Goal: Task Accomplishment & Management: Complete application form

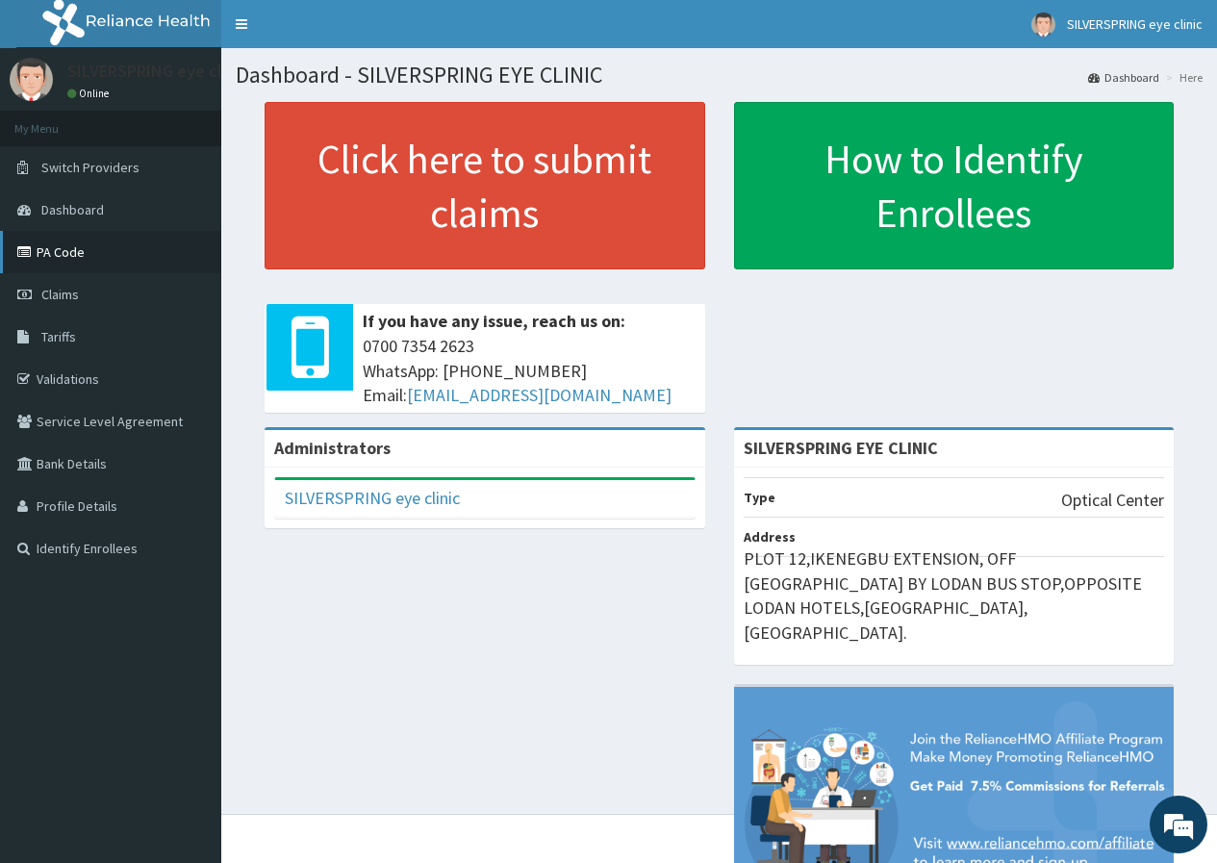
click at [44, 258] on link "PA Code" at bounding box center [110, 252] width 221 height 42
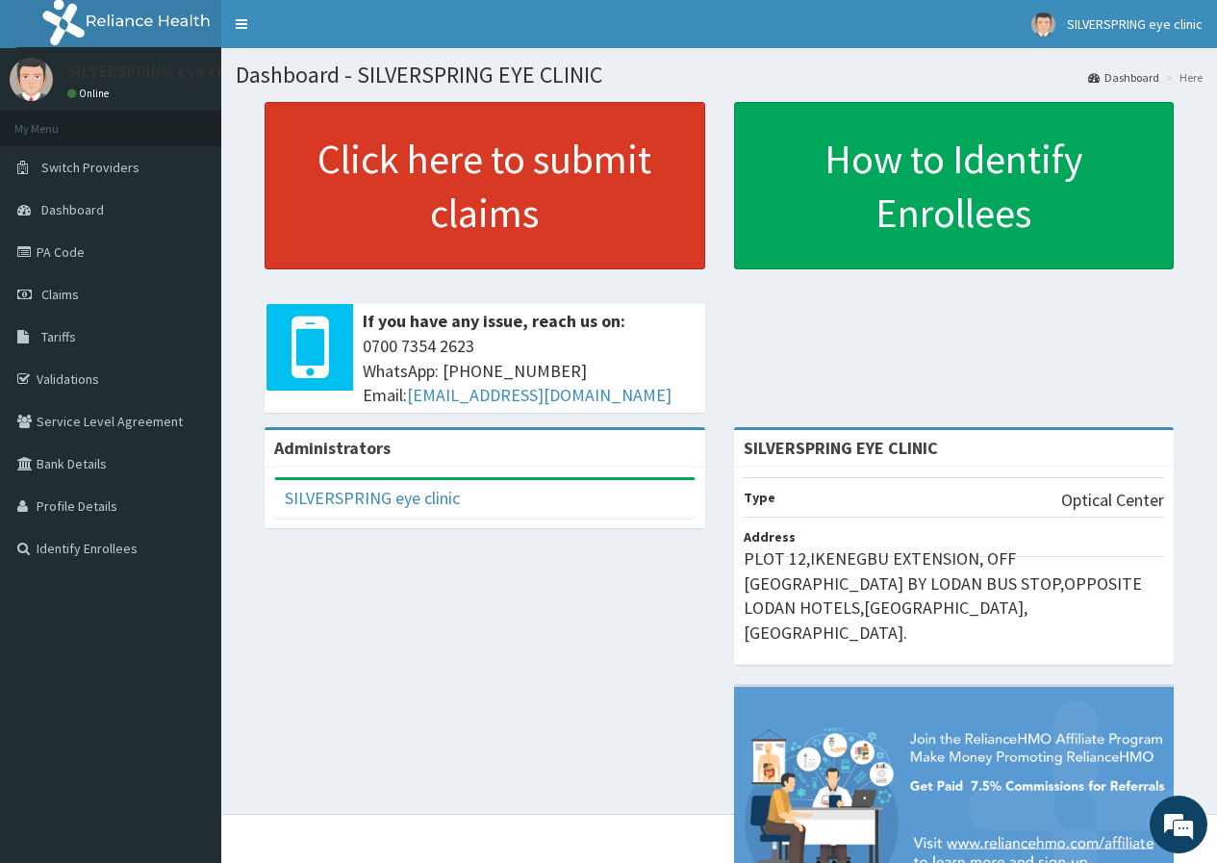
click at [539, 218] on link "Click here to submit claims" at bounding box center [484, 185] width 440 height 167
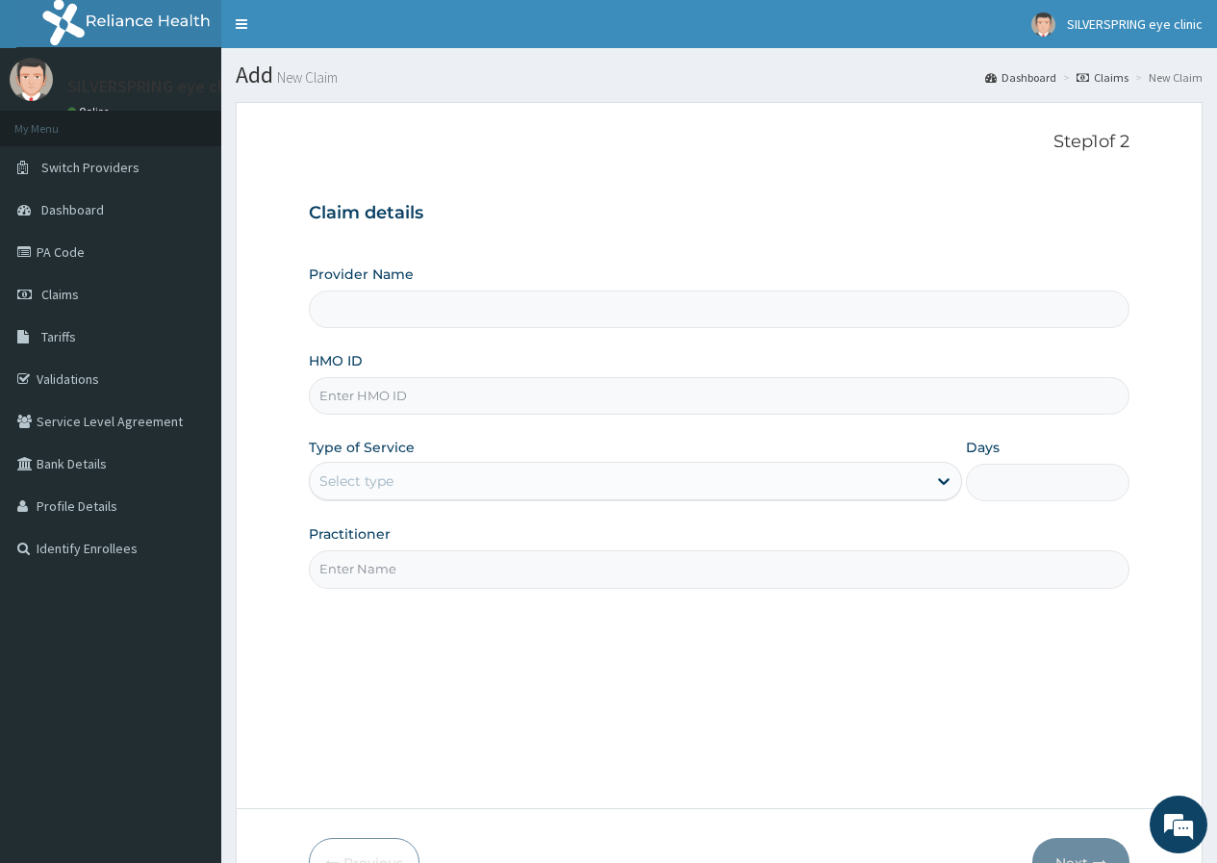
type input "SILVERSPRING EYE CLINIC"
click at [498, 408] on input "HMO ID" at bounding box center [719, 396] width 820 height 38
paste input "LTI/10118/A"
type input "LTI/10118/A"
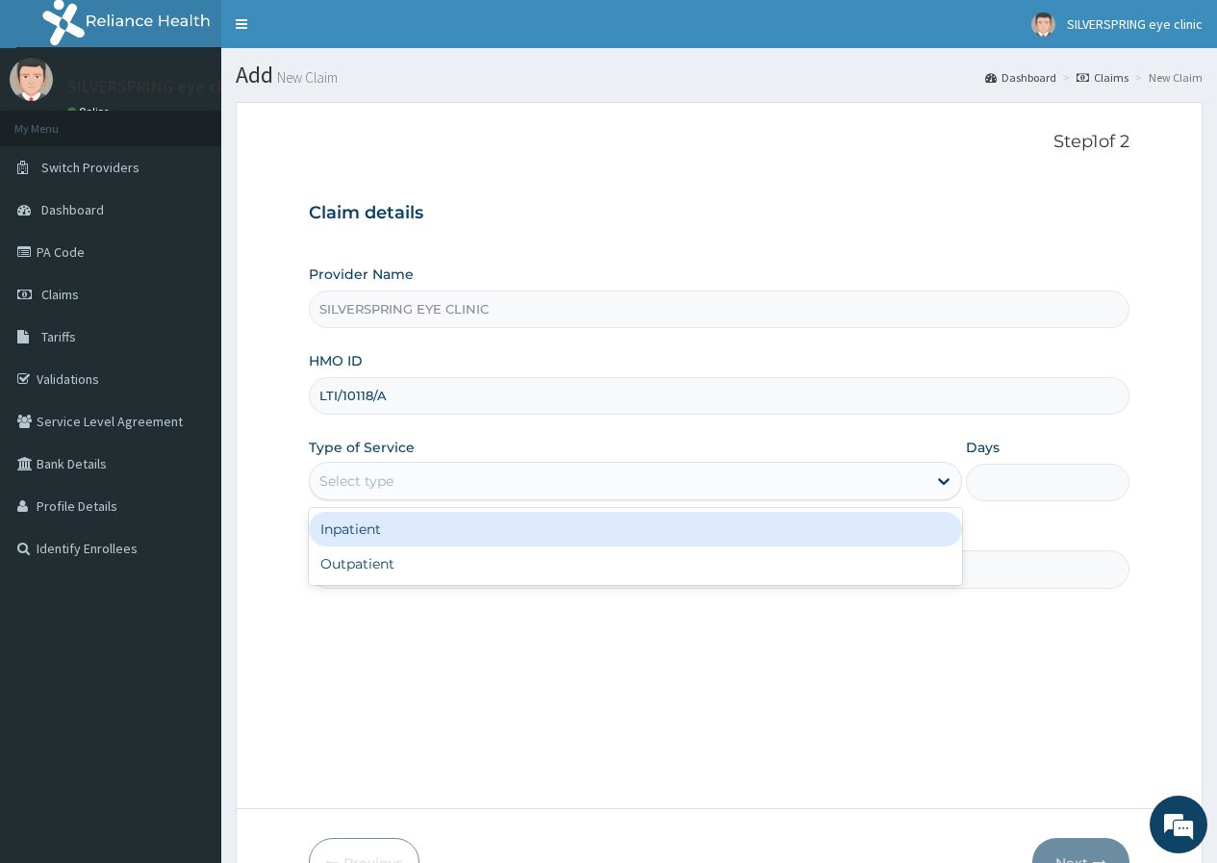
click at [508, 469] on div "Select type" at bounding box center [618, 481] width 617 height 31
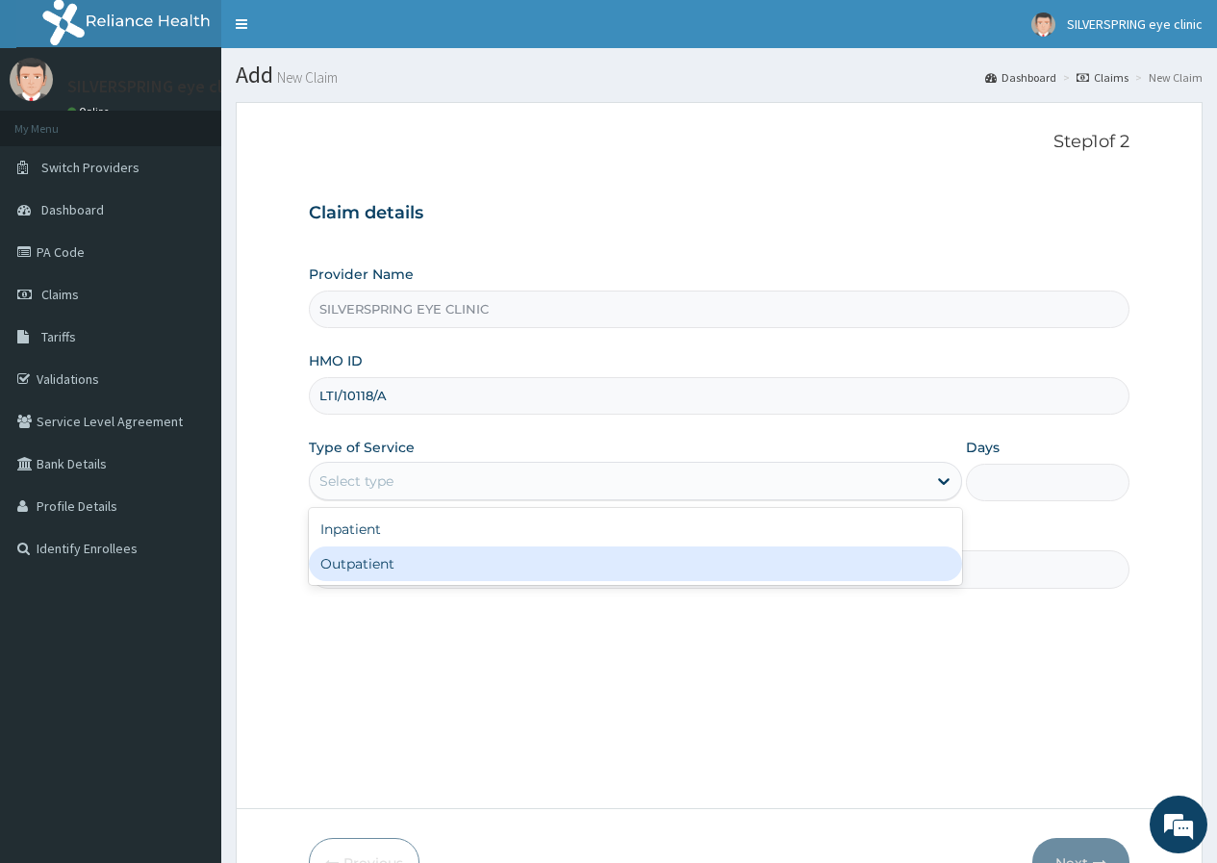
drag, startPoint x: 506, startPoint y: 576, endPoint x: 507, endPoint y: 566, distance: 9.7
click at [506, 569] on div "Outpatient" at bounding box center [635, 563] width 653 height 35
type input "1"
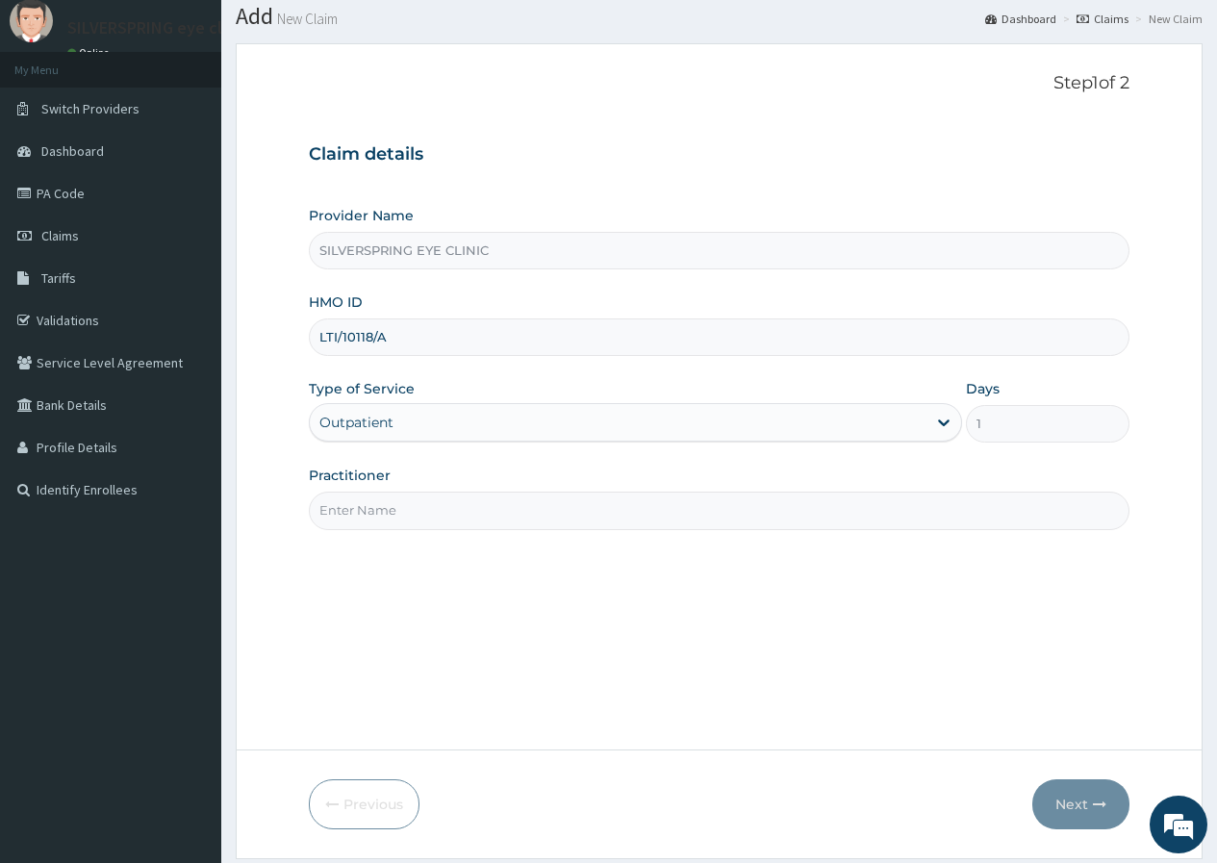
scroll to position [118, 0]
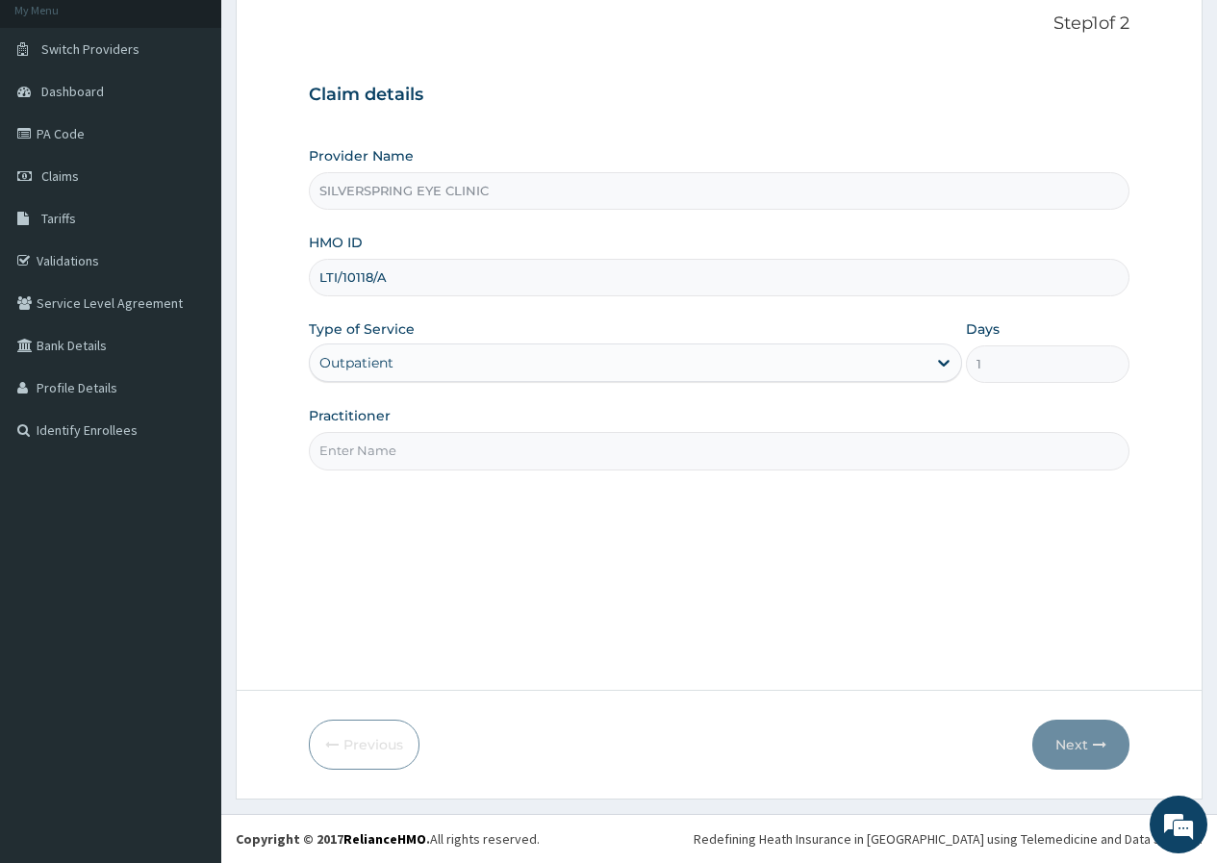
click at [593, 453] on input "Practitioner" at bounding box center [719, 451] width 820 height 38
type input "DR OGECHI NWACHUKWU"
click at [1086, 738] on button "Next" at bounding box center [1080, 744] width 97 height 50
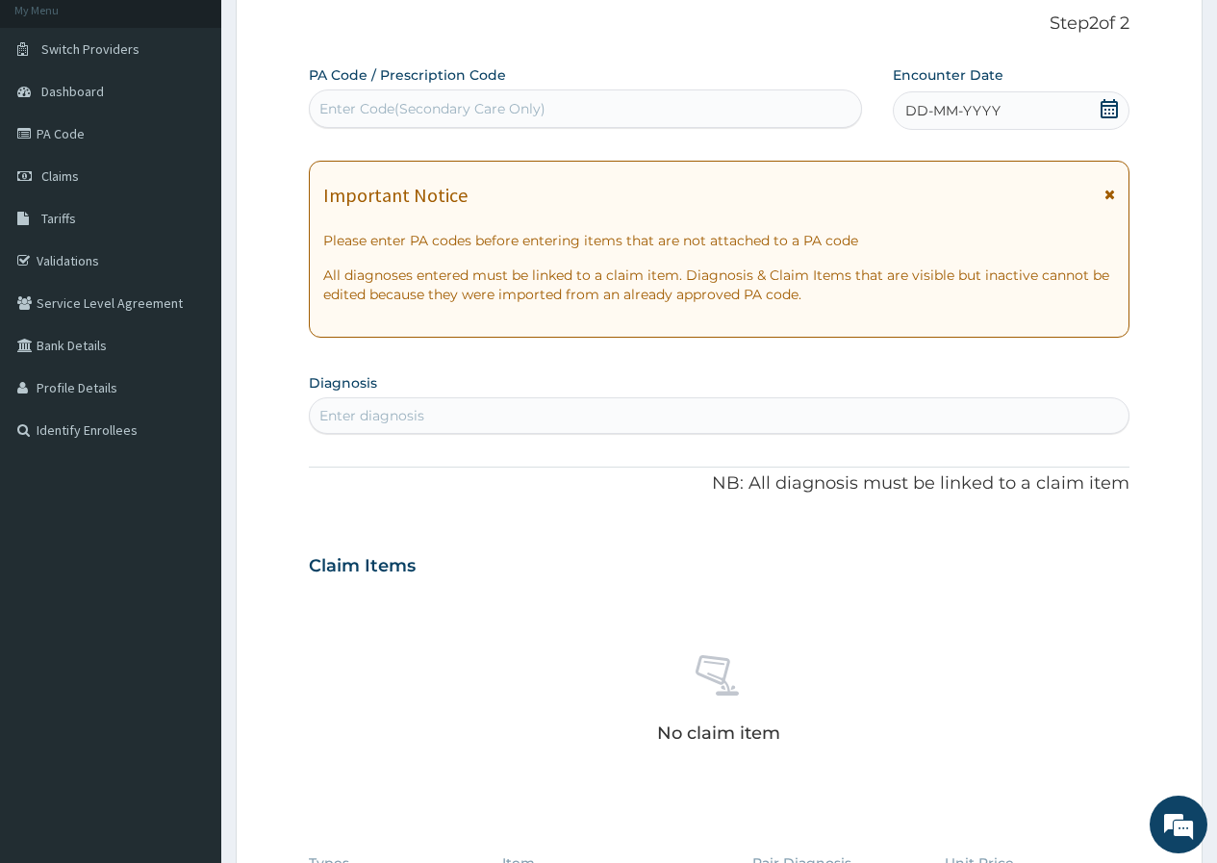
click at [542, 96] on div "Enter Code(Secondary Care Only)" at bounding box center [585, 108] width 550 height 31
paste input "PA/FC7933"
type input "PA/FC7933"
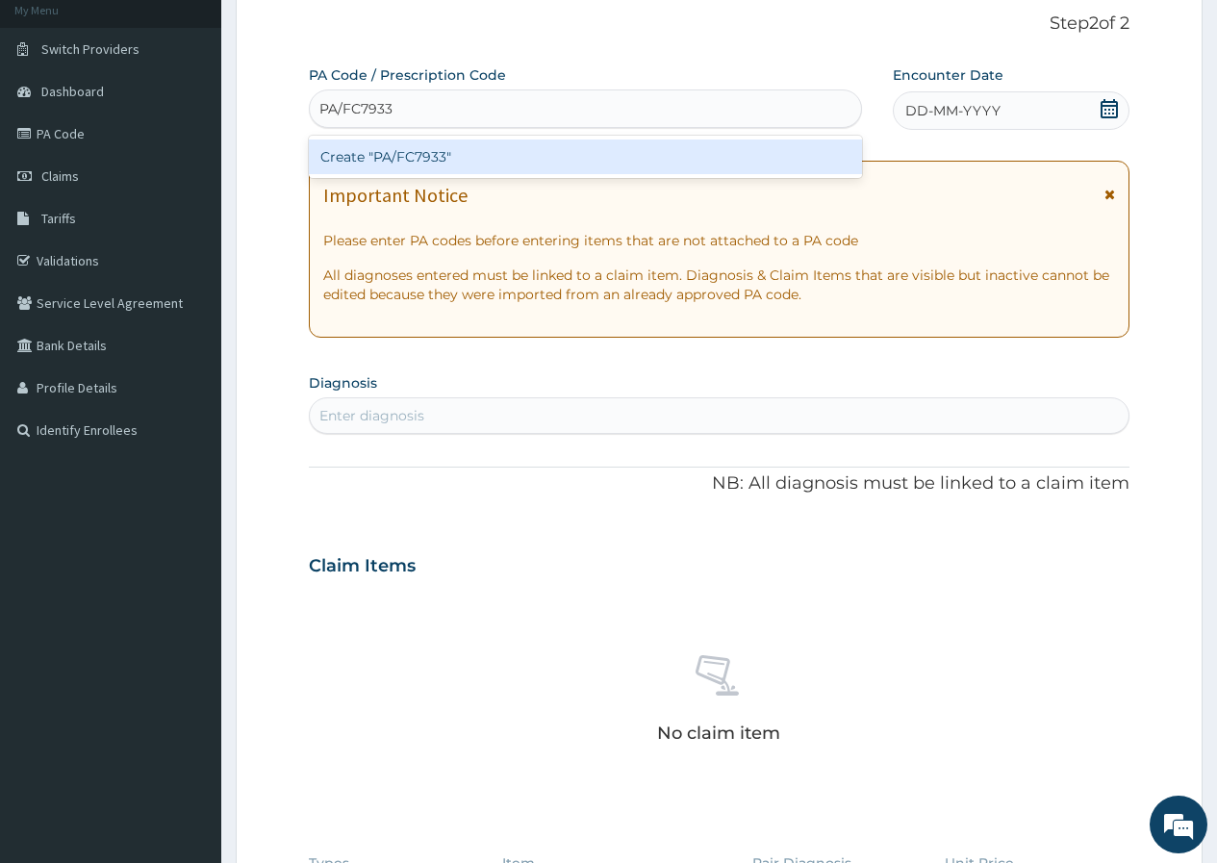
click at [383, 164] on div "Create "PA/FC7933"" at bounding box center [585, 156] width 552 height 35
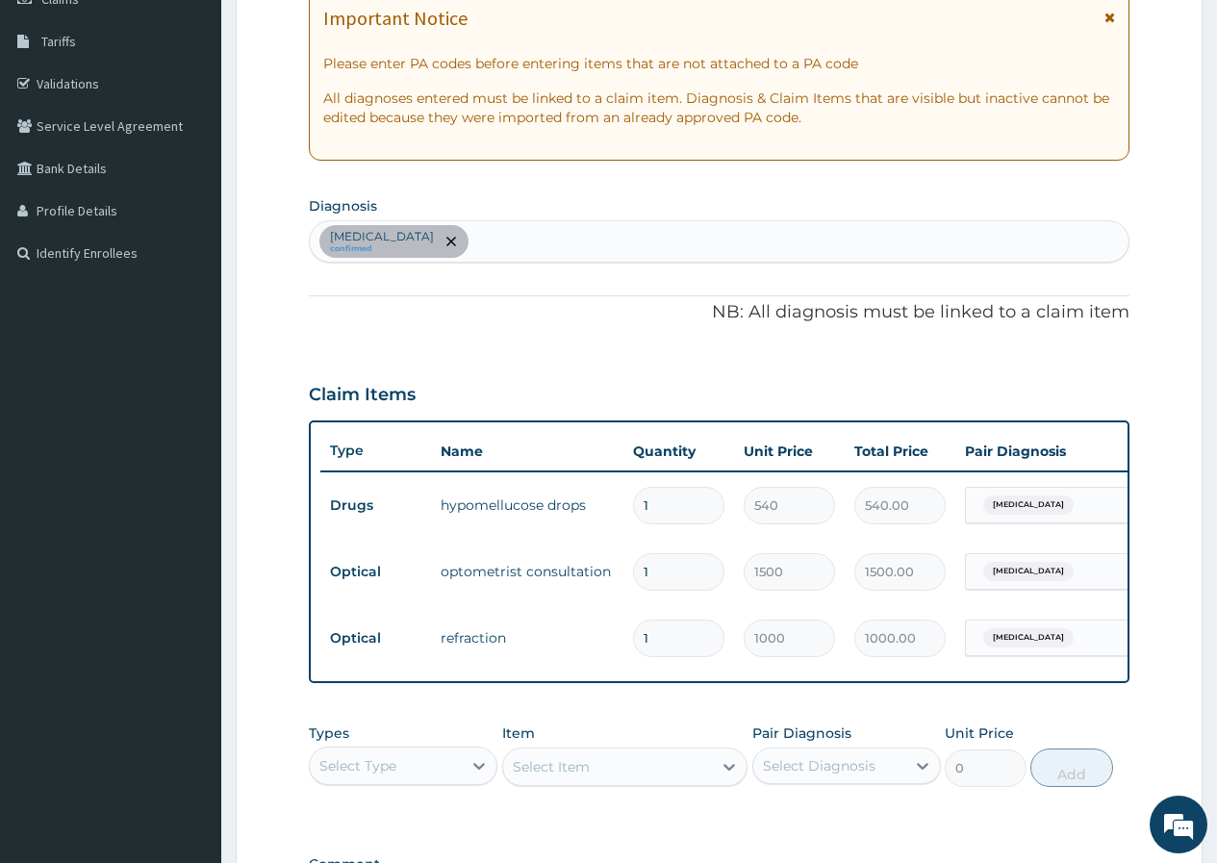
scroll to position [580, 0]
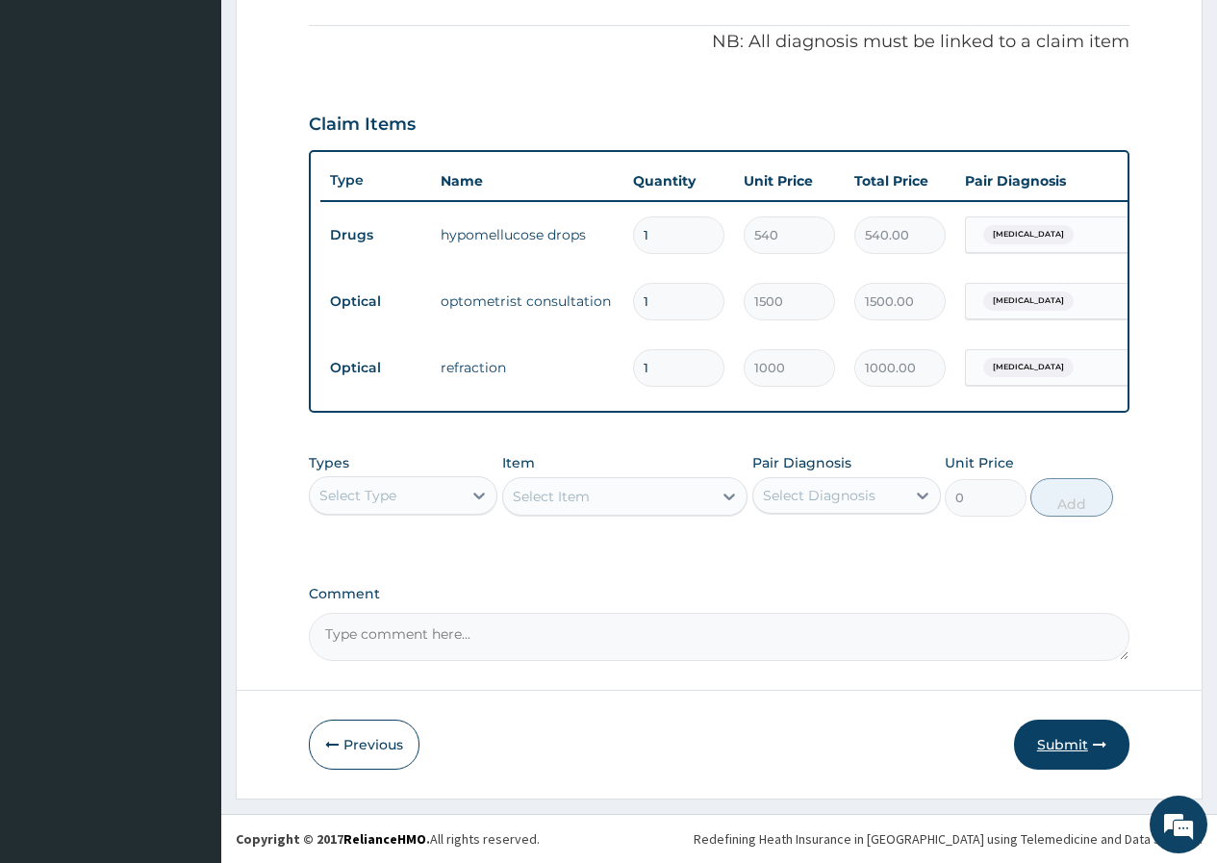
click at [1041, 744] on button "Submit" at bounding box center [1071, 744] width 115 height 50
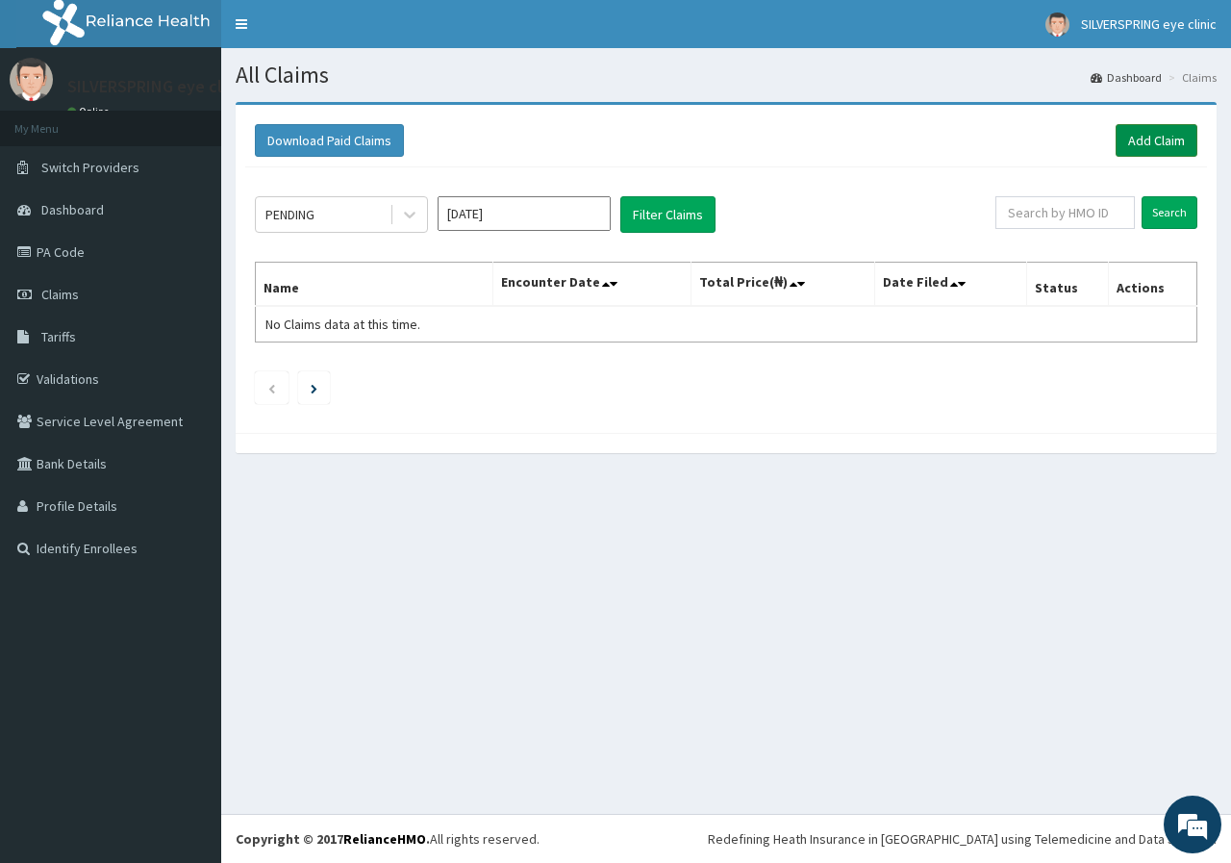
click at [1163, 157] on link "Add Claim" at bounding box center [1157, 140] width 82 height 33
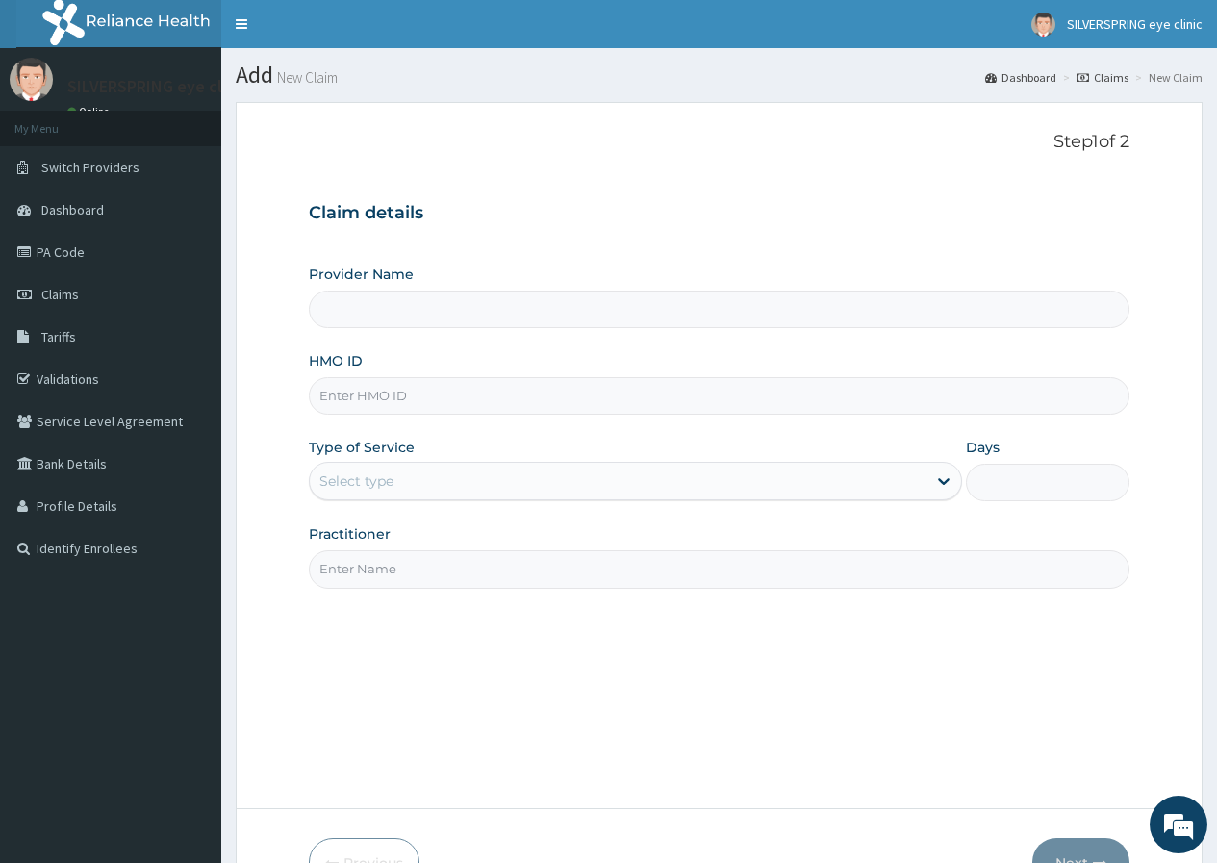
type input "SILVERSPRING EYE CLINIC"
click at [489, 400] on input "HMO ID" at bounding box center [719, 396] width 820 height 38
paste input "ACT/10107/C"
type input "ACT/10107/C"
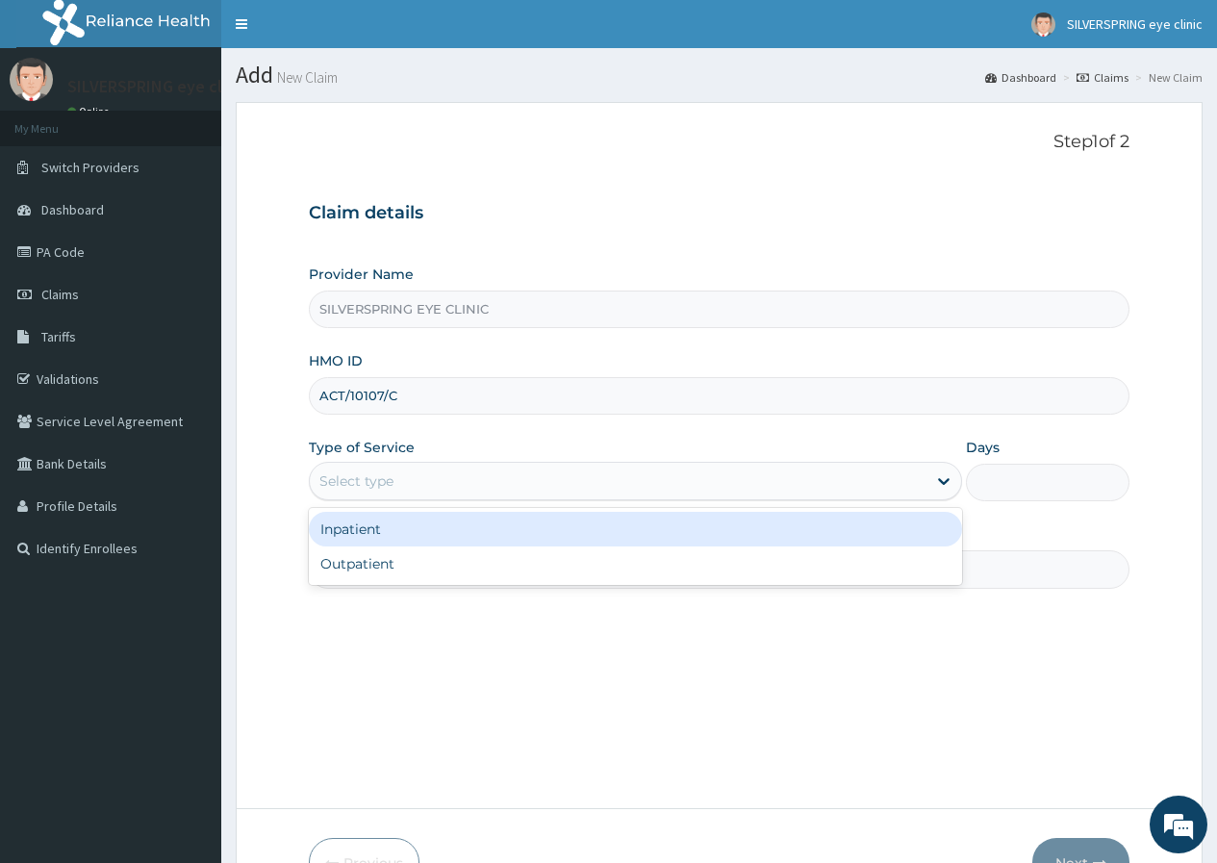
click at [486, 476] on div "Select type" at bounding box center [618, 481] width 617 height 31
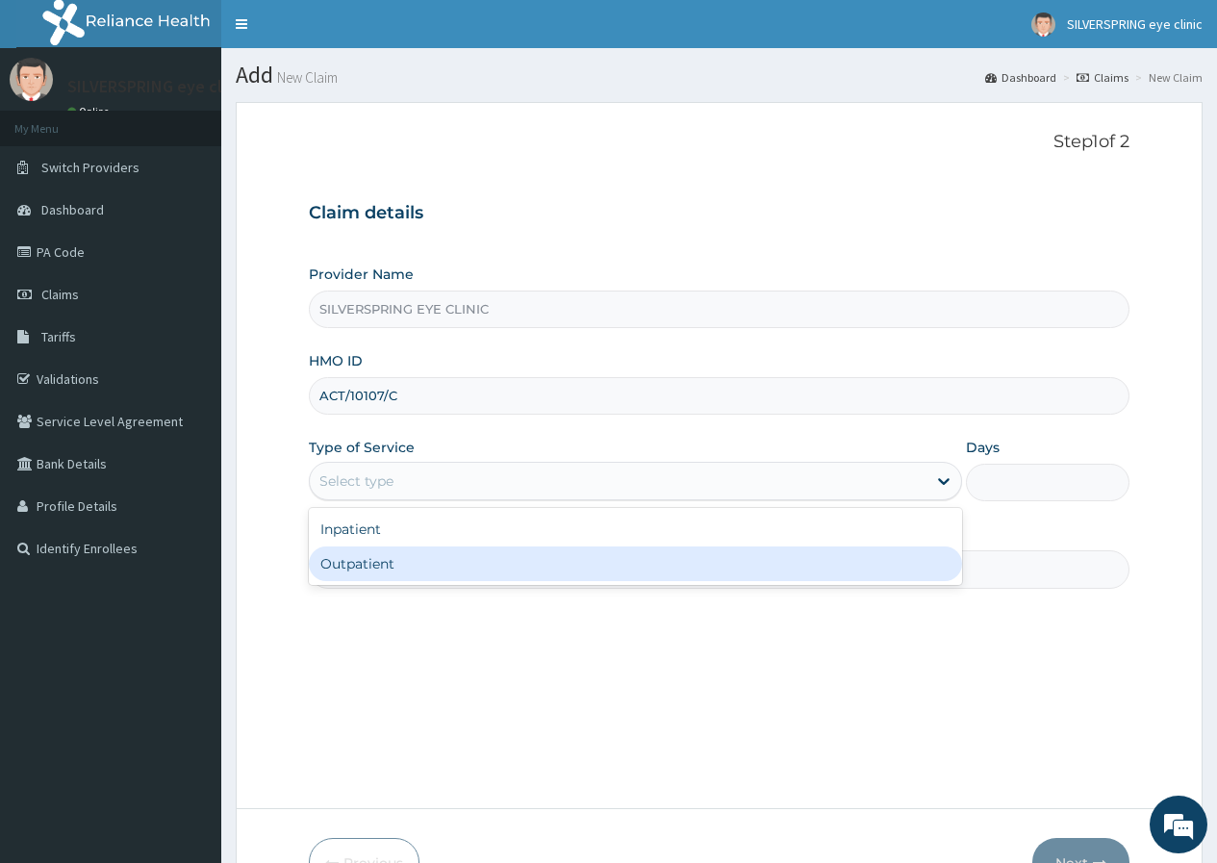
click at [467, 566] on div "Outpatient" at bounding box center [635, 563] width 653 height 35
type input "1"
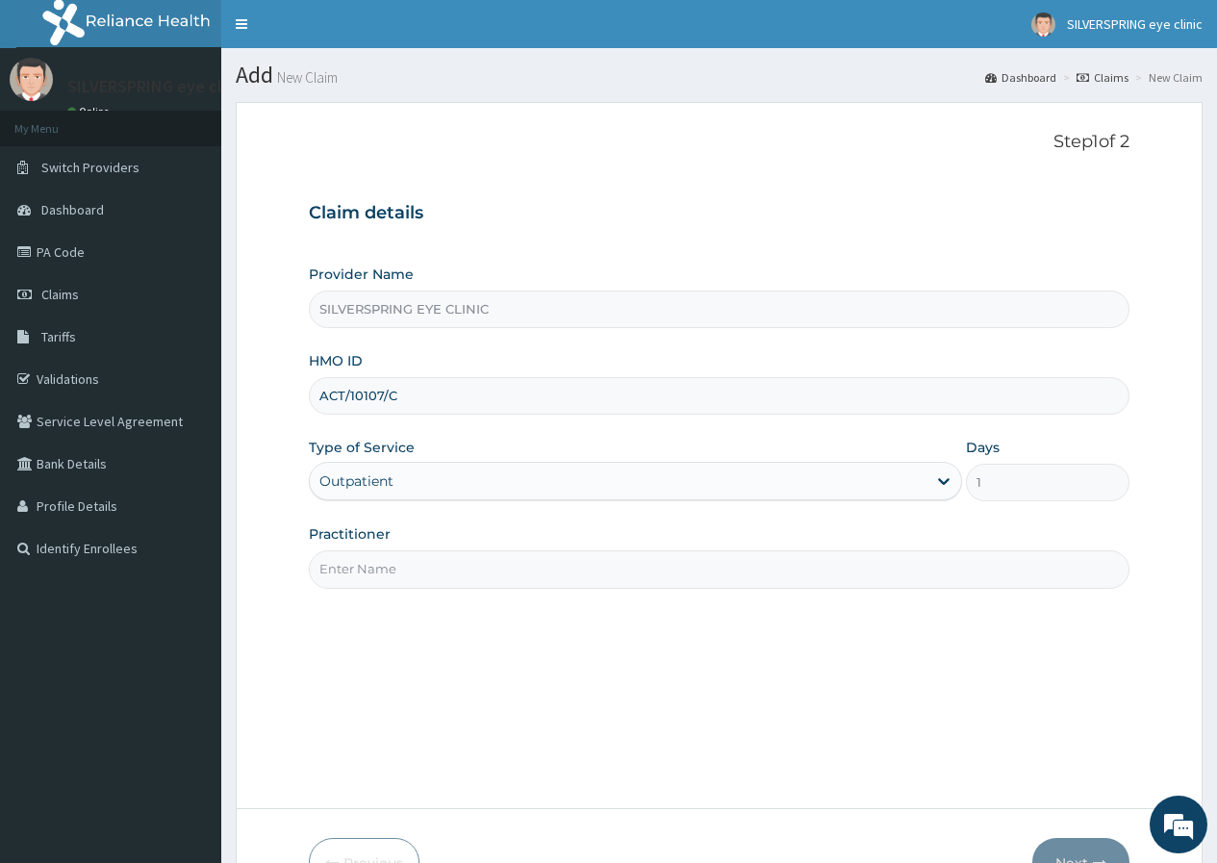
scroll to position [96, 0]
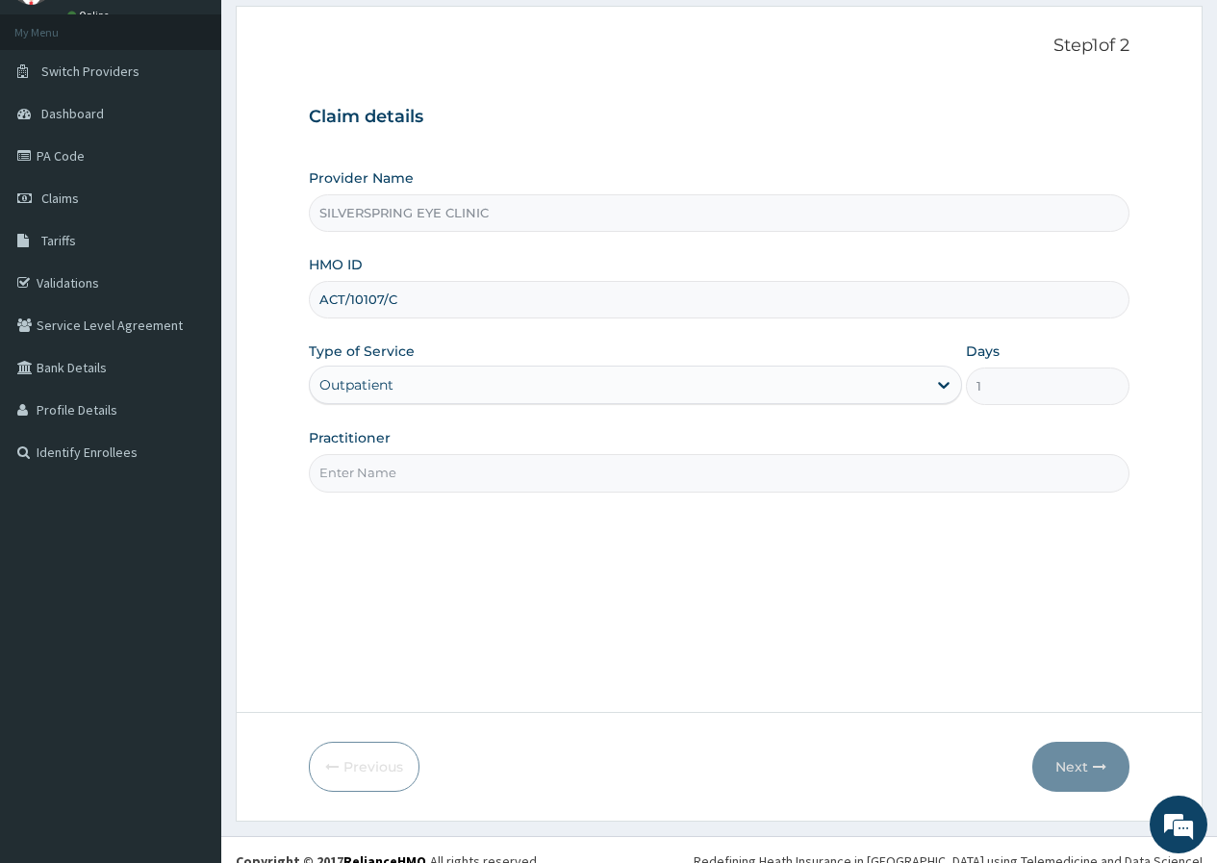
click at [636, 477] on input "Practitioner" at bounding box center [719, 473] width 820 height 38
type input "DR OGECHI NWACHUKWU"
click at [1059, 768] on button "Next" at bounding box center [1080, 767] width 97 height 50
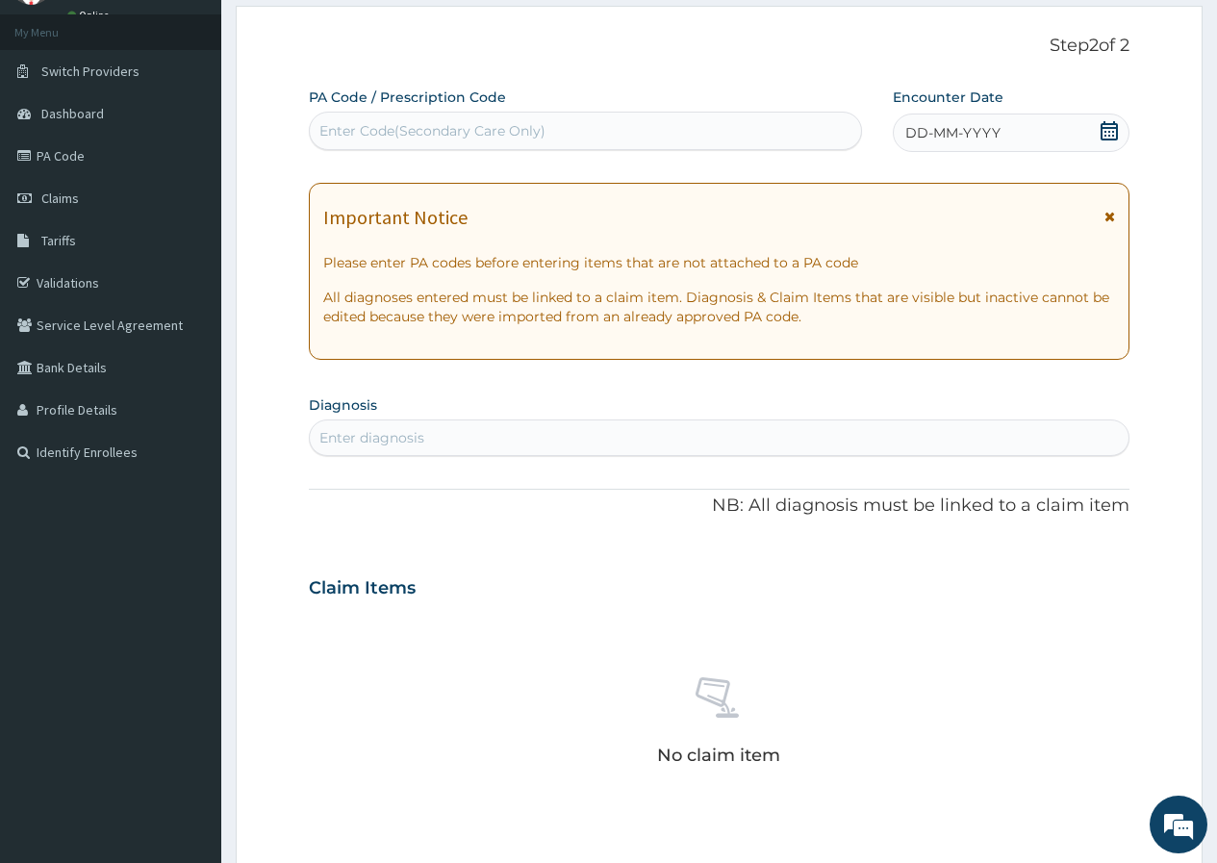
click at [526, 137] on div "Enter Code(Secondary Care Only)" at bounding box center [432, 130] width 226 height 19
paste input "PA/6328BB"
type input "PA/6328BB"
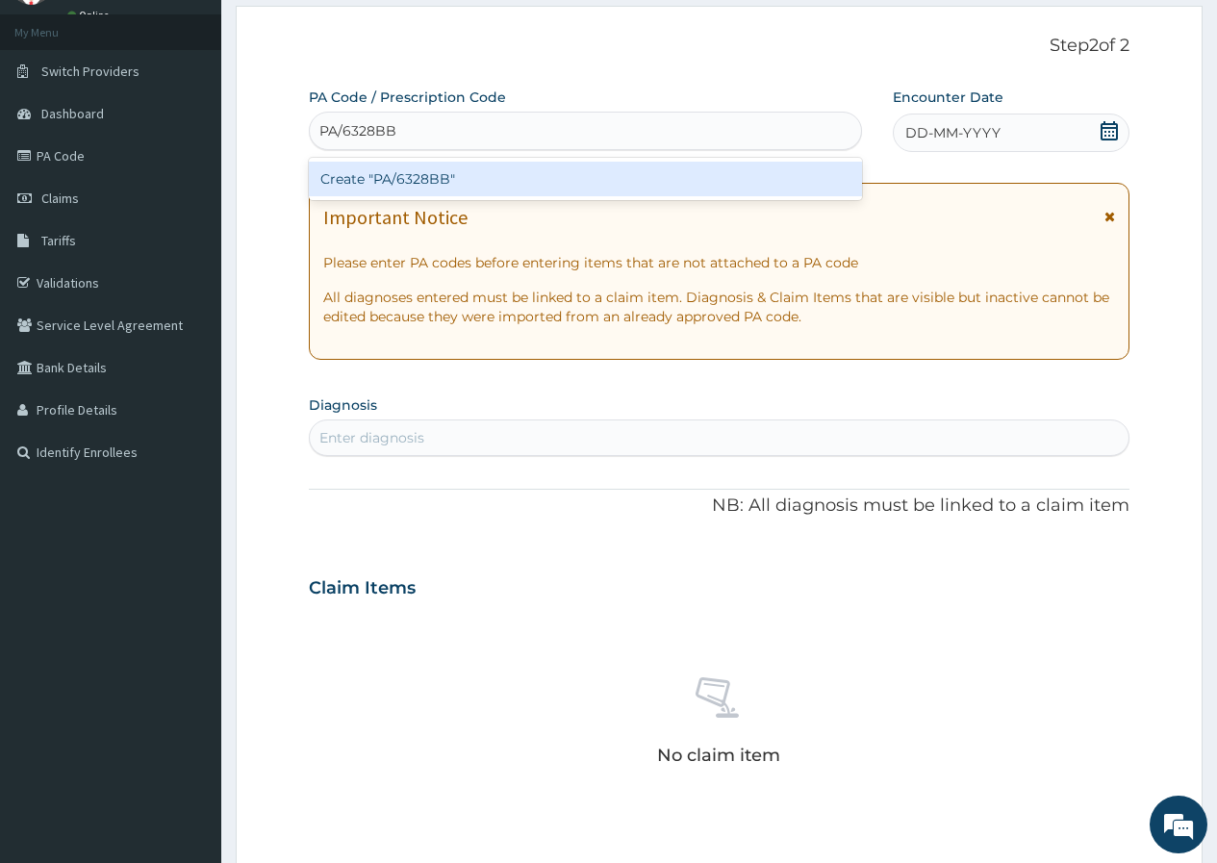
click at [511, 178] on div "Create "PA/6328BB"" at bounding box center [585, 179] width 552 height 35
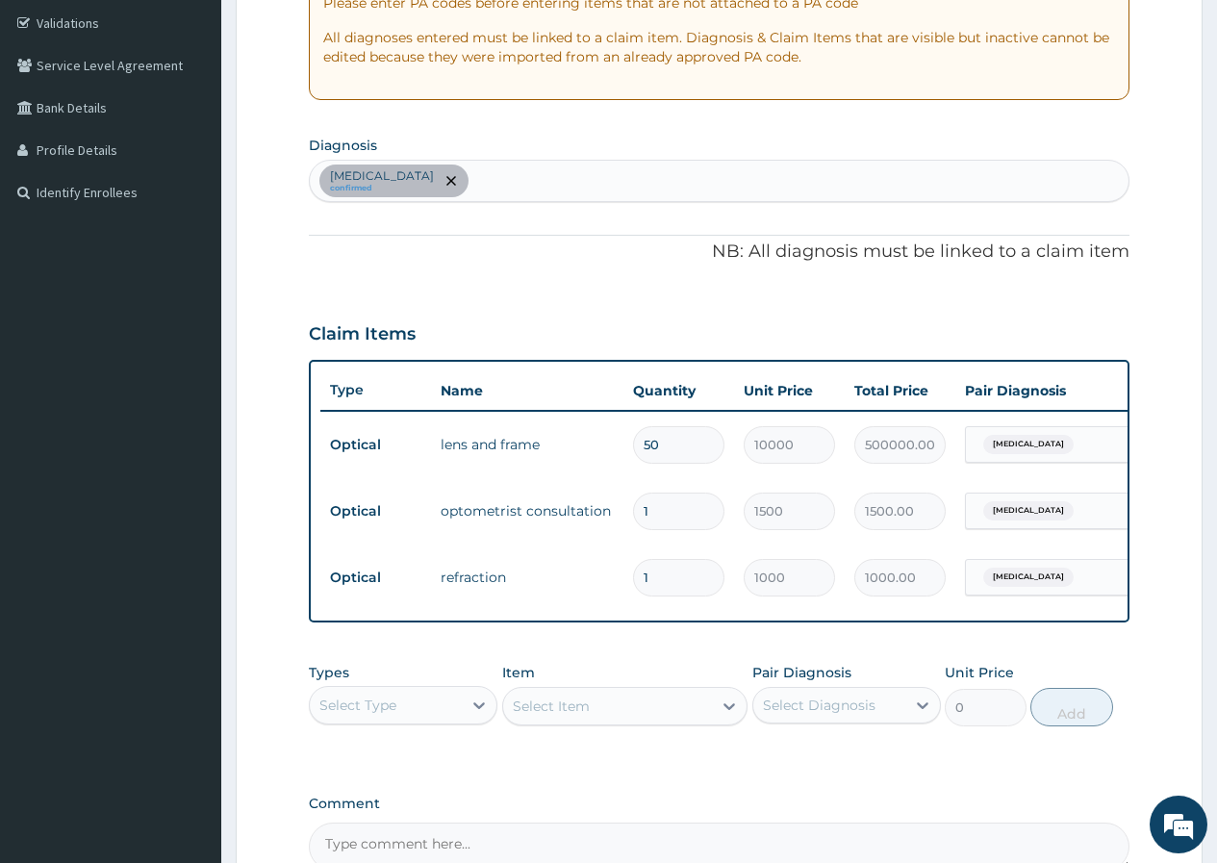
scroll to position [580, 0]
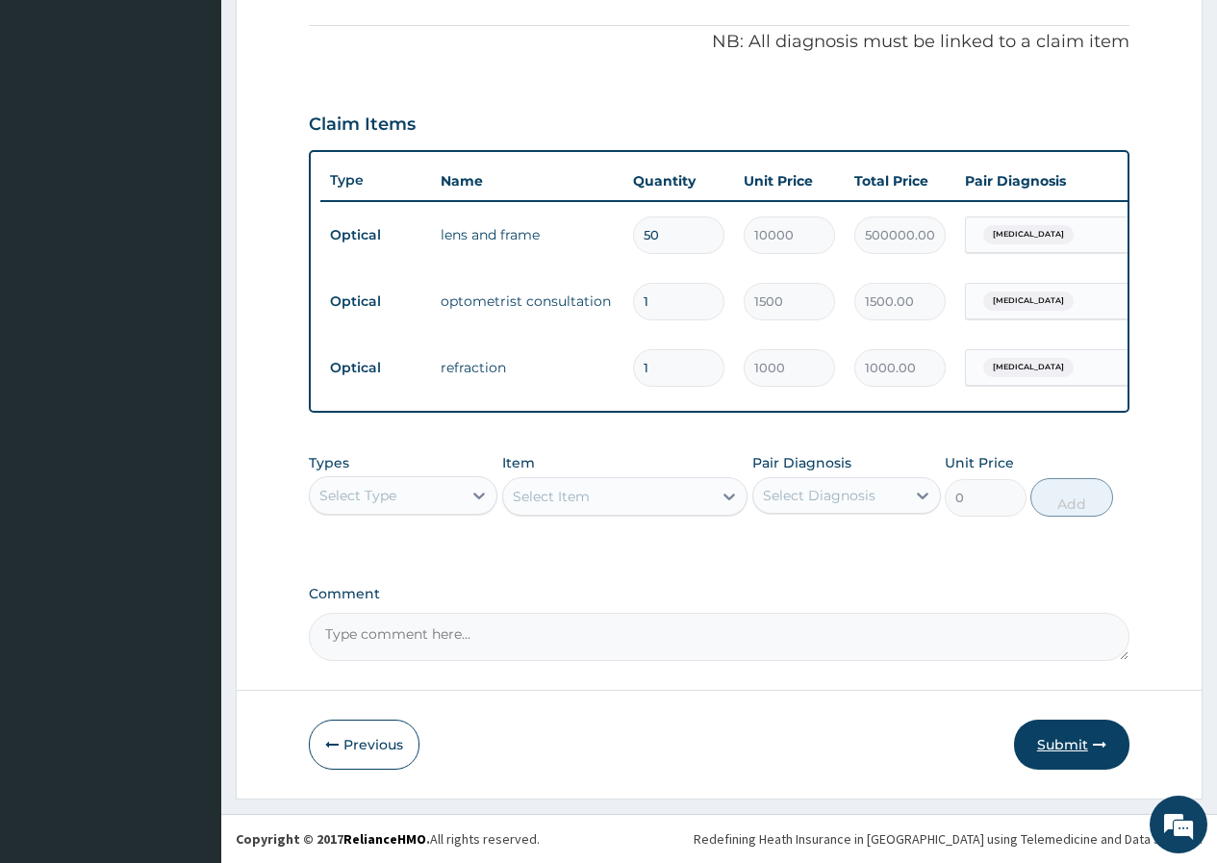
click at [1083, 749] on button "Submit" at bounding box center [1071, 744] width 115 height 50
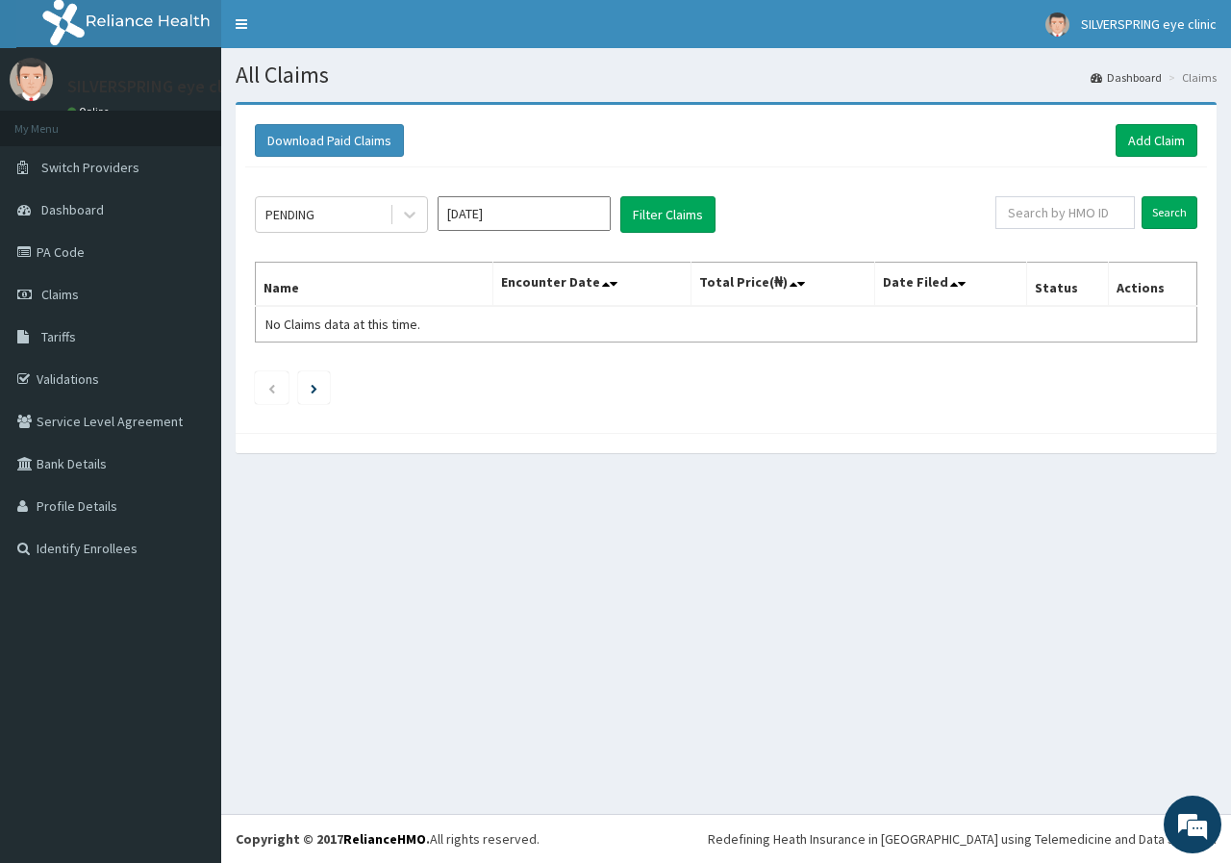
click at [501, 214] on input "[DATE]" at bounding box center [524, 213] width 173 height 35
click at [475, 362] on div "[DATE]" at bounding box center [467, 374] width 38 height 36
type input "[DATE]"
click at [663, 199] on button "Filter Claims" at bounding box center [667, 214] width 95 height 37
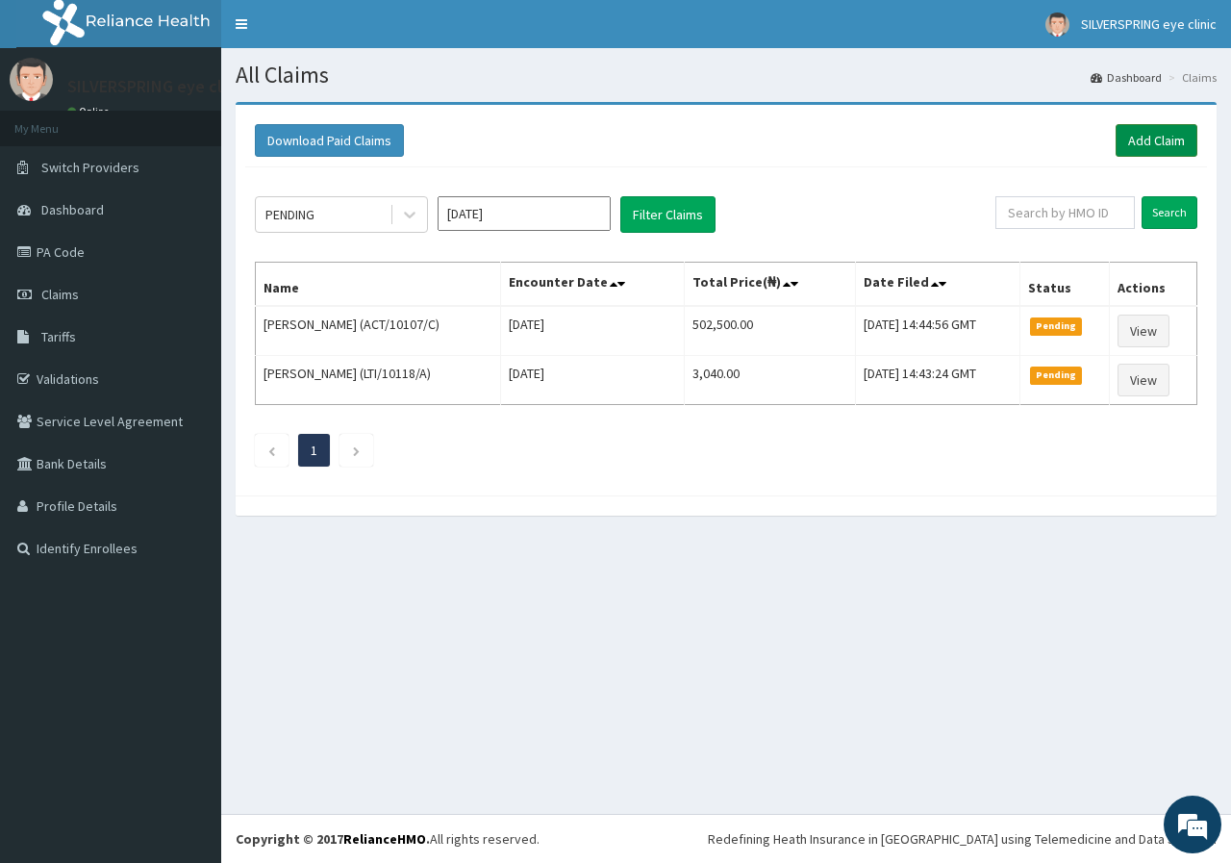
click at [1133, 140] on link "Add Claim" at bounding box center [1157, 140] width 82 height 33
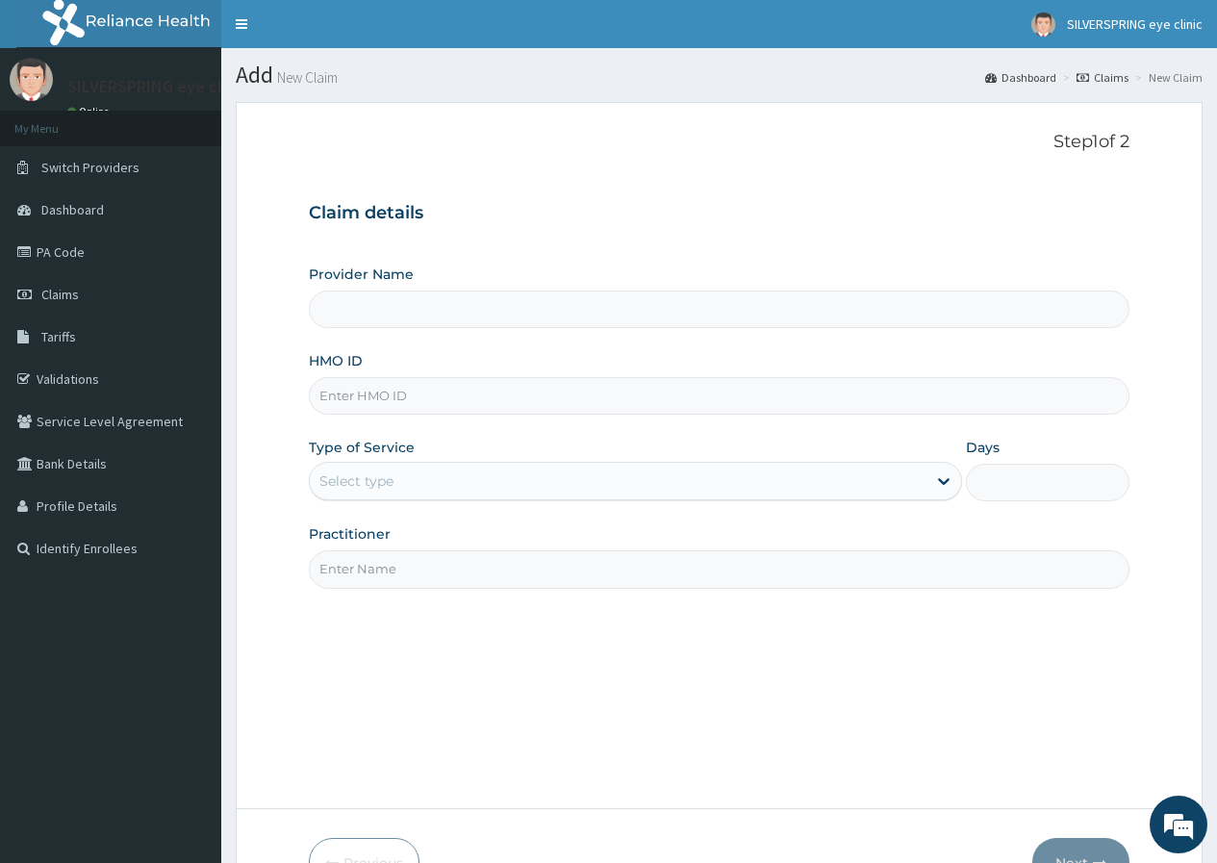
type input "SILVERSPRING EYE CLINIC"
click at [465, 397] on input "HMO ID" at bounding box center [719, 396] width 820 height 38
paste input "NPM/10086/A"
type input "NPM/10086/A"
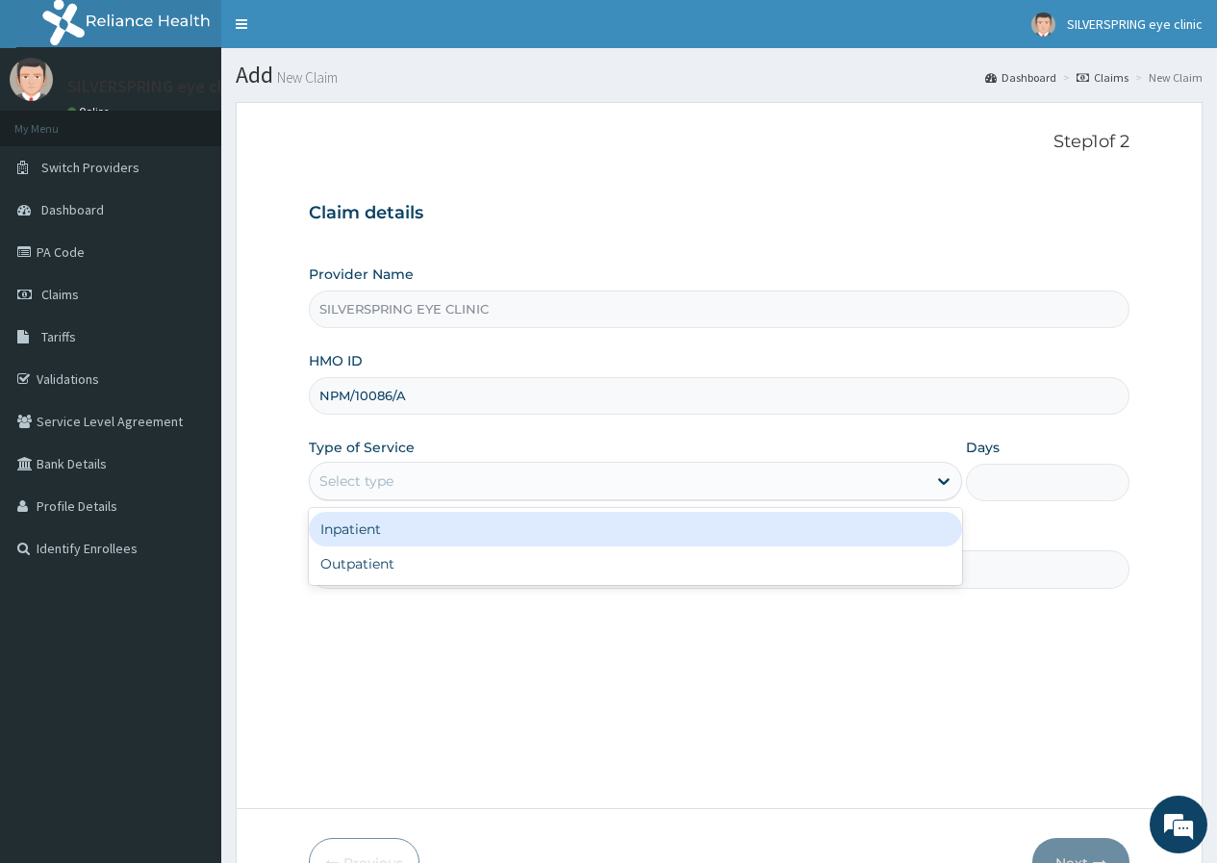
click at [518, 488] on div "Select type" at bounding box center [618, 481] width 617 height 31
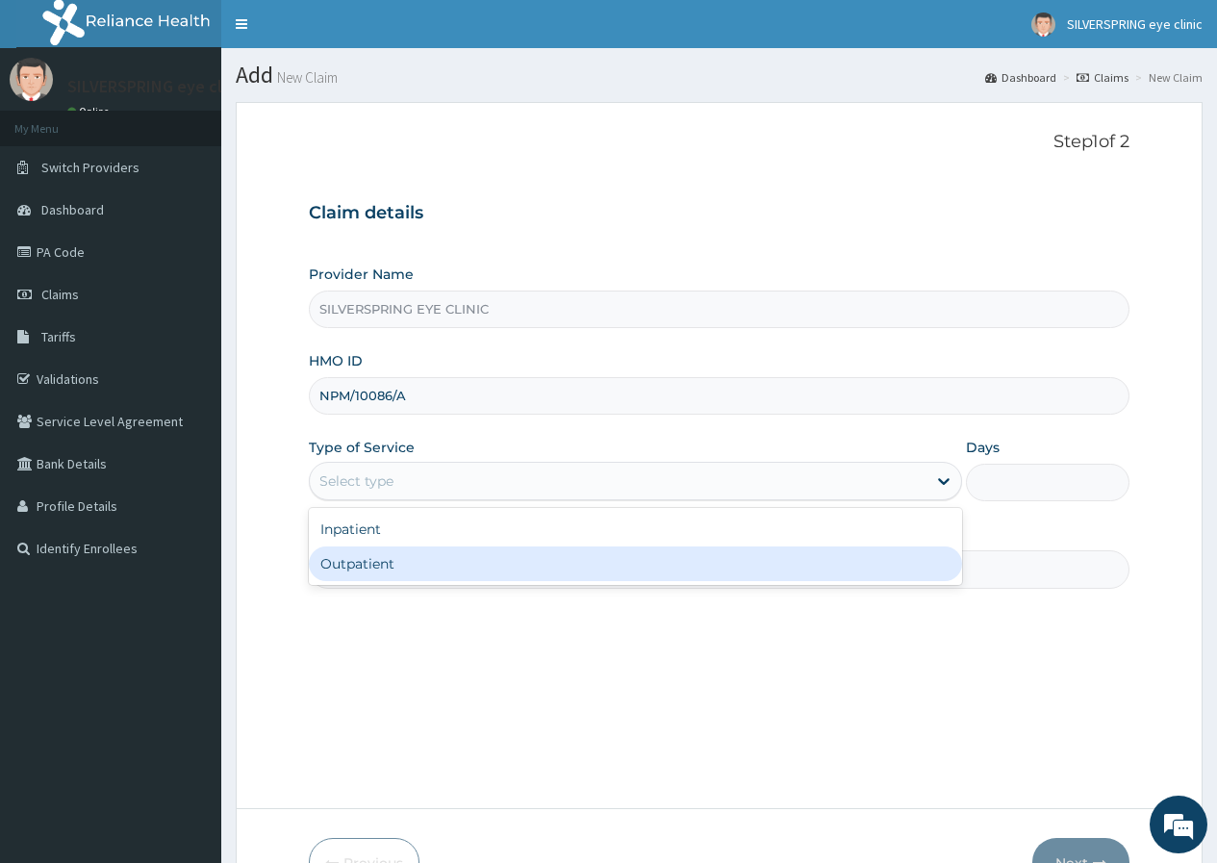
click at [488, 553] on div "Outpatient" at bounding box center [635, 563] width 653 height 35
type input "1"
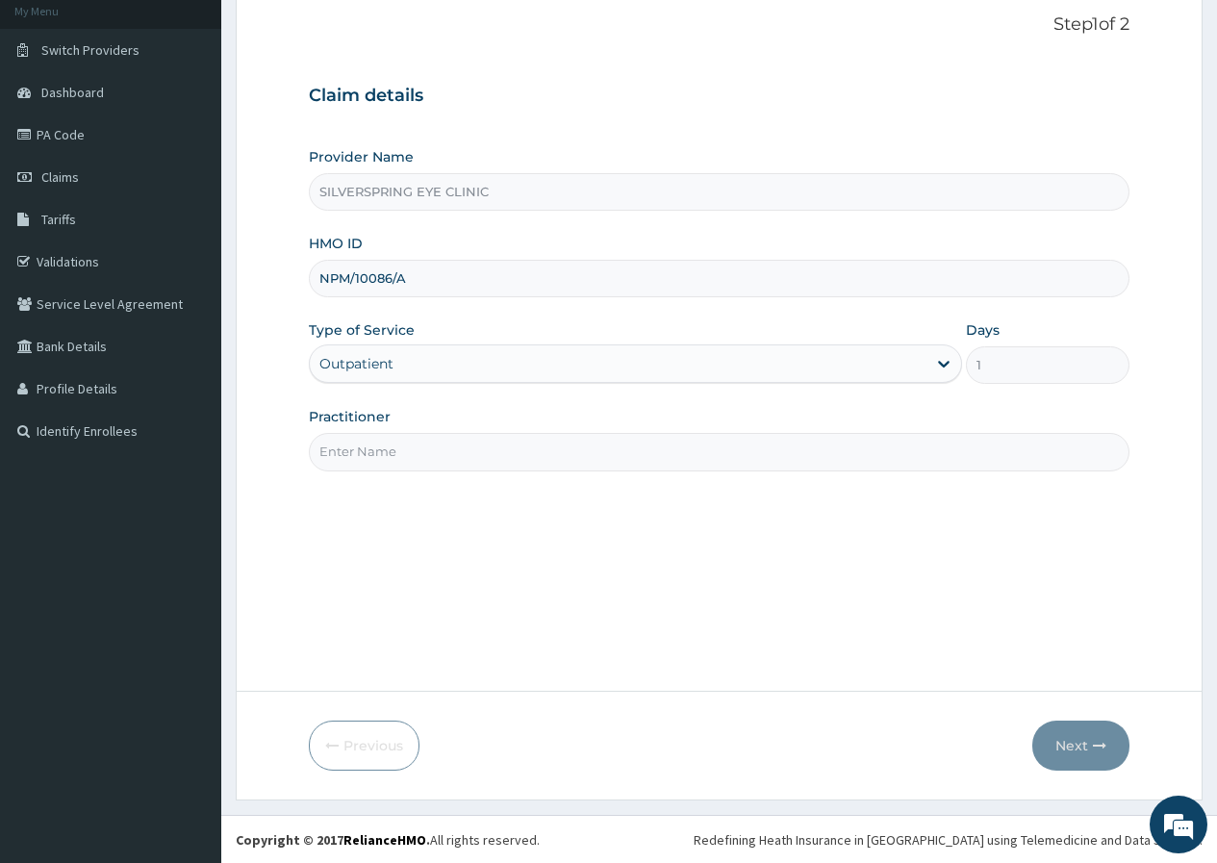
scroll to position [118, 0]
click at [444, 445] on input "Practitioner" at bounding box center [719, 451] width 820 height 38
type input "[PERSON_NAME]"
click at [1079, 729] on button "Next" at bounding box center [1080, 744] width 97 height 50
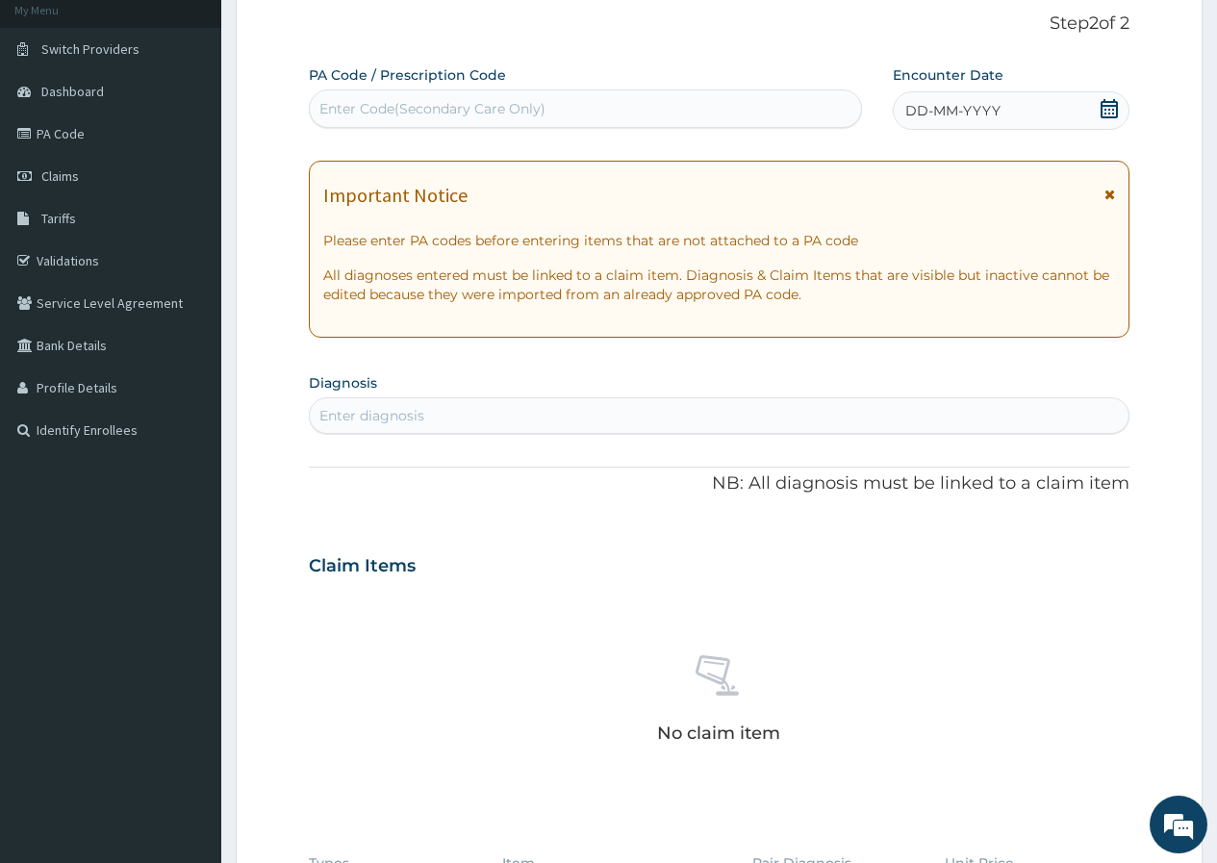
click at [536, 99] on div "Enter Code(Secondary Care Only)" at bounding box center [432, 108] width 226 height 19
paste input "PA/572D02"
type input "PA/572D02"
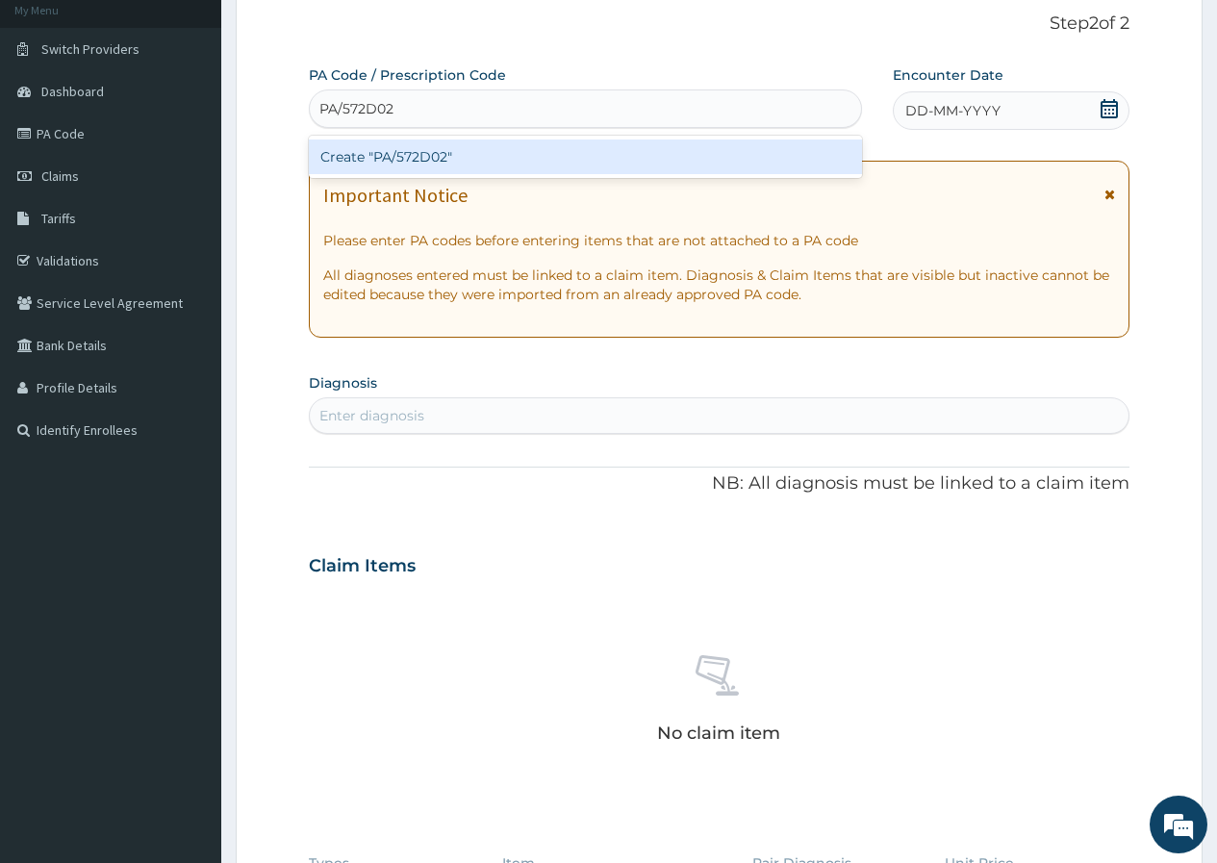
click at [539, 169] on div "Create "PA/572D02"" at bounding box center [585, 156] width 552 height 35
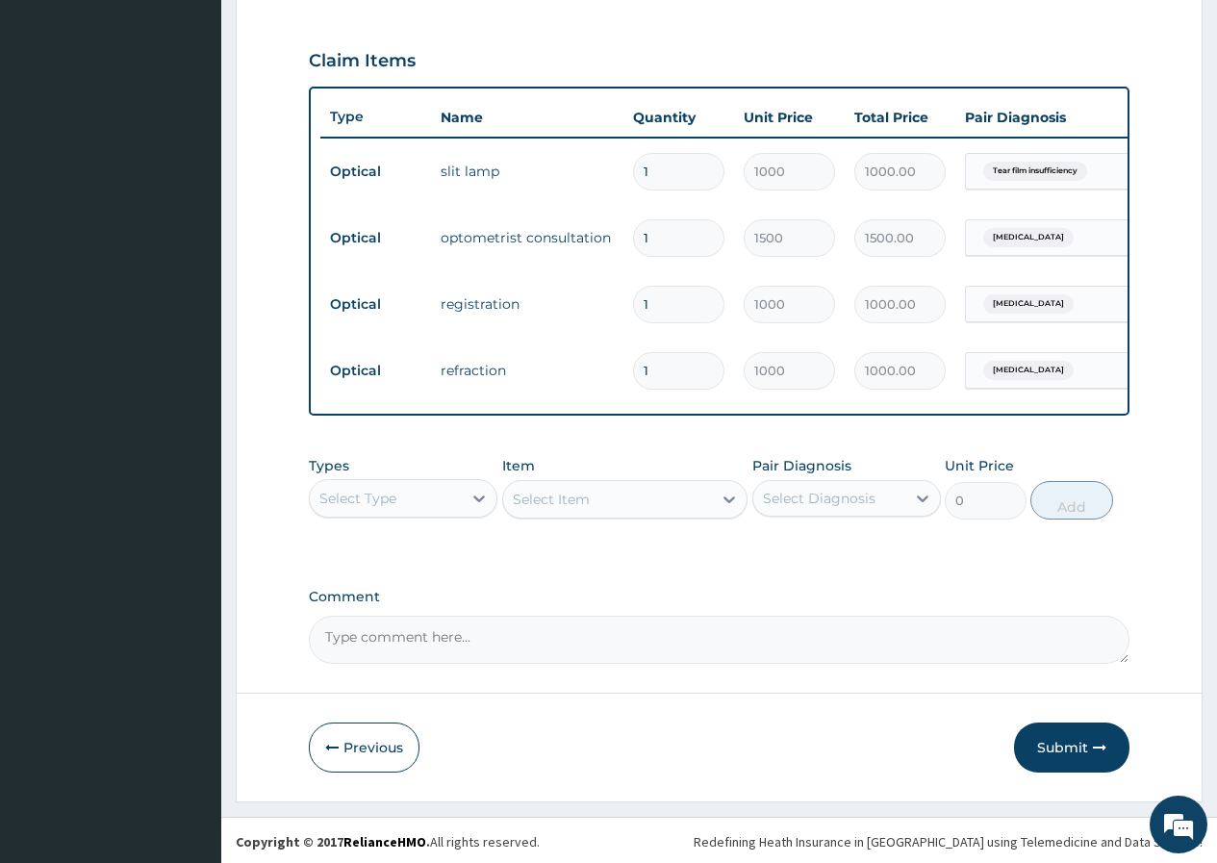
scroll to position [646, 0]
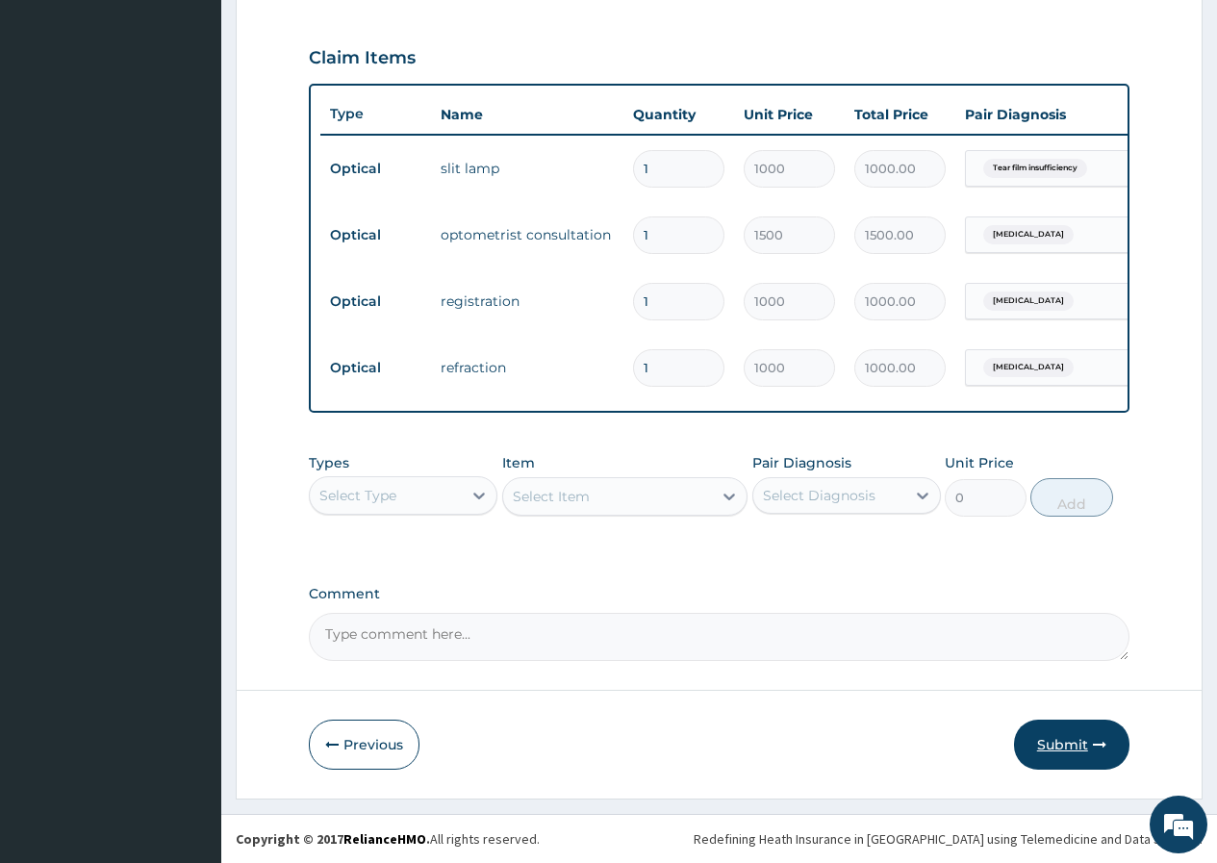
click at [1051, 730] on button "Submit" at bounding box center [1071, 744] width 115 height 50
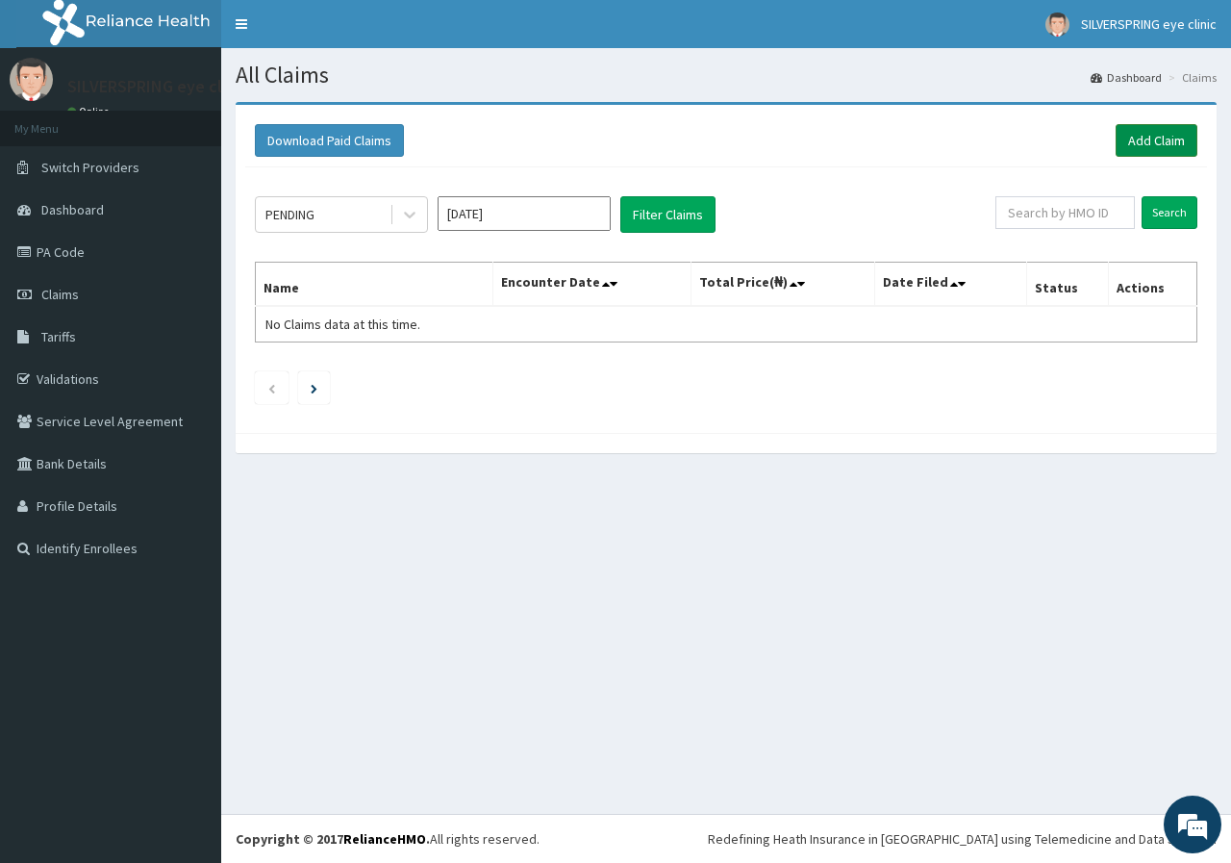
click at [1165, 141] on link "Add Claim" at bounding box center [1157, 140] width 82 height 33
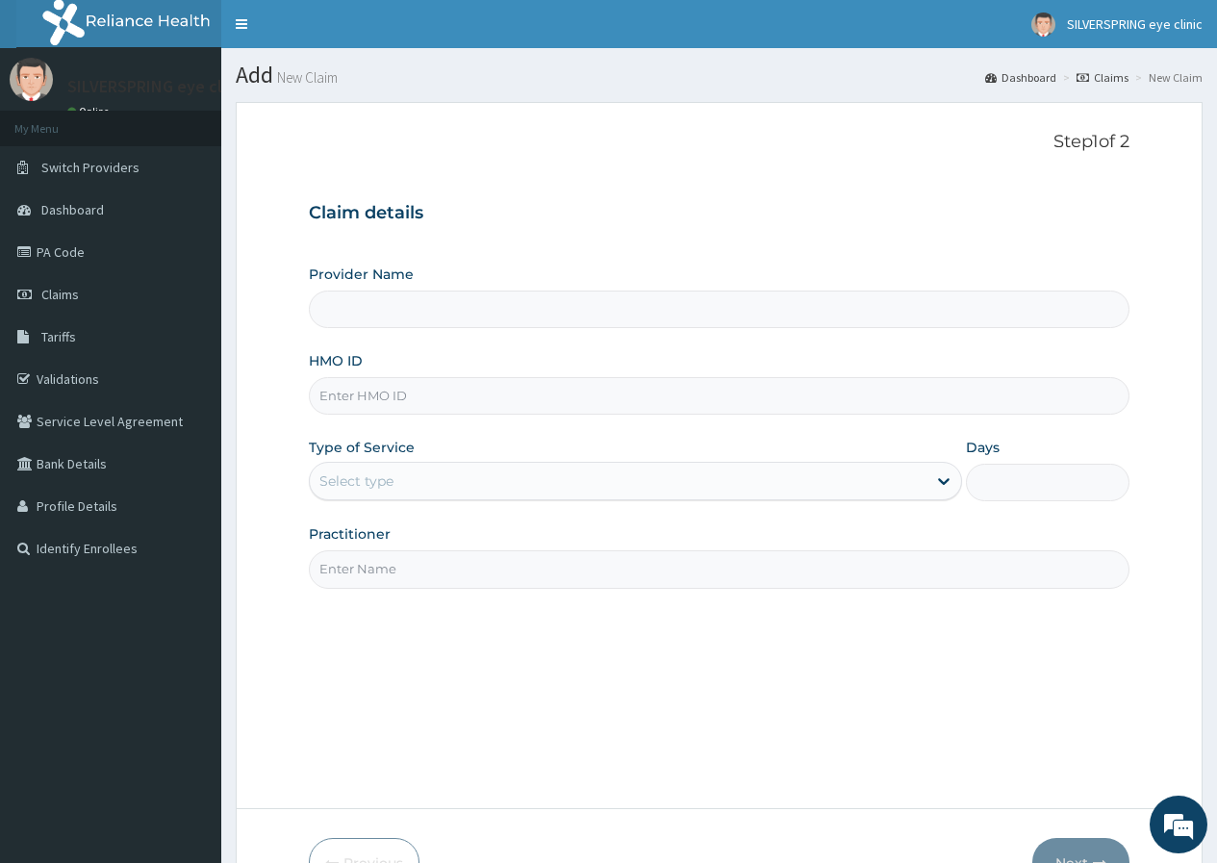
type input "SILVERSPRING EYE CLINIC"
click at [474, 392] on input "HMO ID" at bounding box center [719, 396] width 820 height 38
paste input "PA/572D02"
type input "PA/572D02"
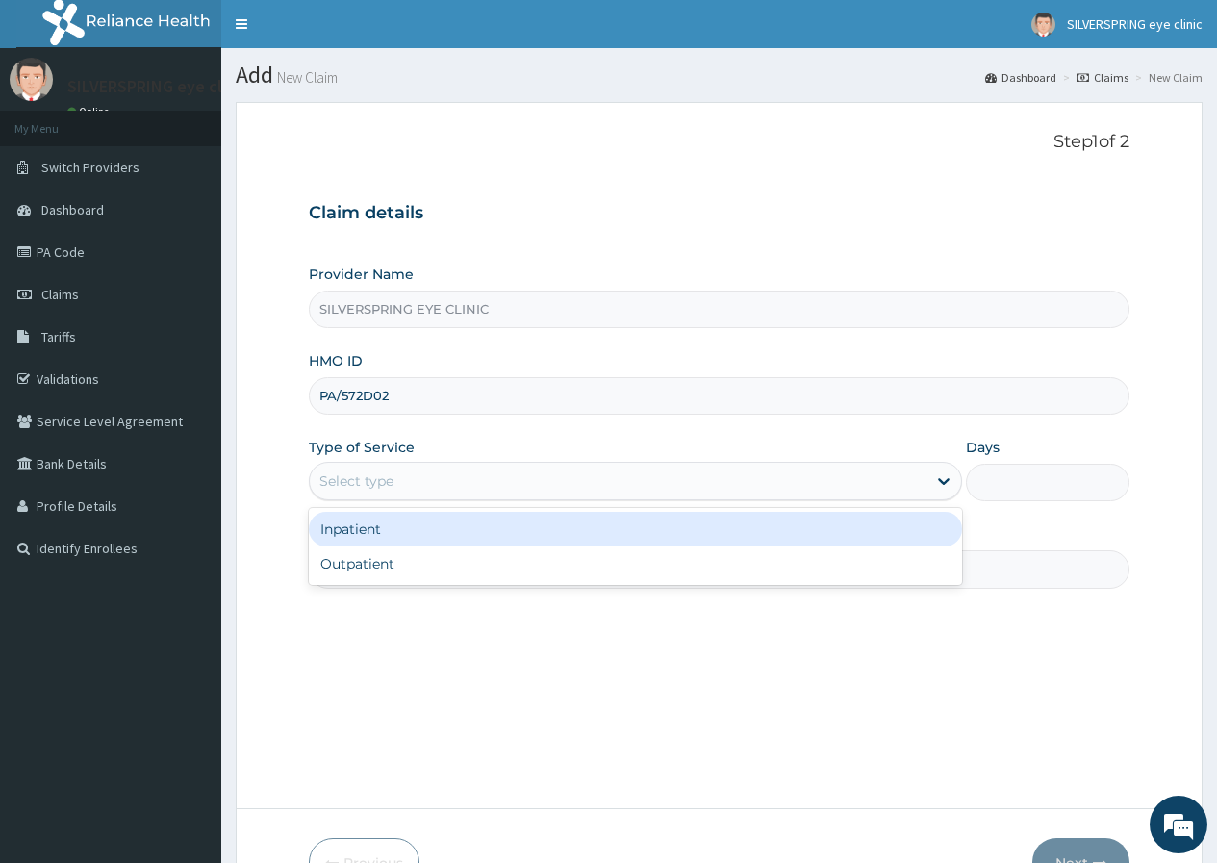
click at [512, 470] on div "Select type" at bounding box center [618, 481] width 617 height 31
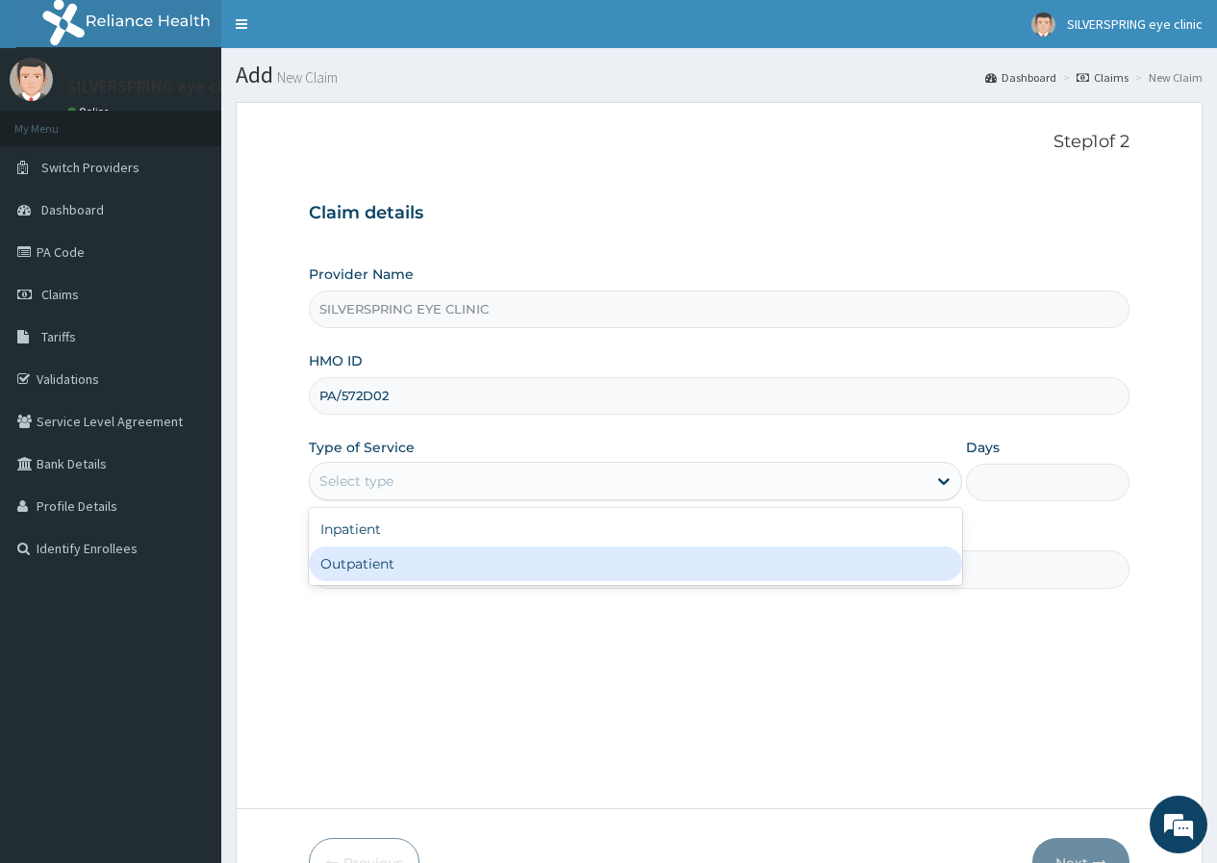
click at [507, 565] on div "Outpatient" at bounding box center [635, 563] width 653 height 35
type input "1"
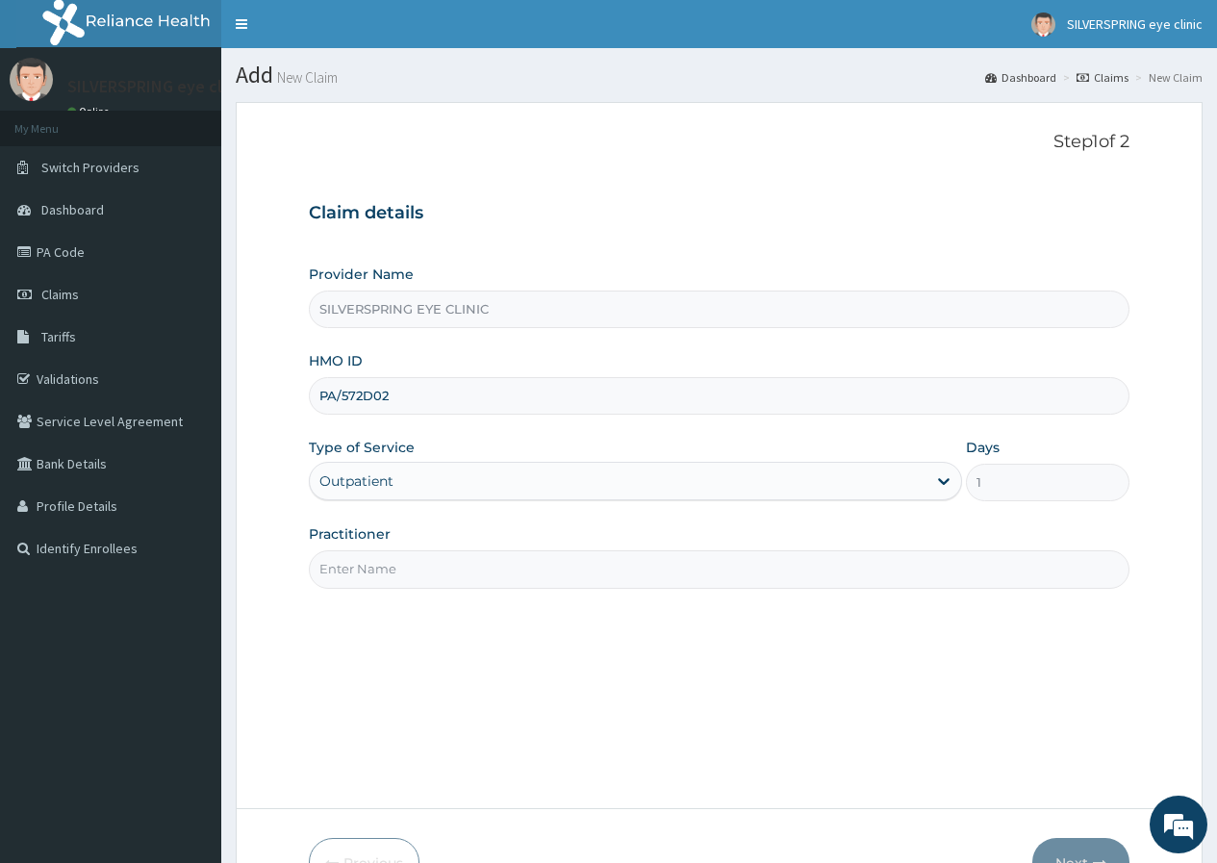
click at [507, 565] on input "Practitioner" at bounding box center [719, 569] width 820 height 38
type input "DR OGECHI NWACHUKWU"
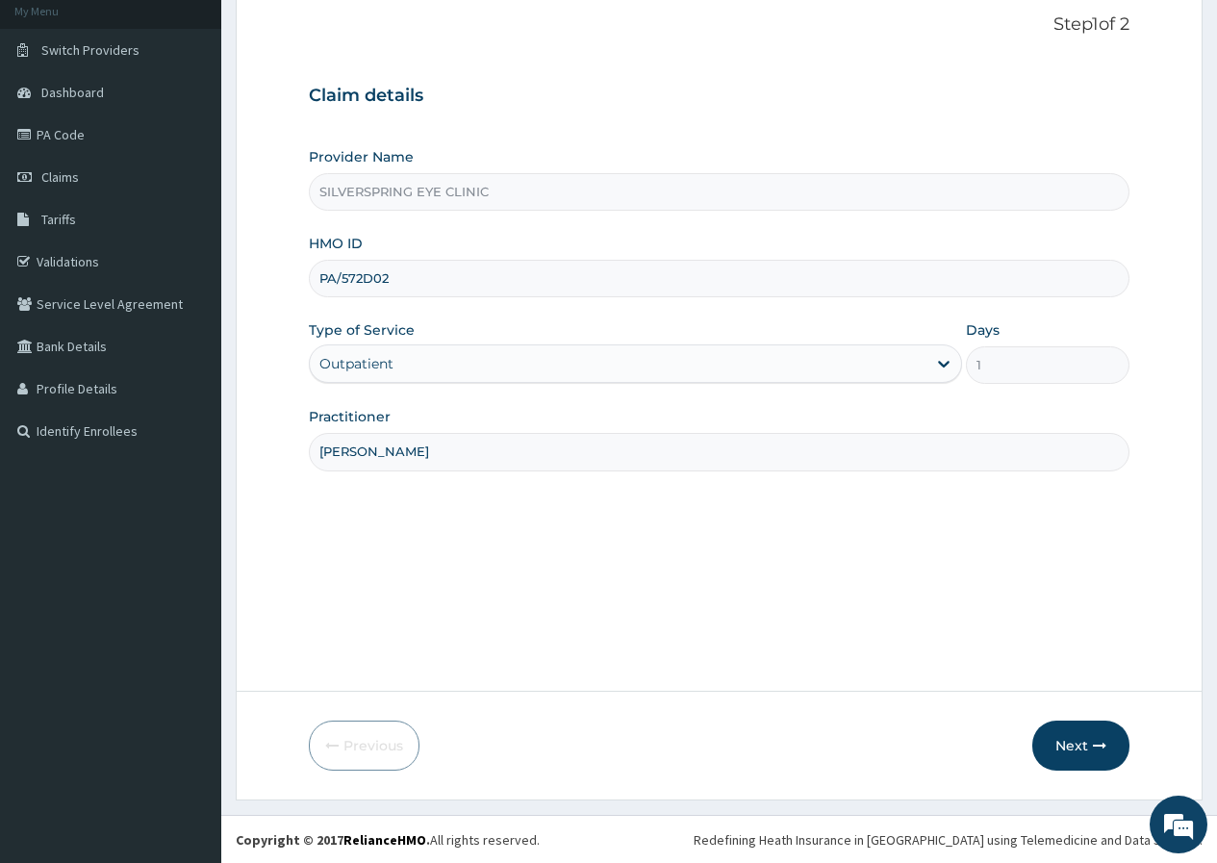
scroll to position [118, 0]
click at [1068, 737] on button "Next" at bounding box center [1080, 744] width 97 height 50
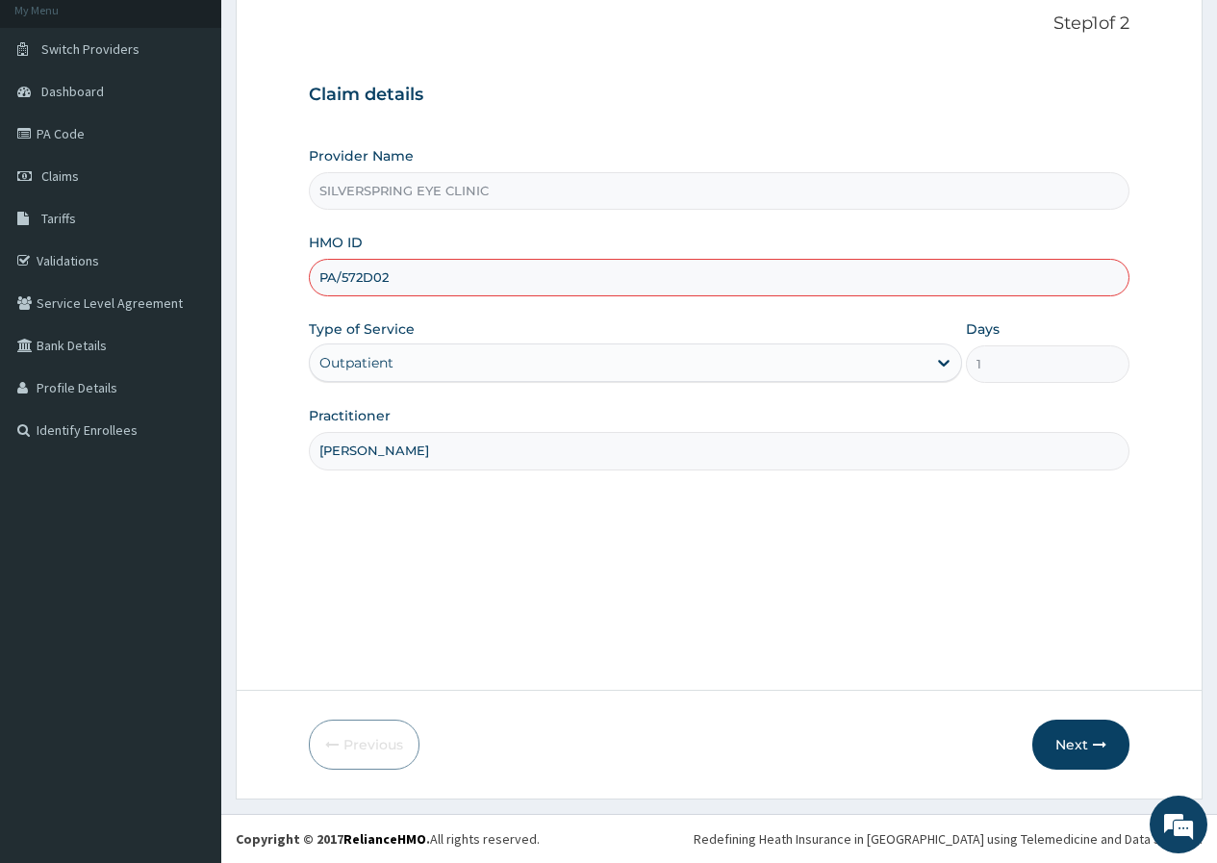
click at [604, 286] on input "PA/572D02" at bounding box center [719, 278] width 820 height 38
type input "P"
click at [540, 284] on input "HMO ID" at bounding box center [719, 278] width 820 height 38
paste input "NPM/10086/A"
type input "NPM/10086/A"
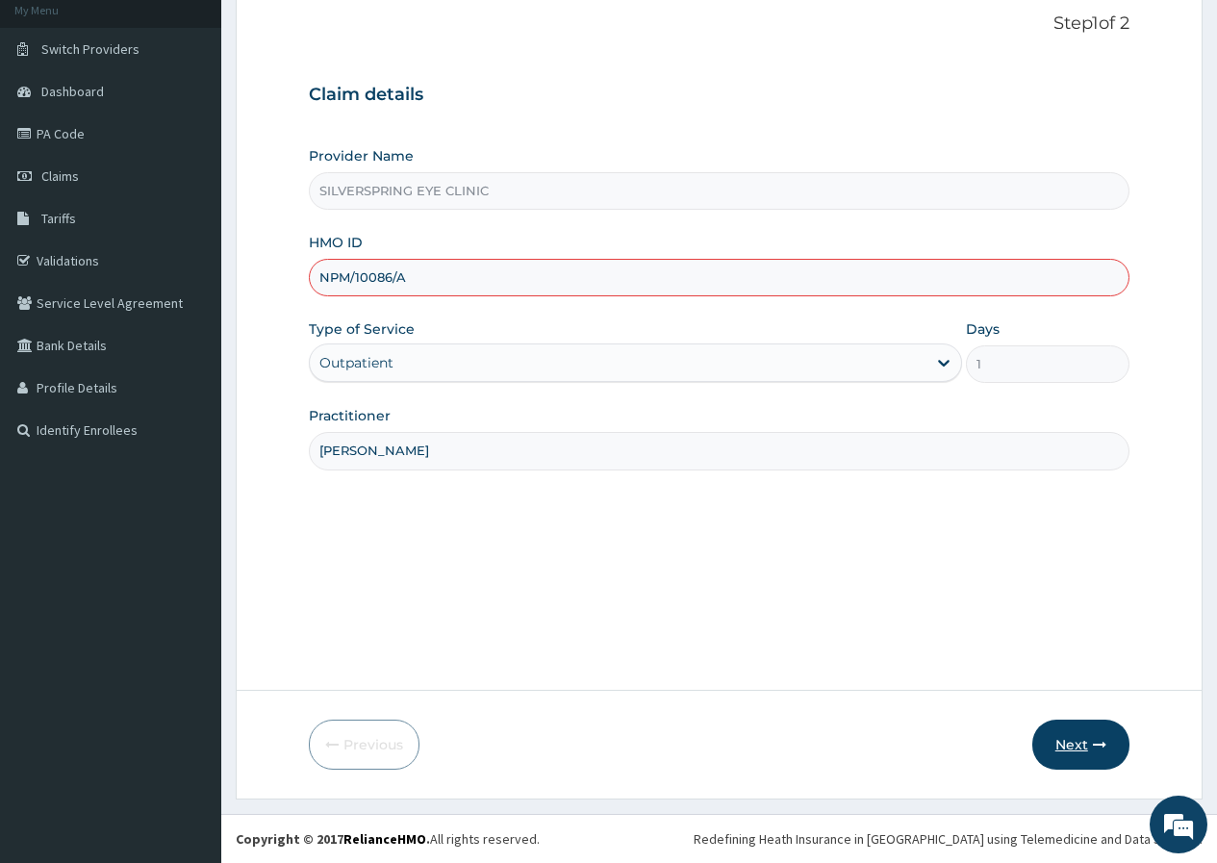
click at [1057, 741] on button "Next" at bounding box center [1080, 744] width 97 height 50
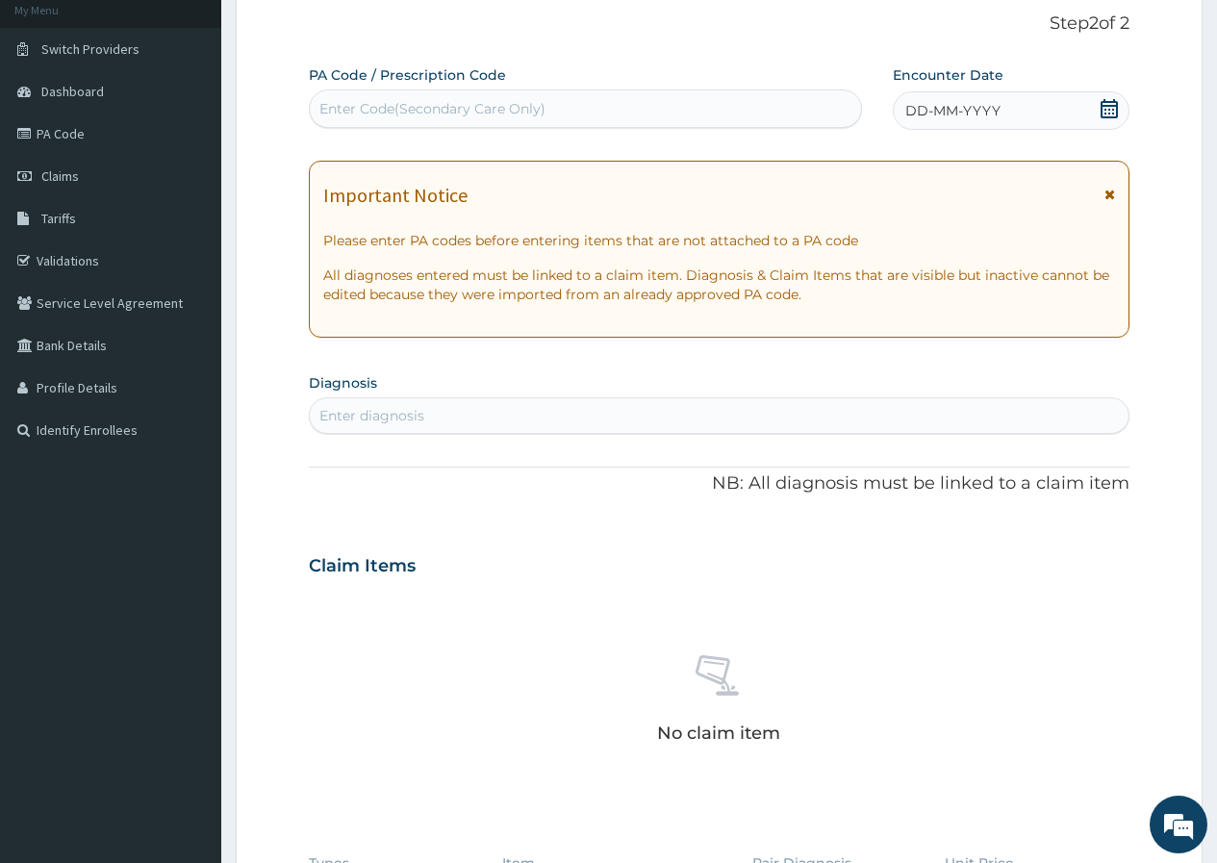
click at [562, 121] on div "Enter Code(Secondary Care Only)" at bounding box center [585, 108] width 550 height 31
paste input "PA/476A1C"
type input "PA/476A1C"
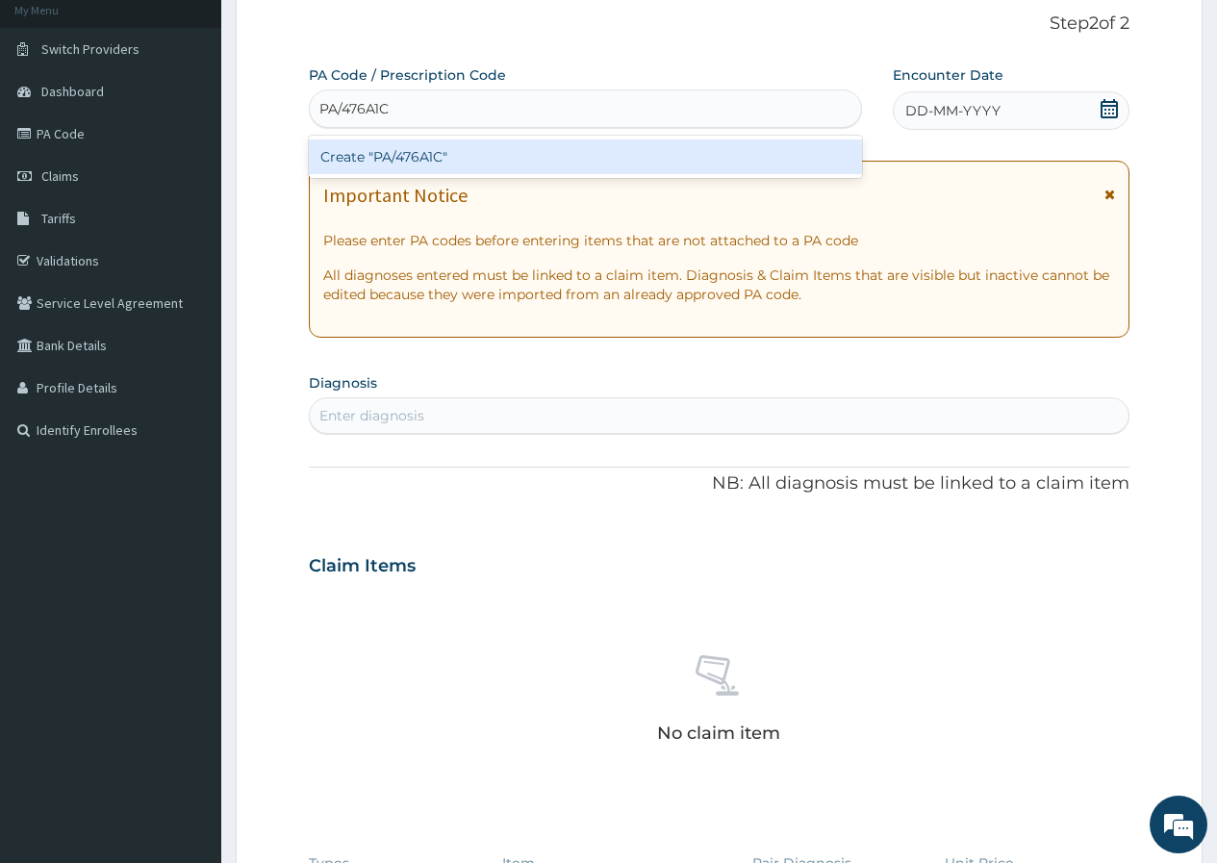
click at [536, 147] on div "Create "PA/476A1C"" at bounding box center [585, 156] width 552 height 35
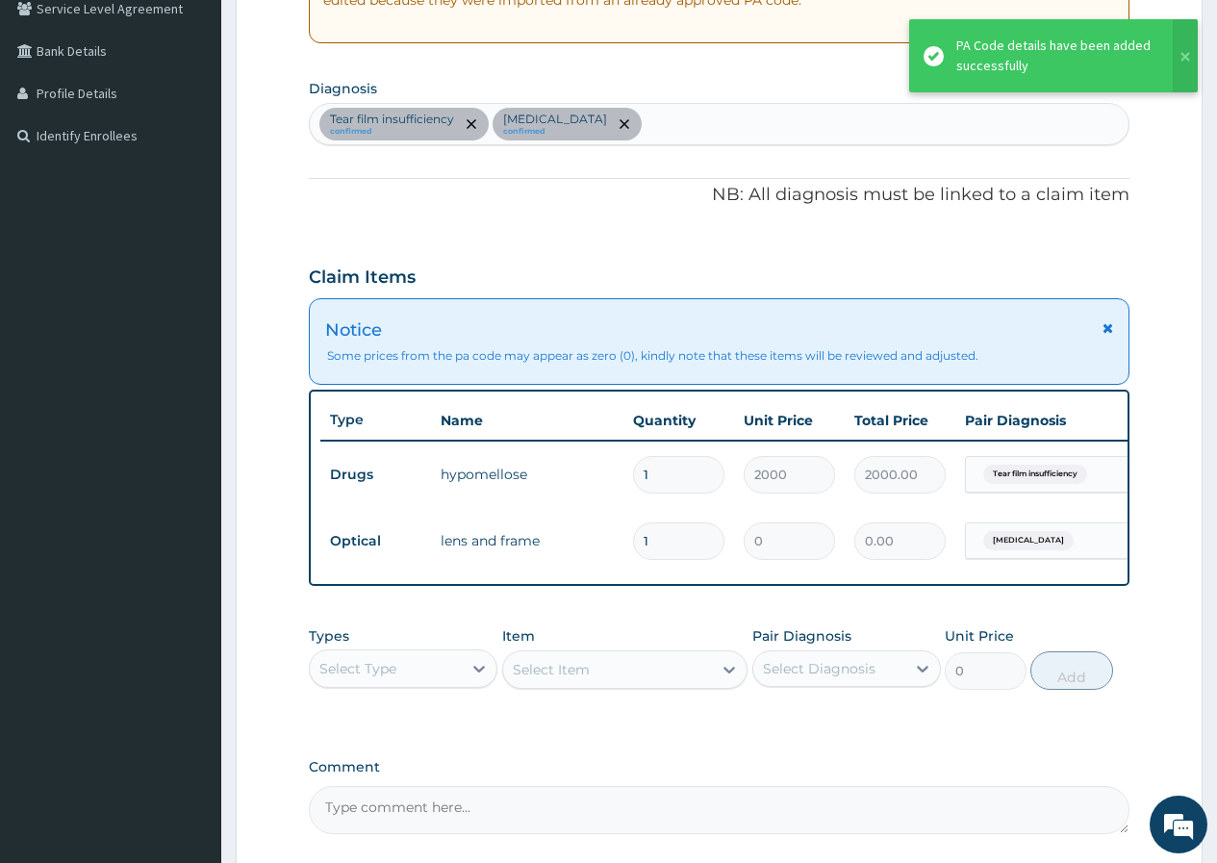
scroll to position [600, 0]
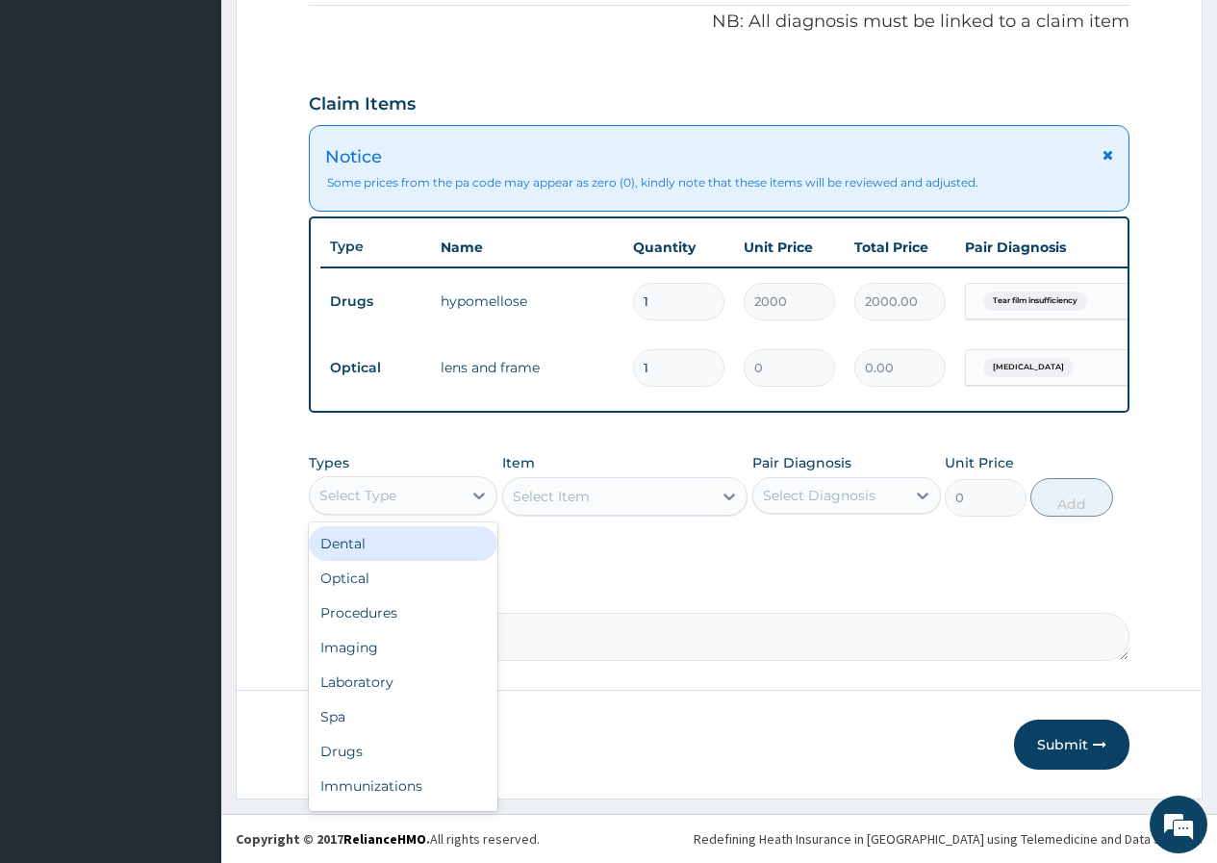
click at [386, 497] on div "Select Type" at bounding box center [357, 495] width 77 height 19
click at [333, 572] on div "Optical" at bounding box center [403, 578] width 189 height 35
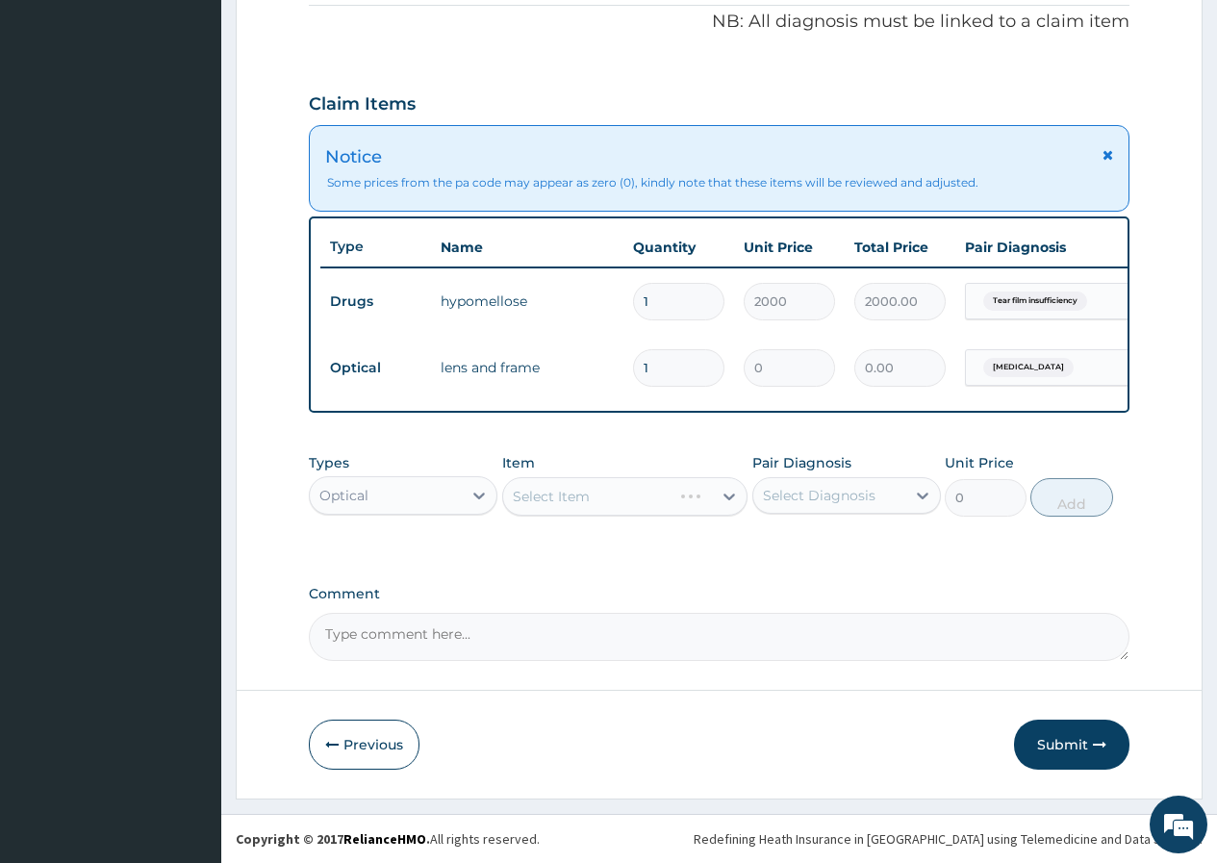
click at [559, 497] on div "Select Item" at bounding box center [625, 496] width 246 height 38
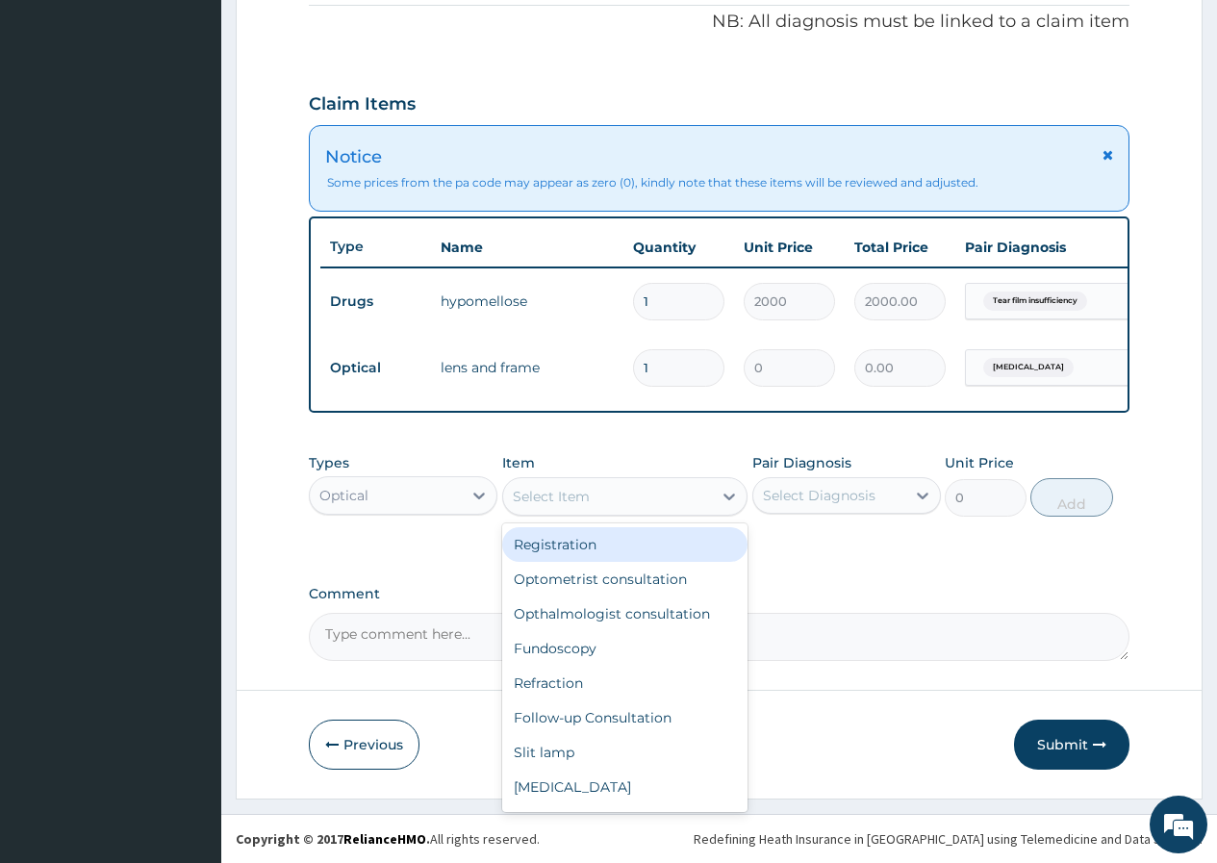
click at [569, 502] on div "Select Item" at bounding box center [551, 496] width 77 height 19
type input "len"
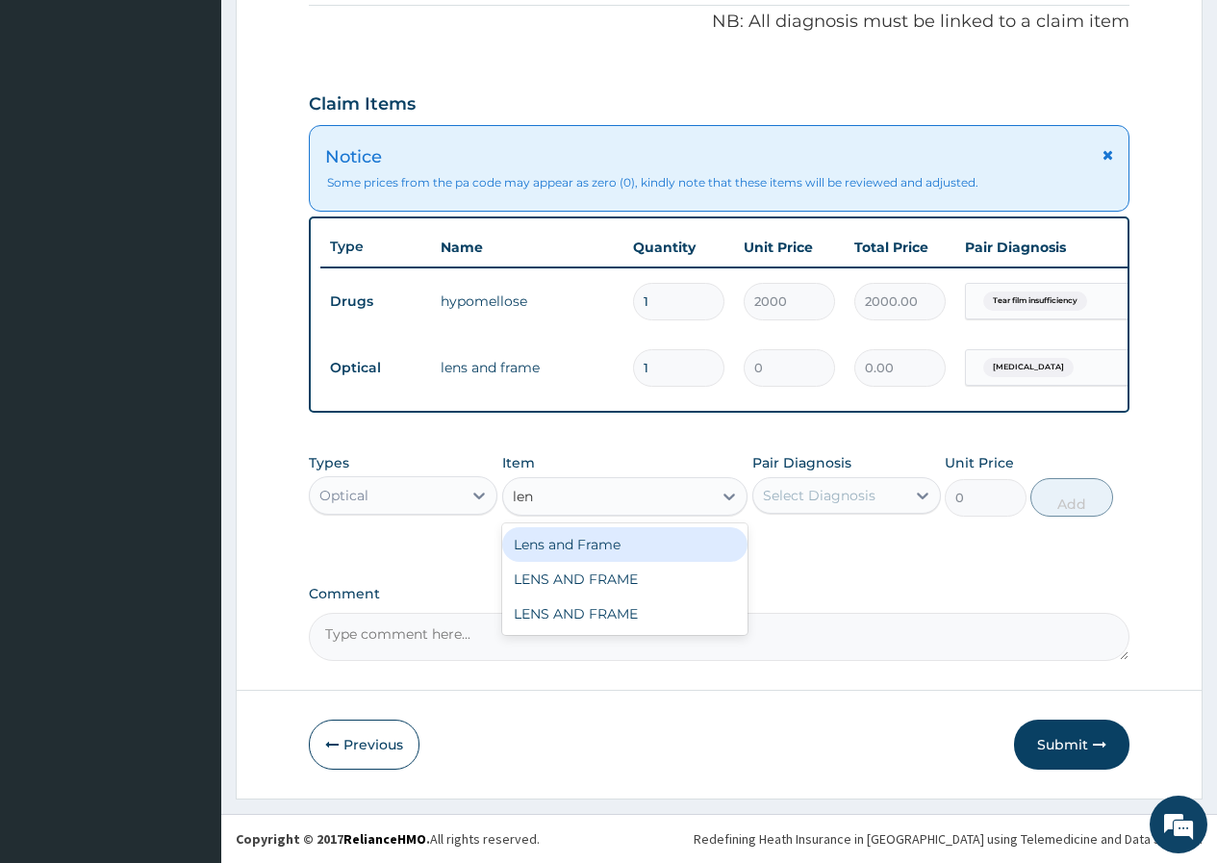
click at [569, 542] on div "Lens and Frame" at bounding box center [625, 544] width 246 height 35
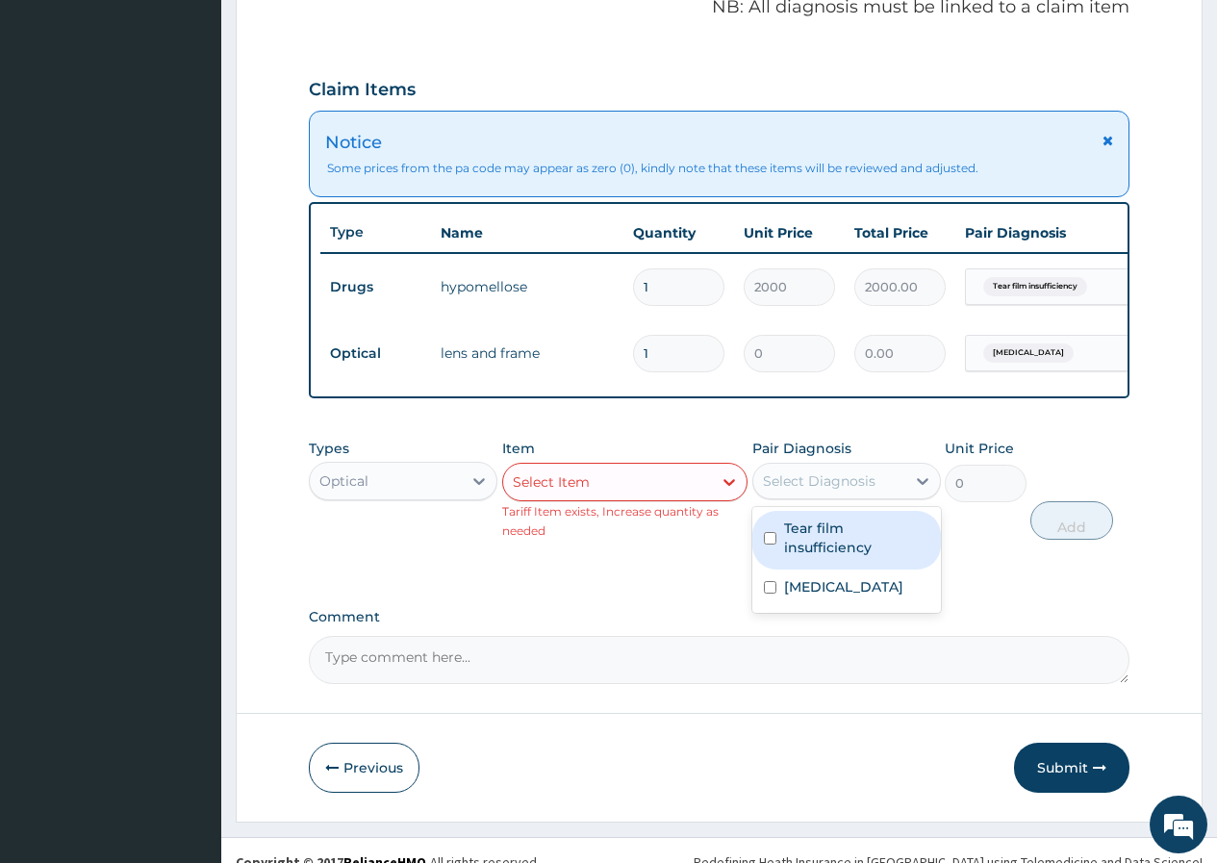
click at [761, 492] on div "Select Diagnosis" at bounding box center [829, 481] width 152 height 31
click at [770, 544] on input "checkbox" at bounding box center [770, 538] width 13 height 13
checkbox input "true"
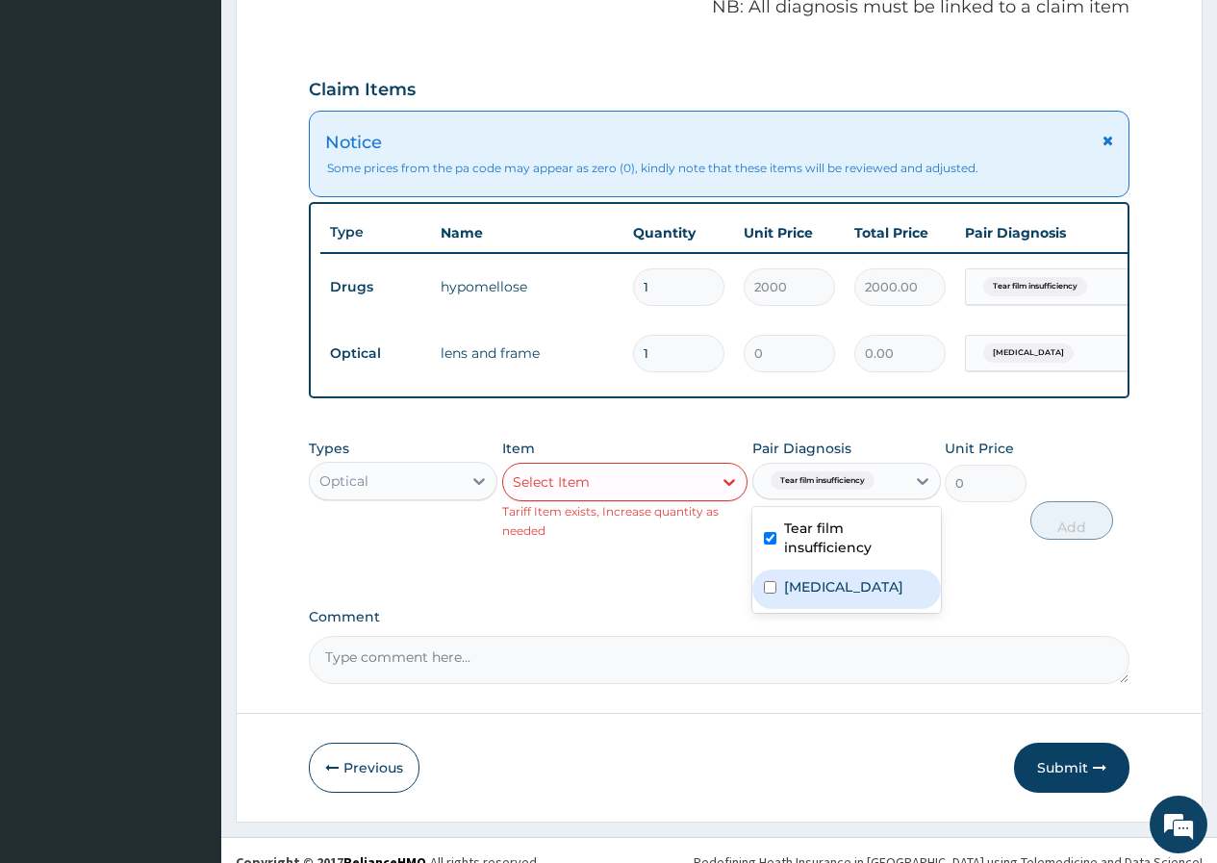
click at [762, 605] on div "Presbyopia" at bounding box center [846, 588] width 189 height 39
checkbox input "true"
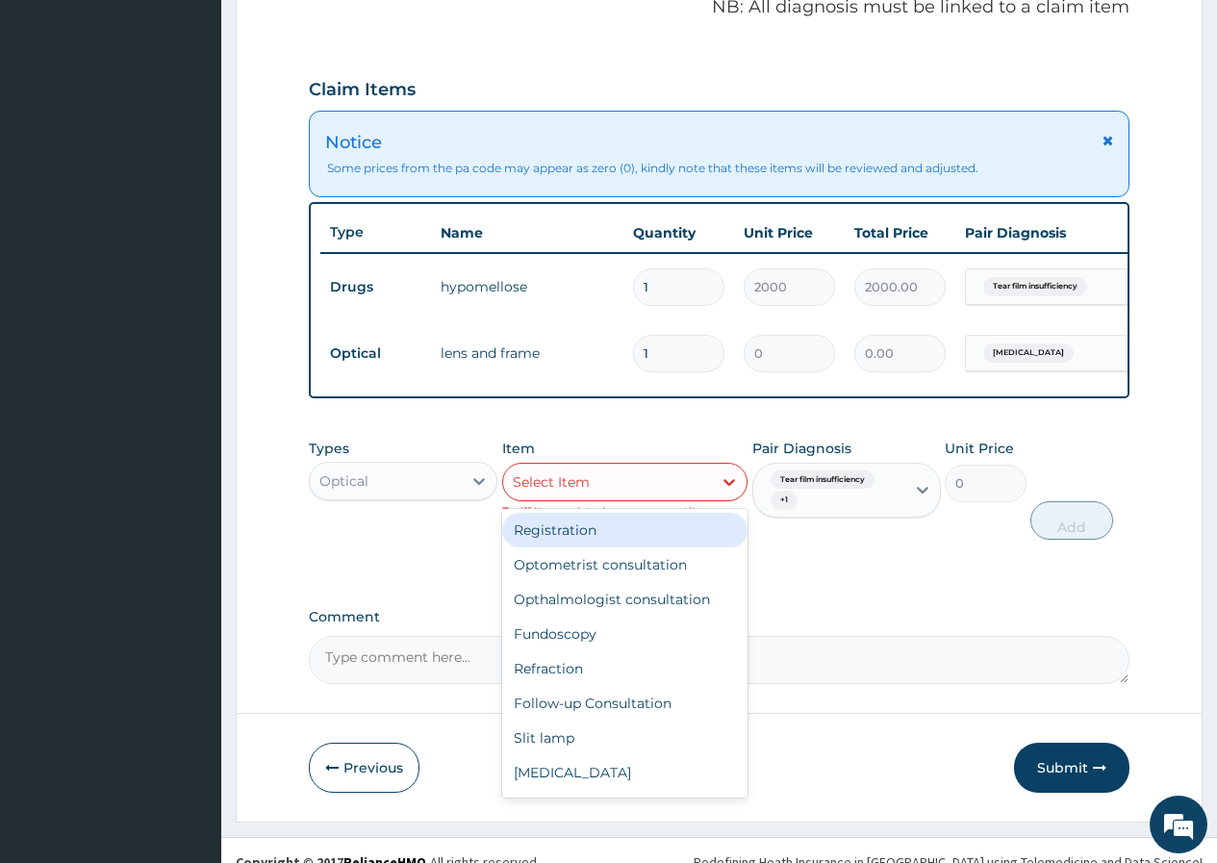
click at [630, 497] on div "Select Item" at bounding box center [608, 481] width 210 height 31
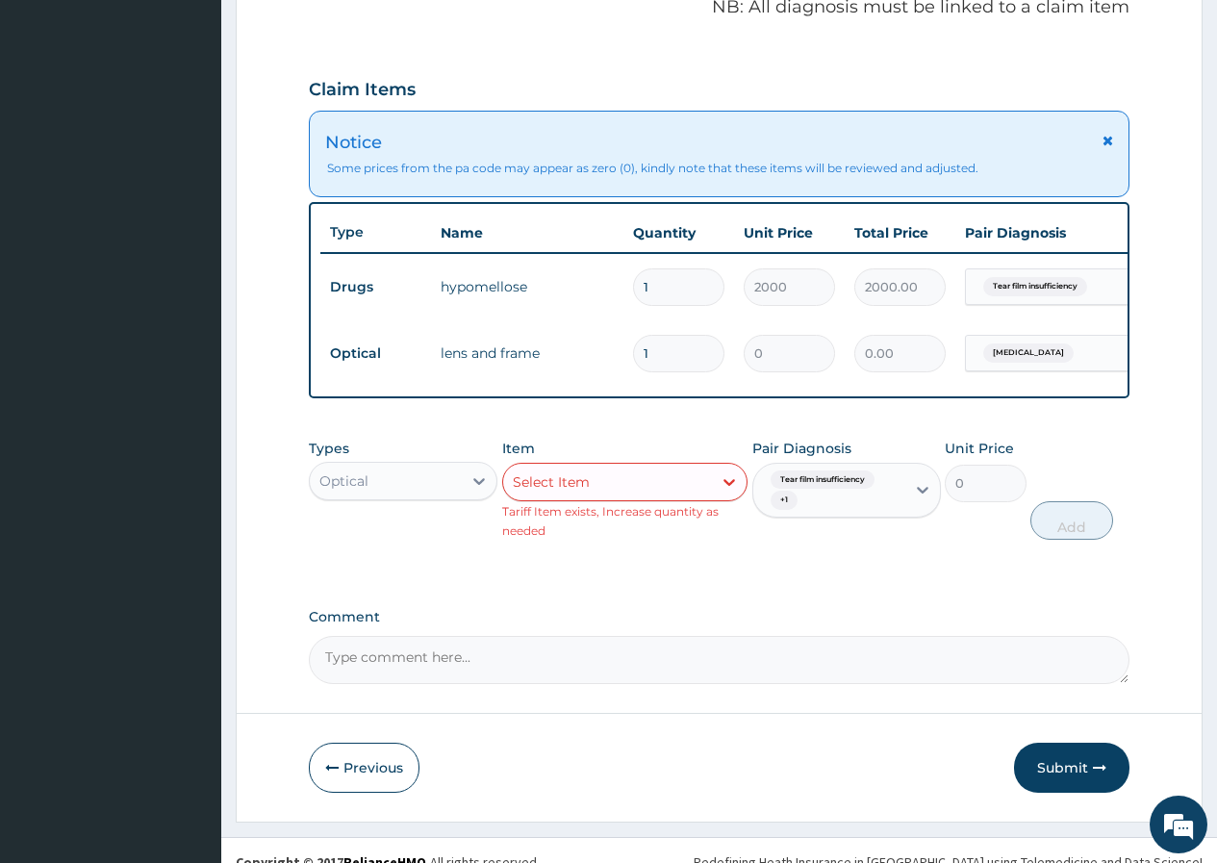
click at [790, 549] on div "Types Optical Item Select Item Tariff Item exists, Increase quantity as needed …" at bounding box center [719, 489] width 820 height 120
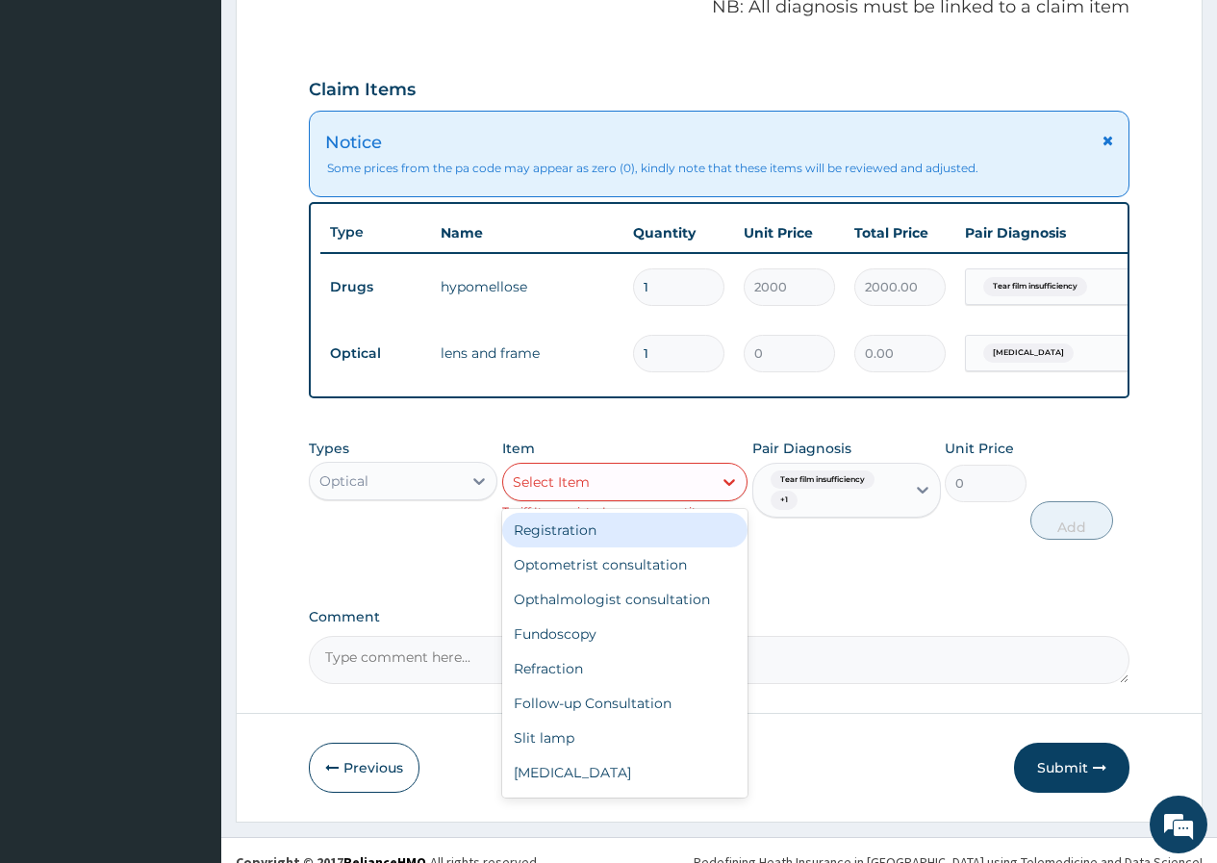
click at [673, 492] on div "Select Item" at bounding box center [608, 481] width 210 height 31
type input "lens"
click at [646, 543] on div "Lens and Frame" at bounding box center [625, 530] width 246 height 35
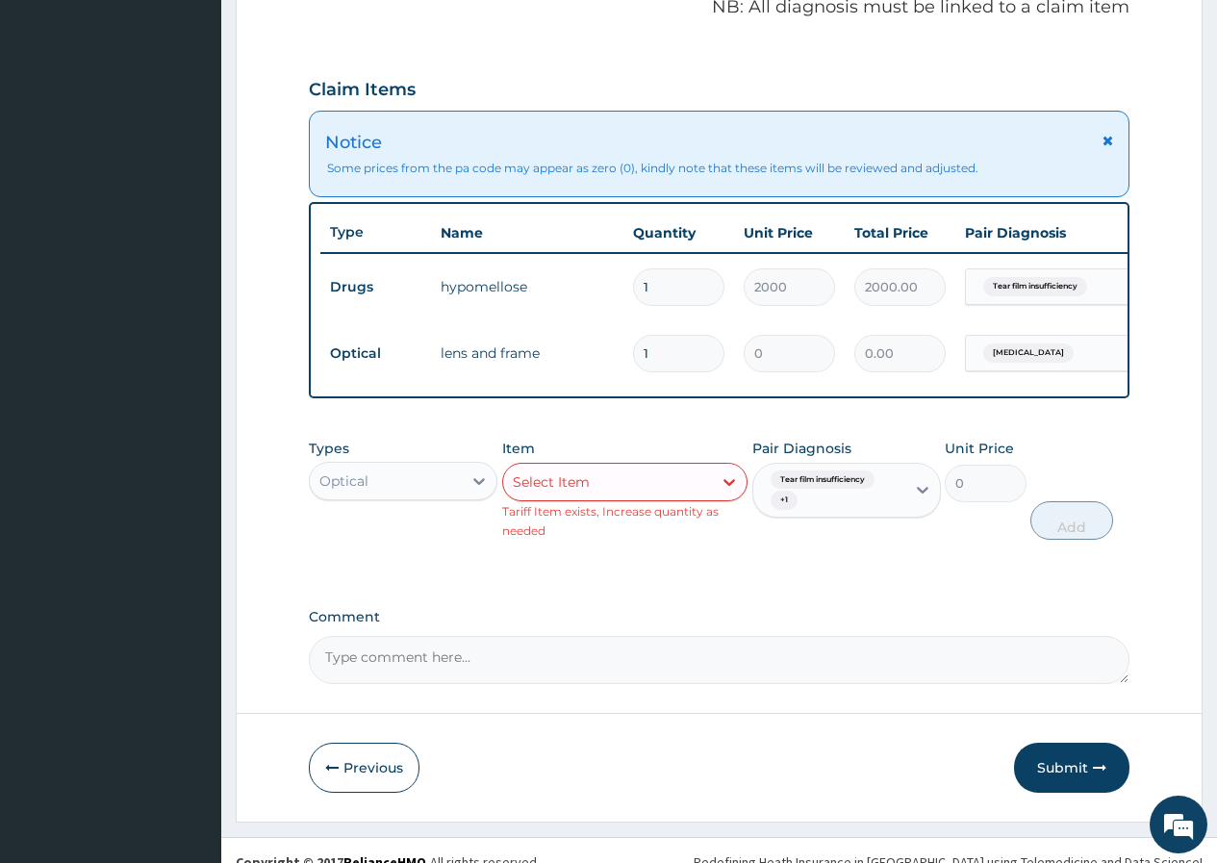
click at [662, 351] on input "1" at bounding box center [678, 354] width 91 height 38
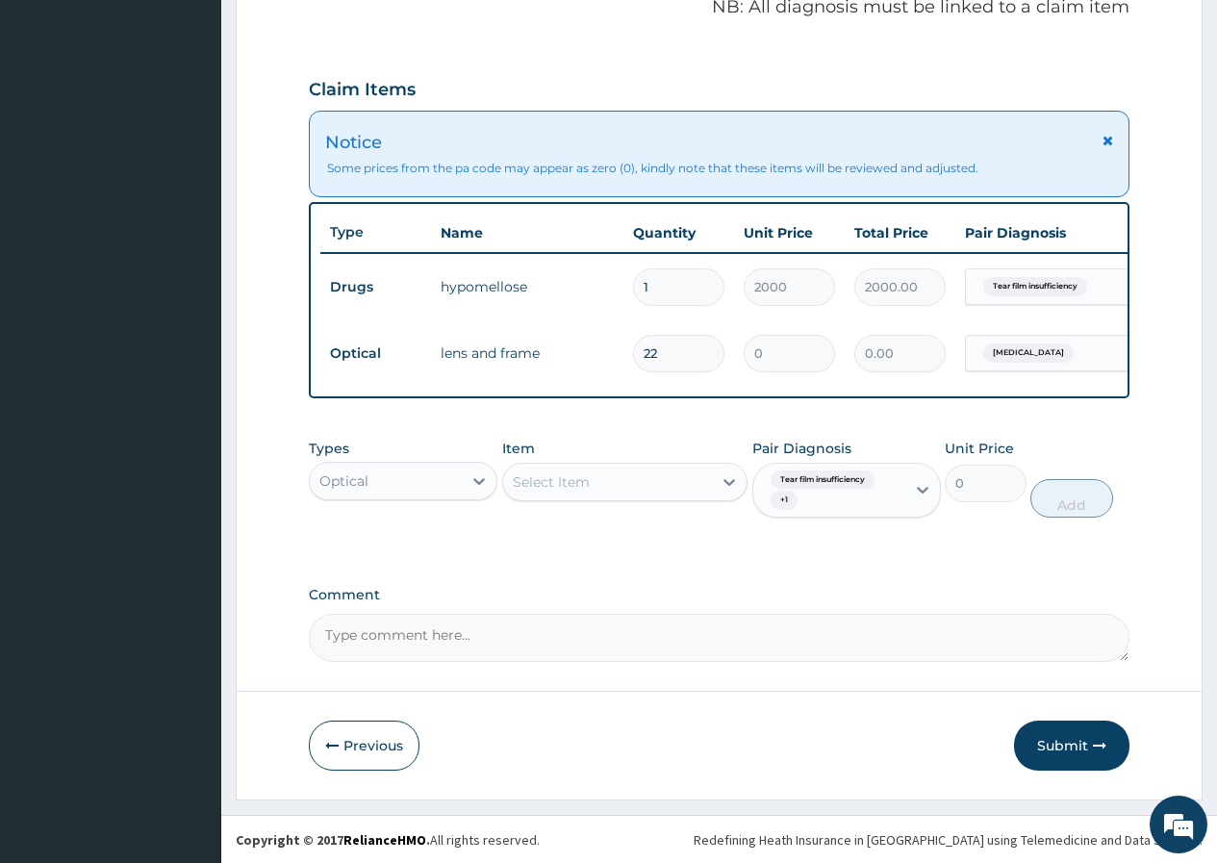
type input "2"
type input "10"
click at [1056, 760] on button "Submit" at bounding box center [1071, 745] width 115 height 50
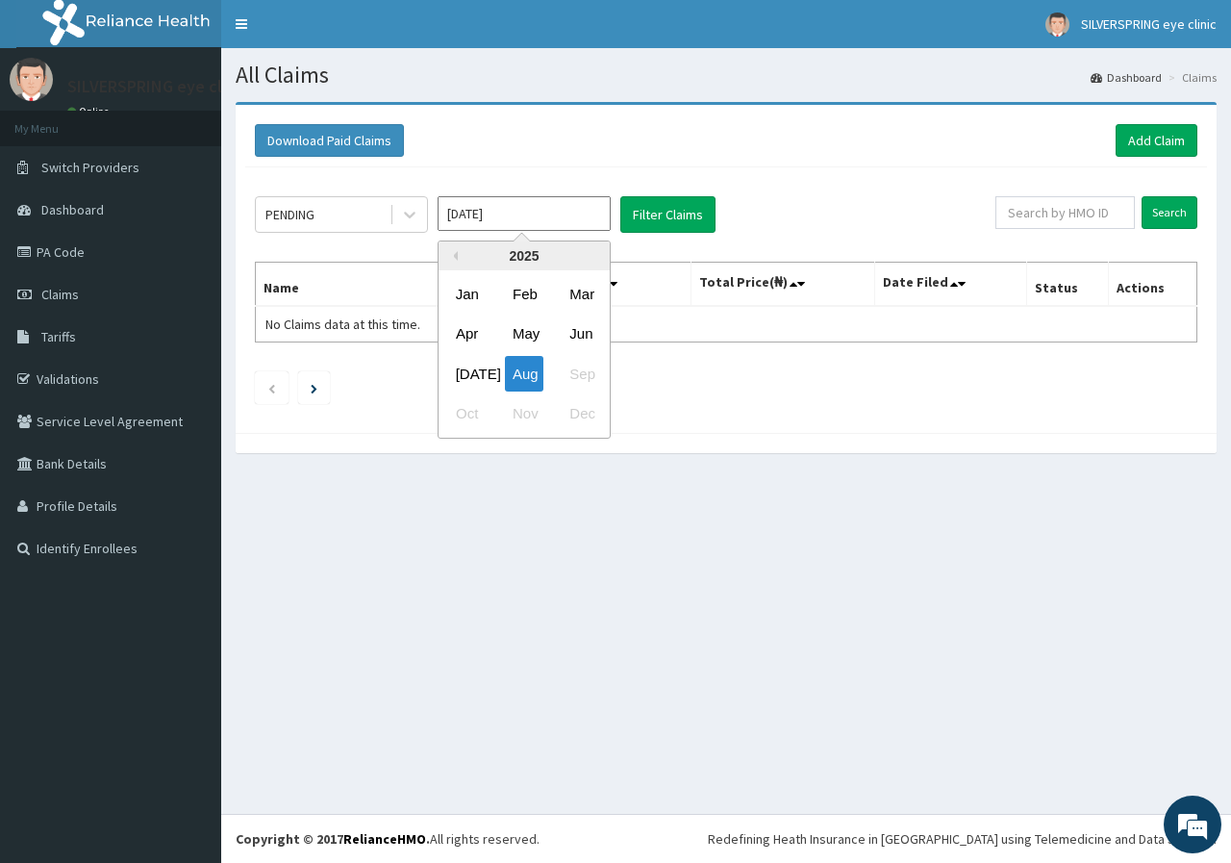
click at [564, 218] on input "[DATE]" at bounding box center [524, 213] width 173 height 35
click at [461, 372] on div "[DATE]" at bounding box center [467, 374] width 38 height 36
type input "Jul 2025"
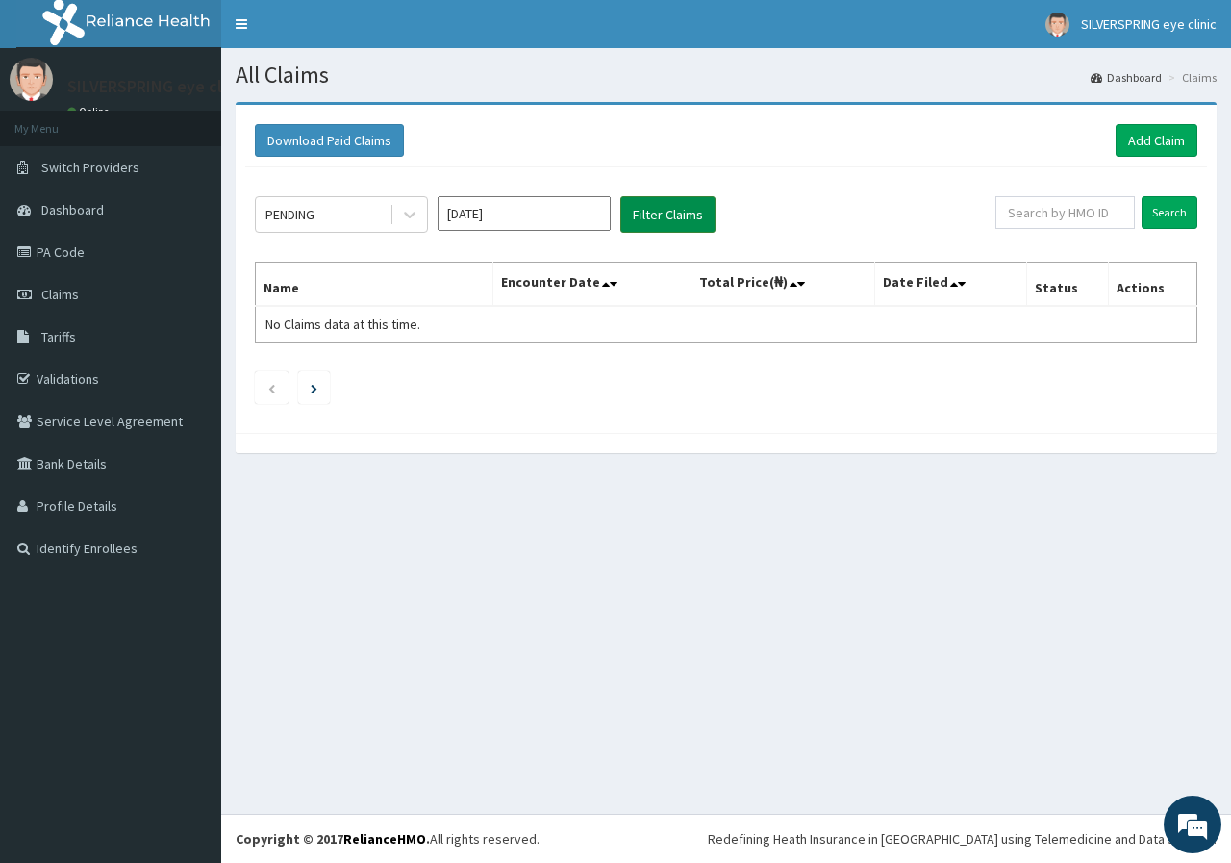
click at [666, 214] on button "Filter Claims" at bounding box center [667, 214] width 95 height 37
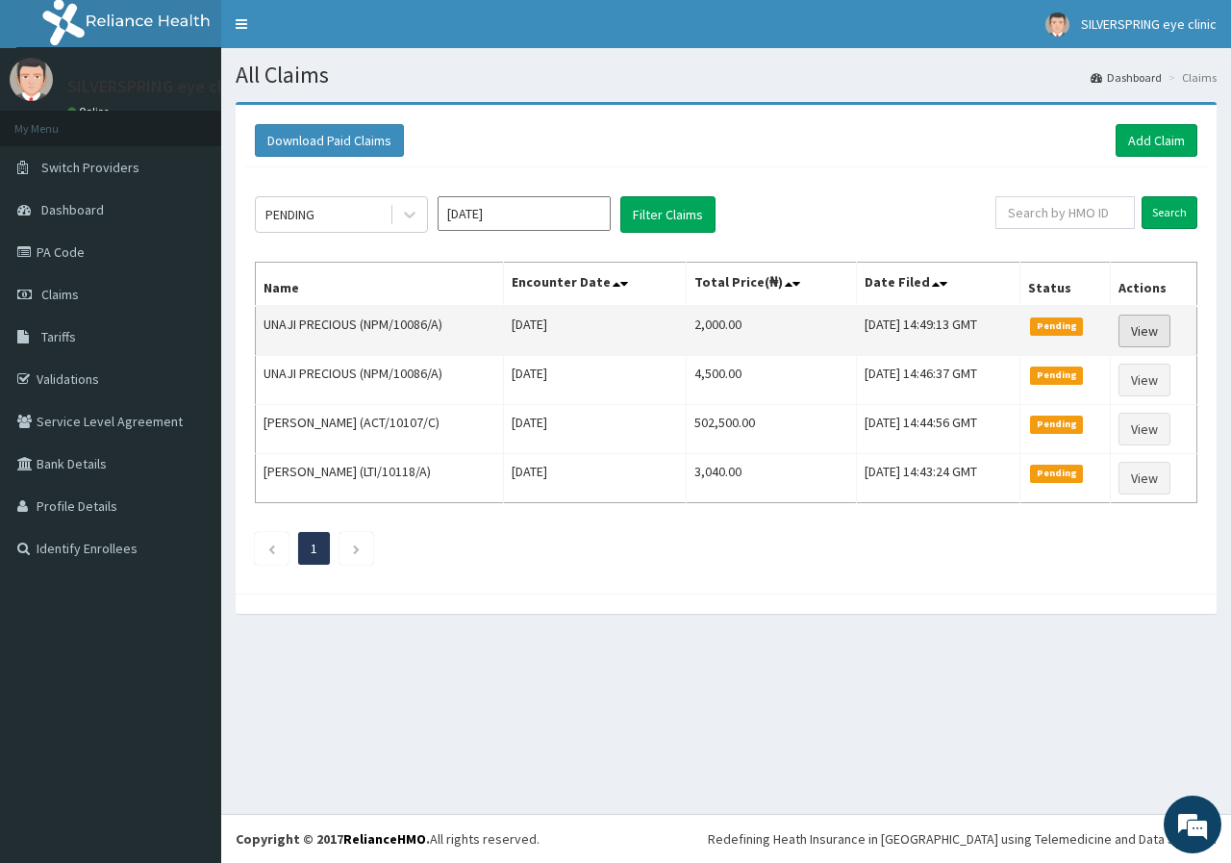
click at [1155, 334] on link "View" at bounding box center [1145, 331] width 52 height 33
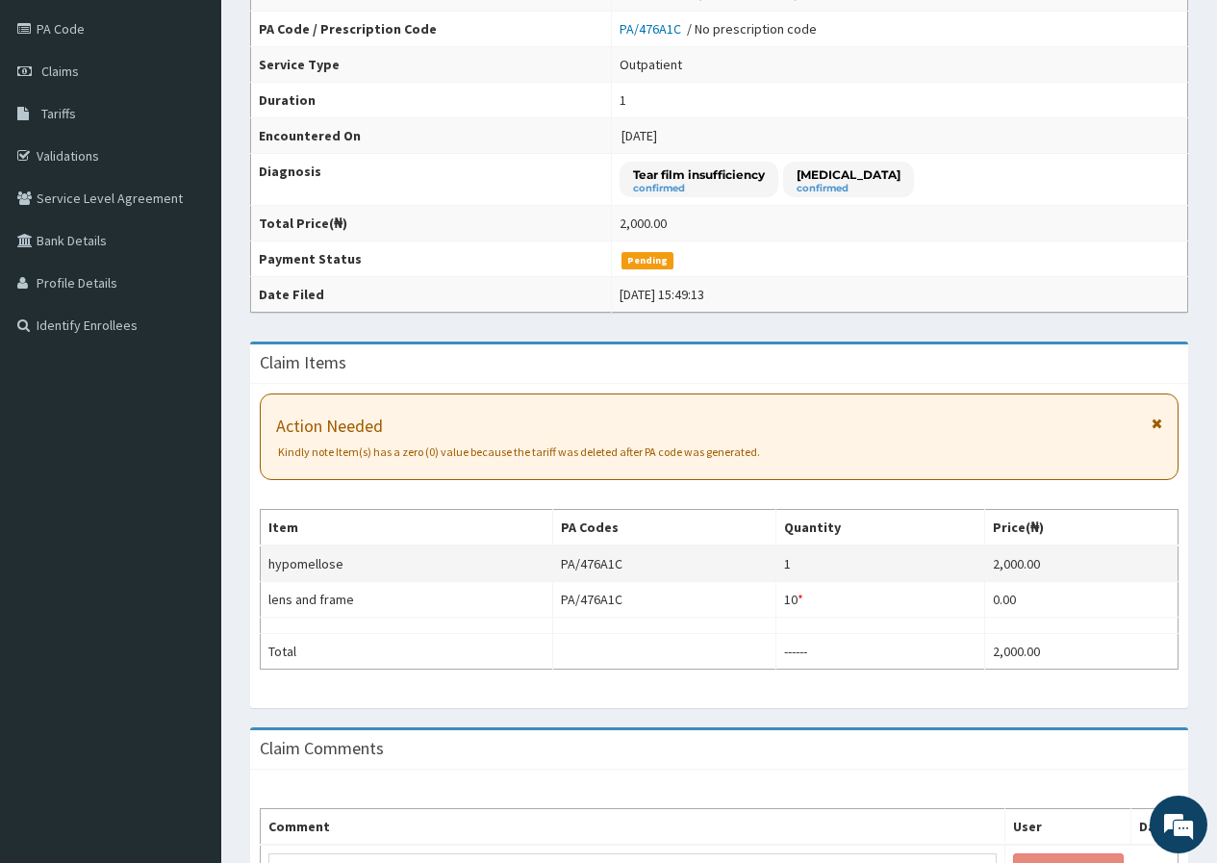
scroll to position [362, 0]
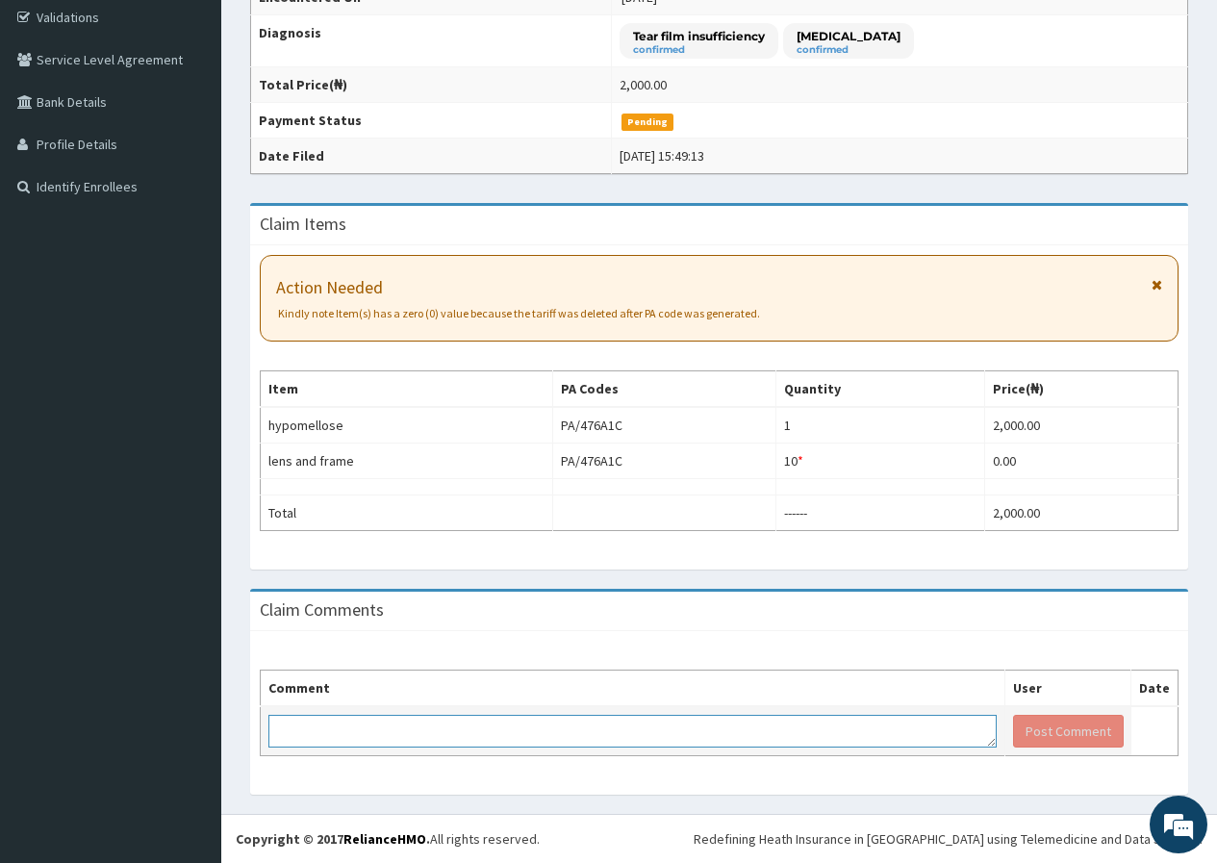
click at [619, 747] on textarea at bounding box center [632, 731] width 728 height 33
type textarea "lens and frame is 10,000"
click at [1044, 717] on button "Post Comment" at bounding box center [1068, 731] width 111 height 33
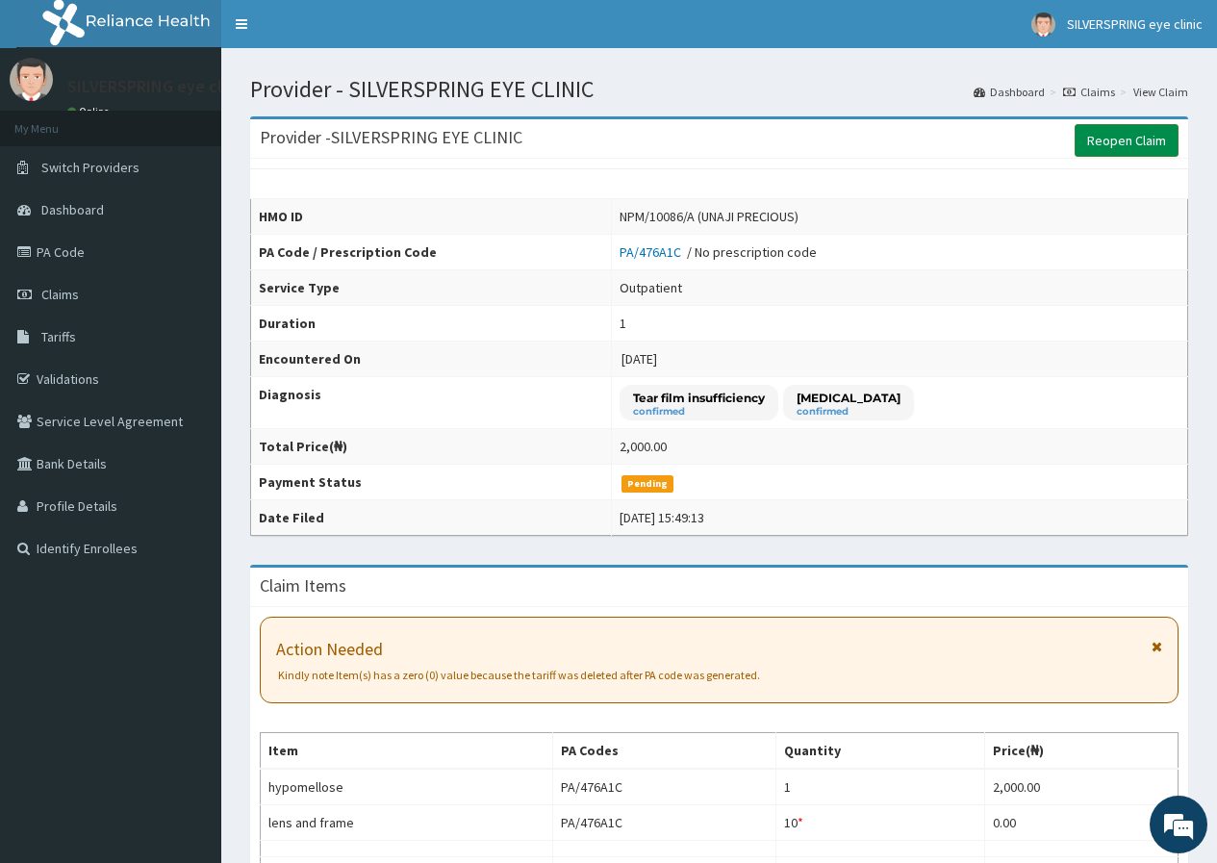
click at [1107, 138] on link "Reopen Claim" at bounding box center [1126, 140] width 104 height 33
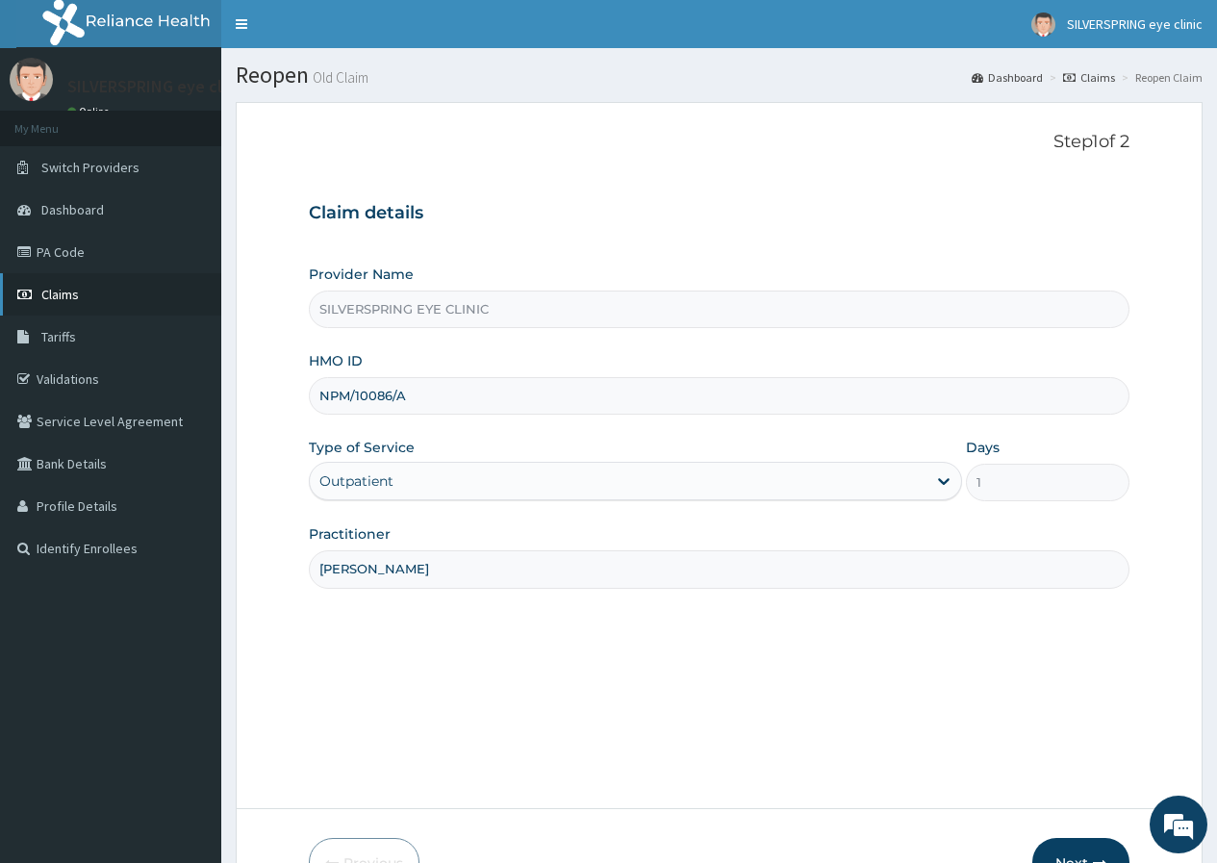
click at [74, 296] on span "Claims" at bounding box center [60, 294] width 38 height 17
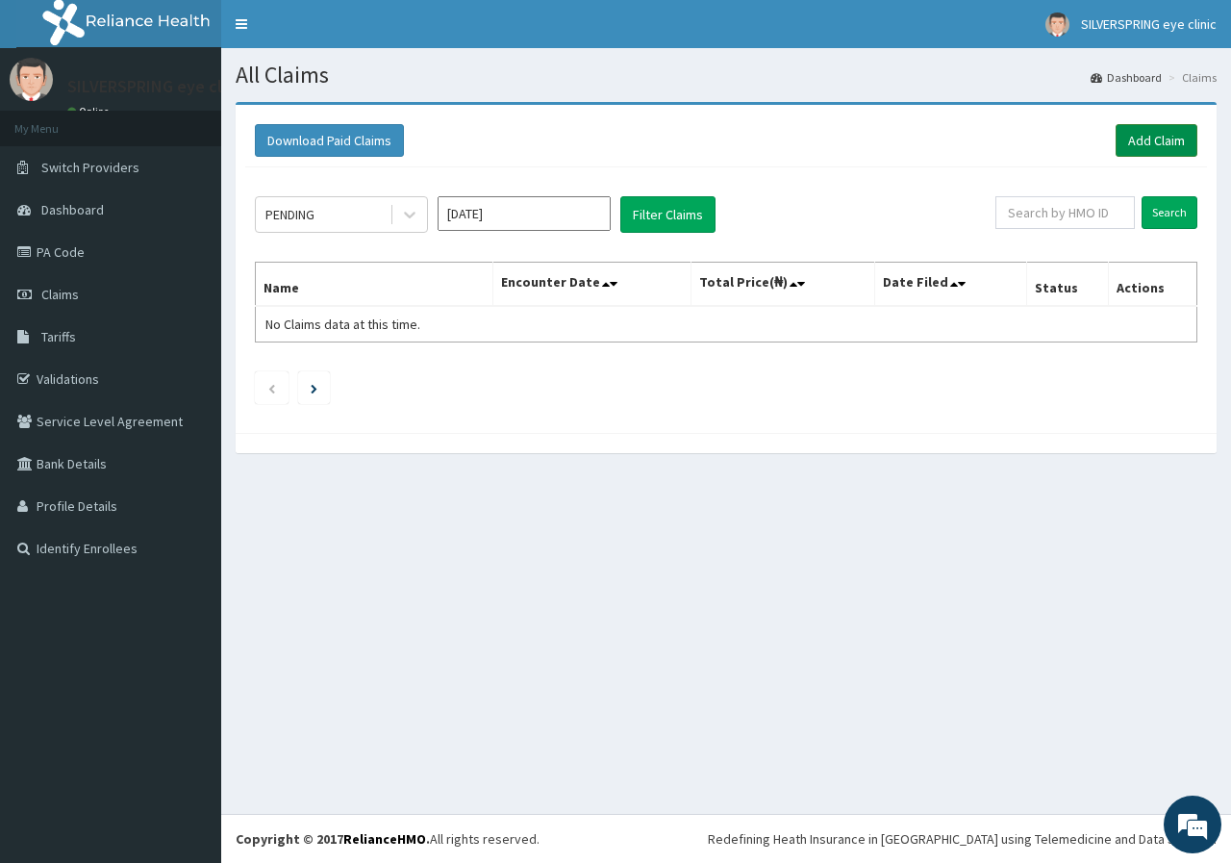
click at [1145, 129] on link "Add Claim" at bounding box center [1157, 140] width 82 height 33
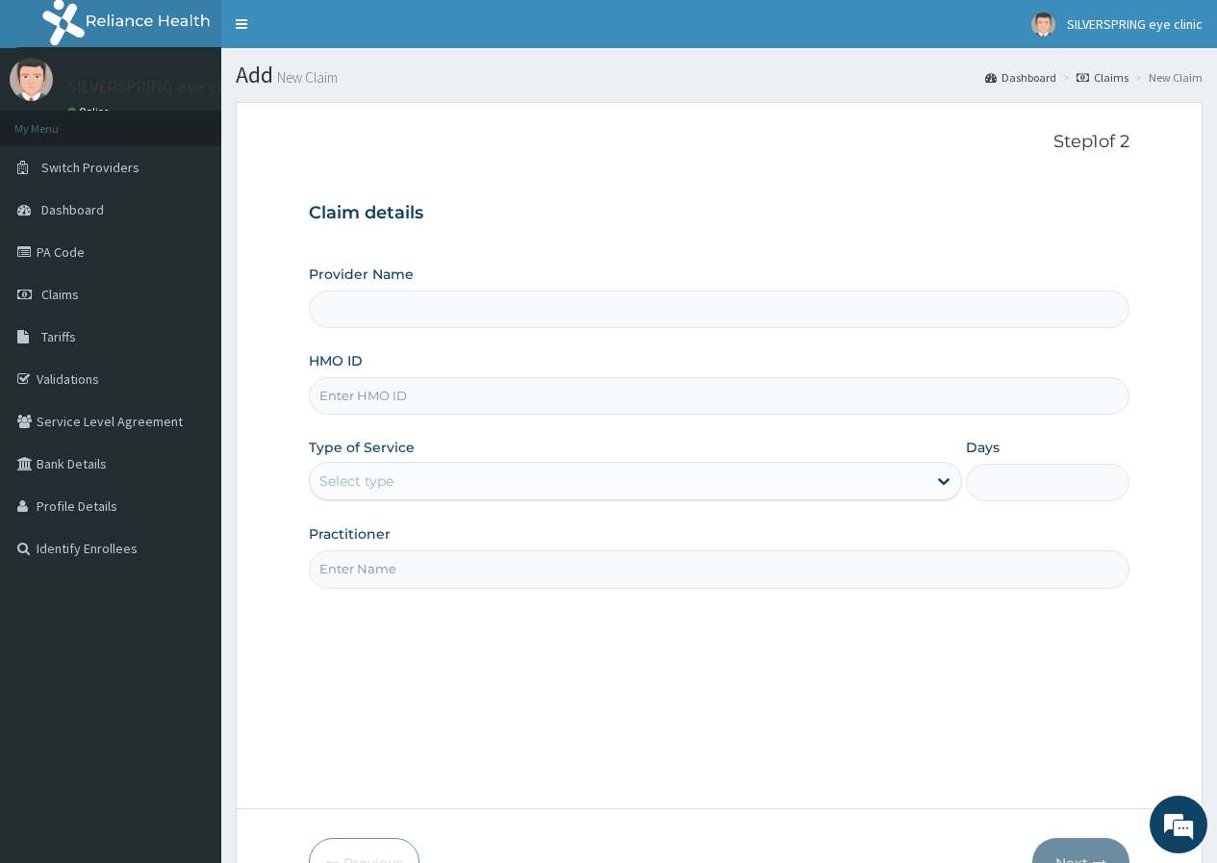
type input "SILVERSPRING EYE CLINIC"
click at [601, 404] on input "HMO ID" at bounding box center [719, 396] width 820 height 38
paste input "EVG/10054/A"
type input "EVG/10054/A"
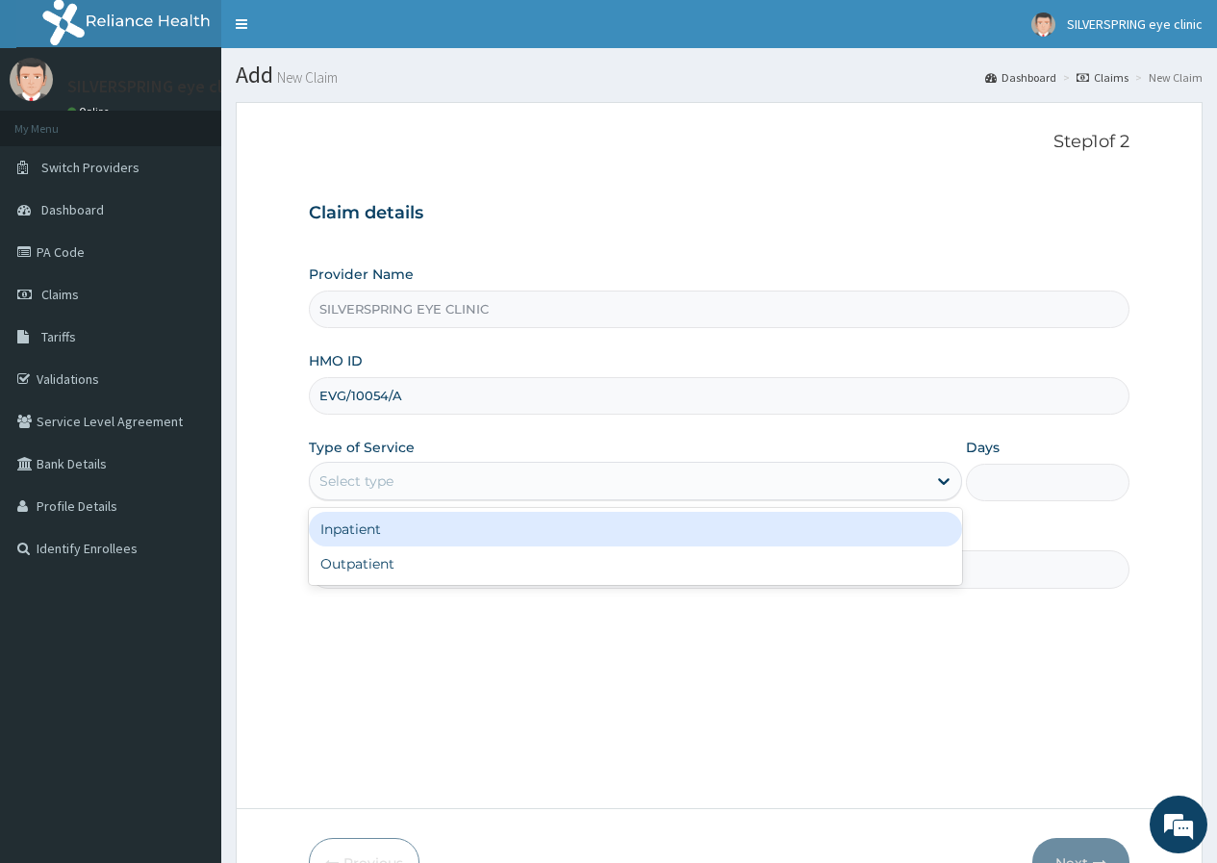
click at [383, 483] on div "Select type" at bounding box center [356, 480] width 74 height 19
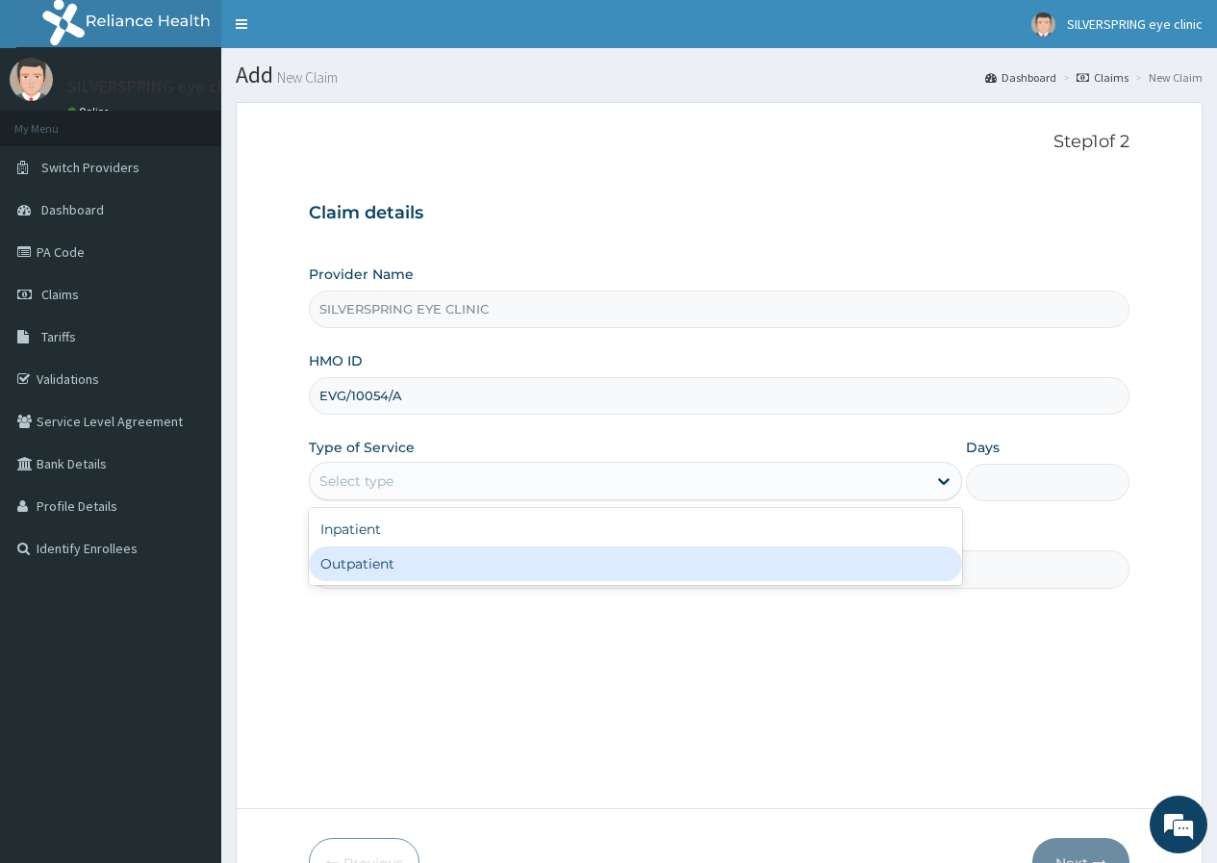
click at [354, 571] on div "Outpatient" at bounding box center [635, 563] width 653 height 35
type input "1"
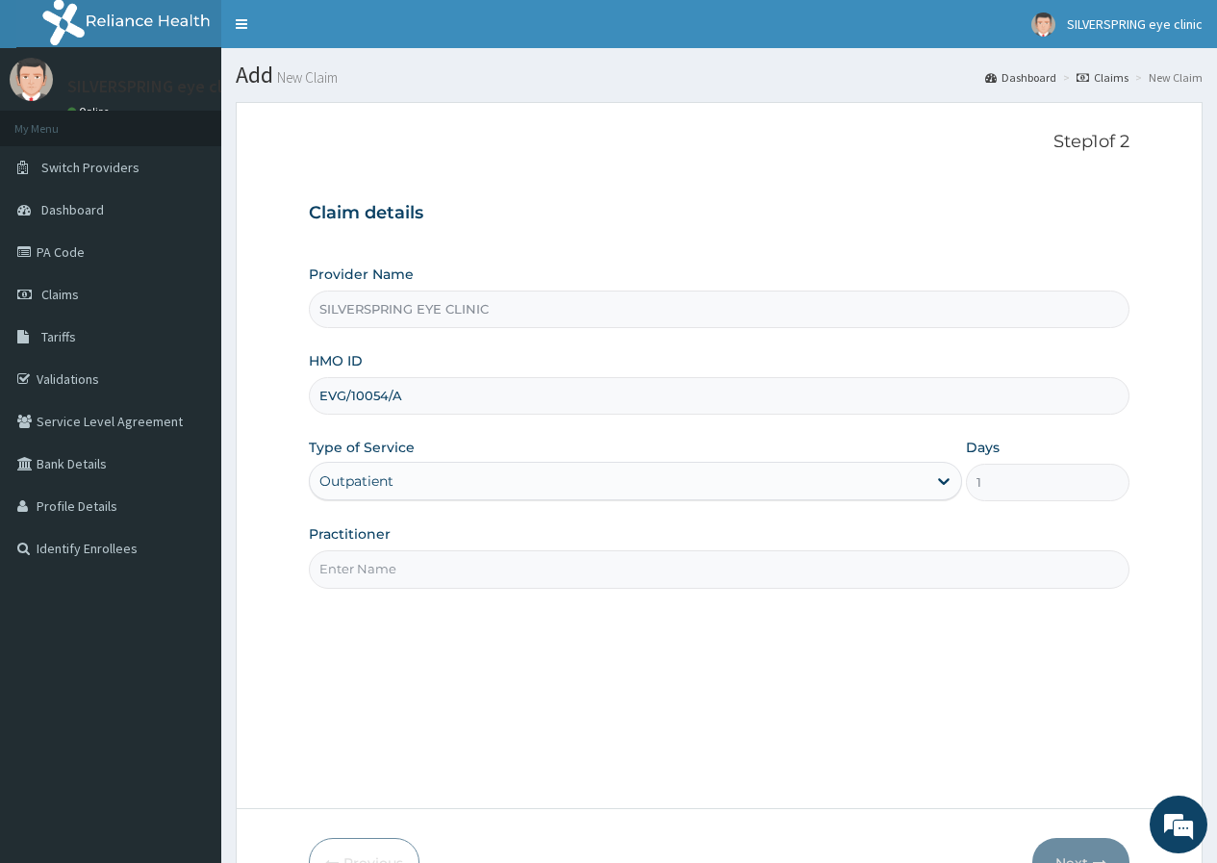
click at [369, 561] on input "Practitioner" at bounding box center [719, 569] width 820 height 38
type input "DR OGECHI NWACHUKWU"
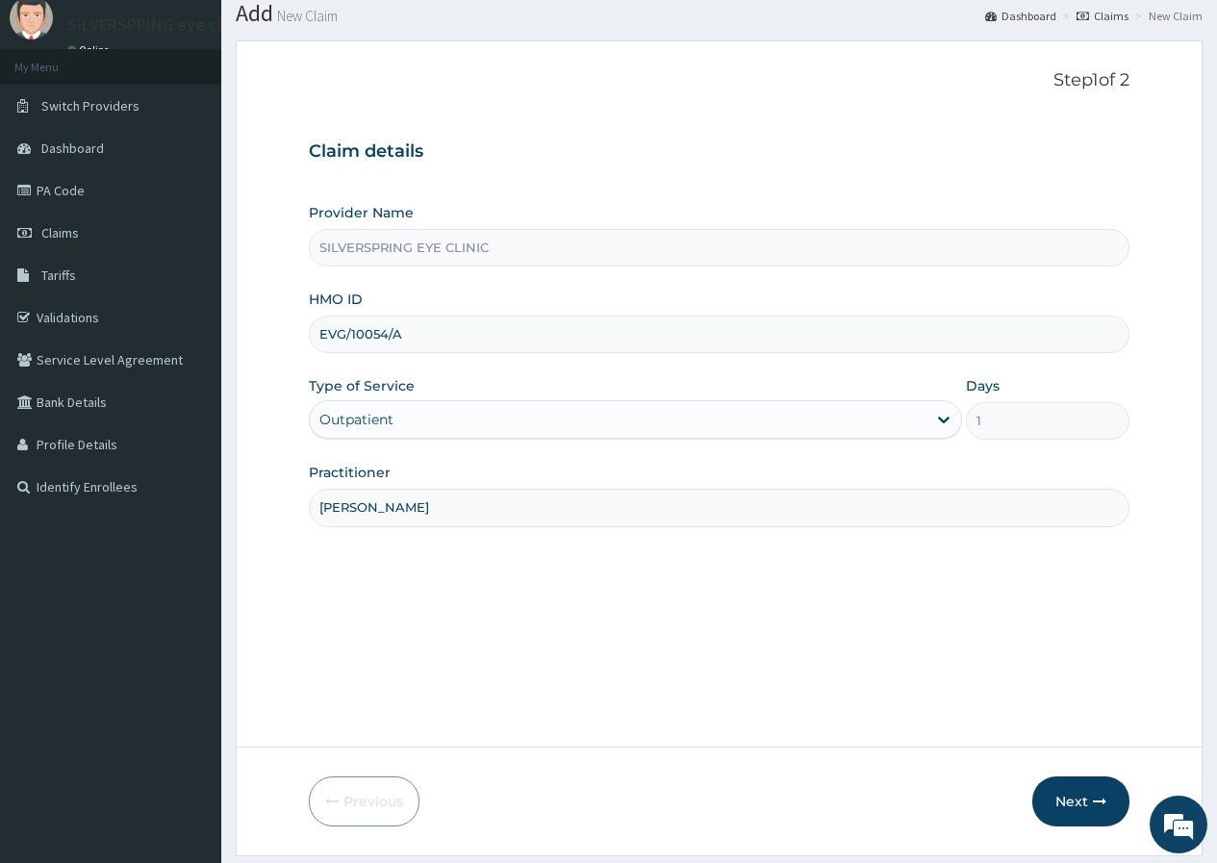
scroll to position [118, 0]
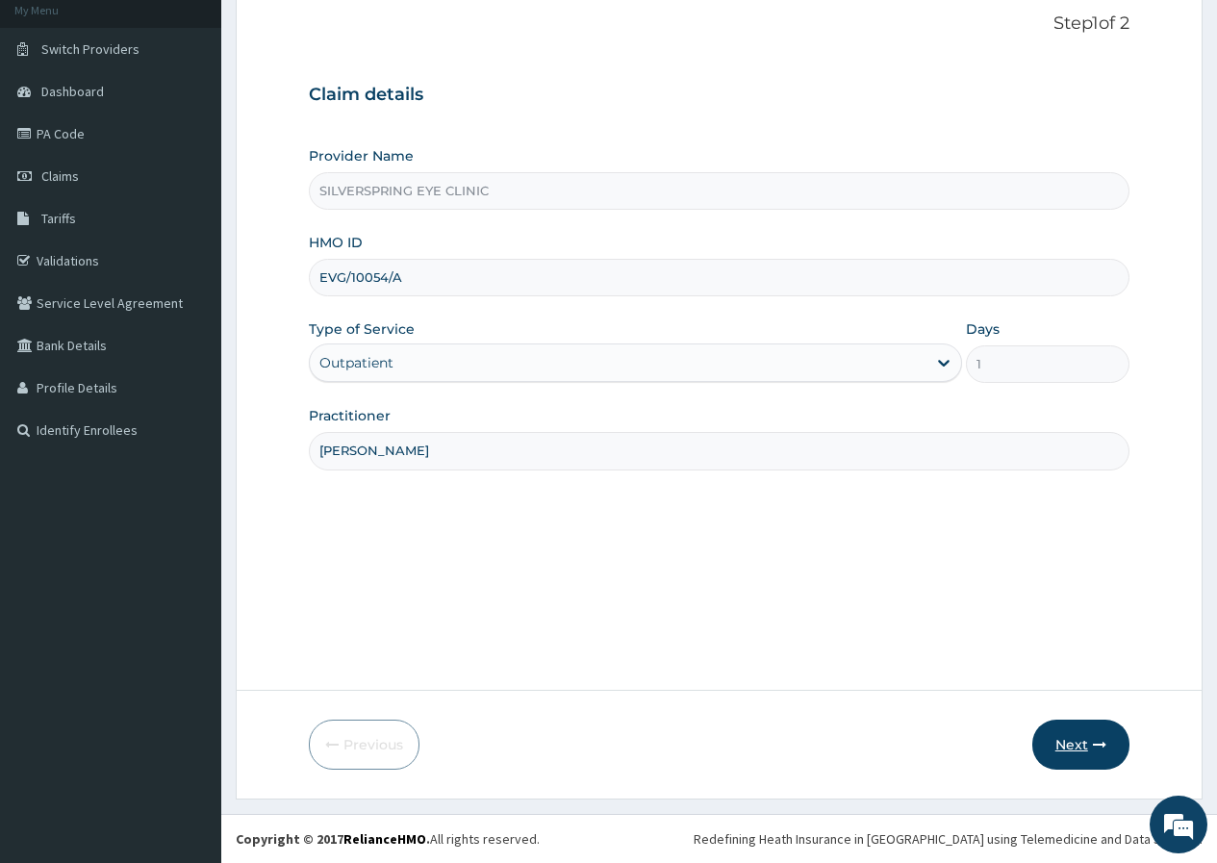
click at [1089, 744] on button "Next" at bounding box center [1080, 744] width 97 height 50
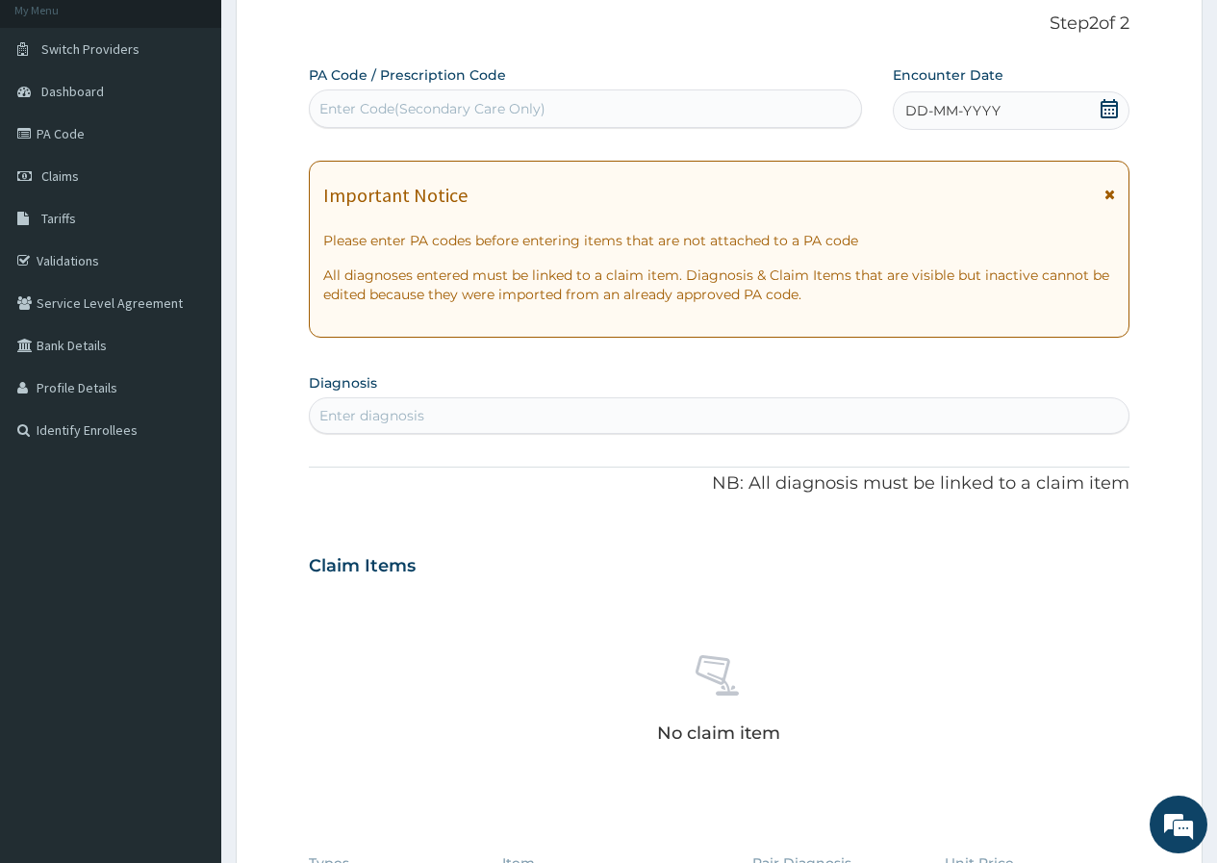
click at [510, 97] on div "Enter Code(Secondary Care Only)" at bounding box center [585, 108] width 550 height 31
paste input "PA/2B26F4"
type input "PA/2B26F4"
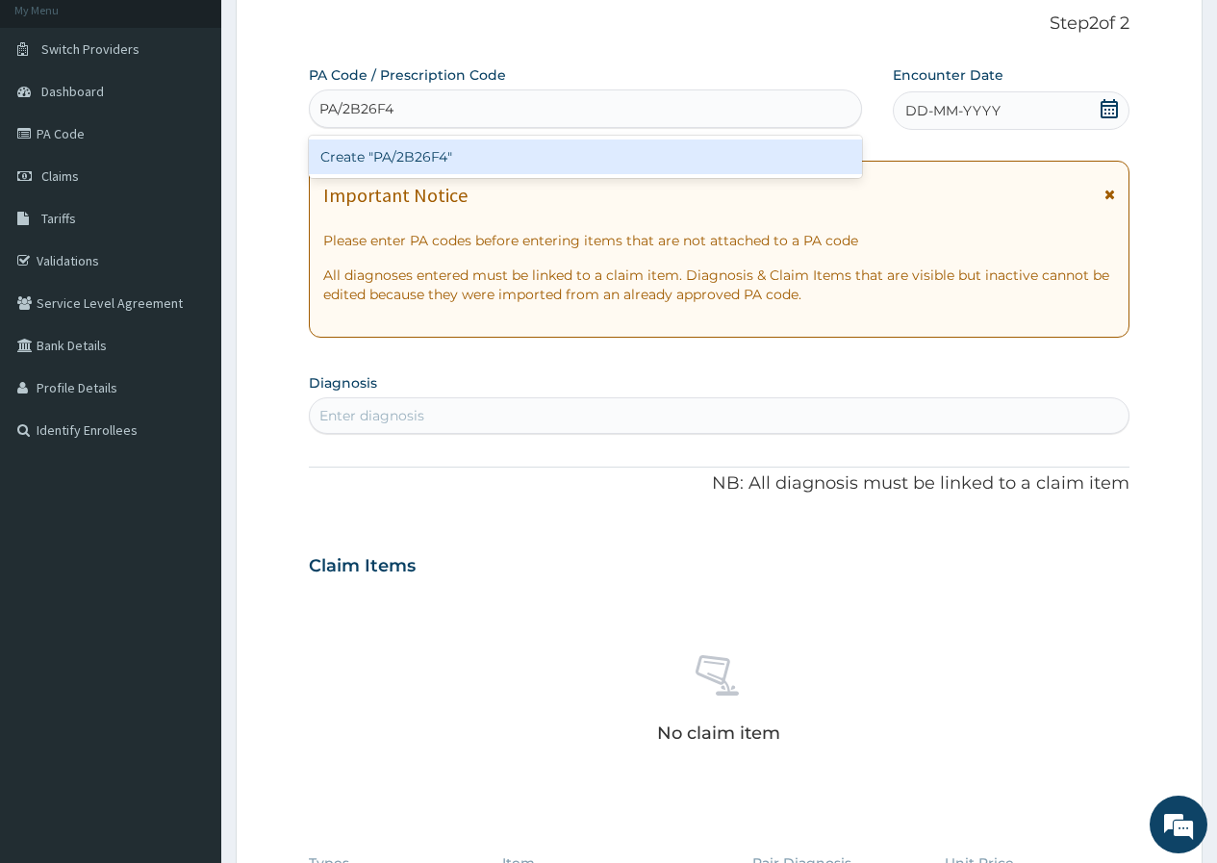
click at [545, 169] on div "Create "PA/2B26F4"" at bounding box center [585, 156] width 552 height 35
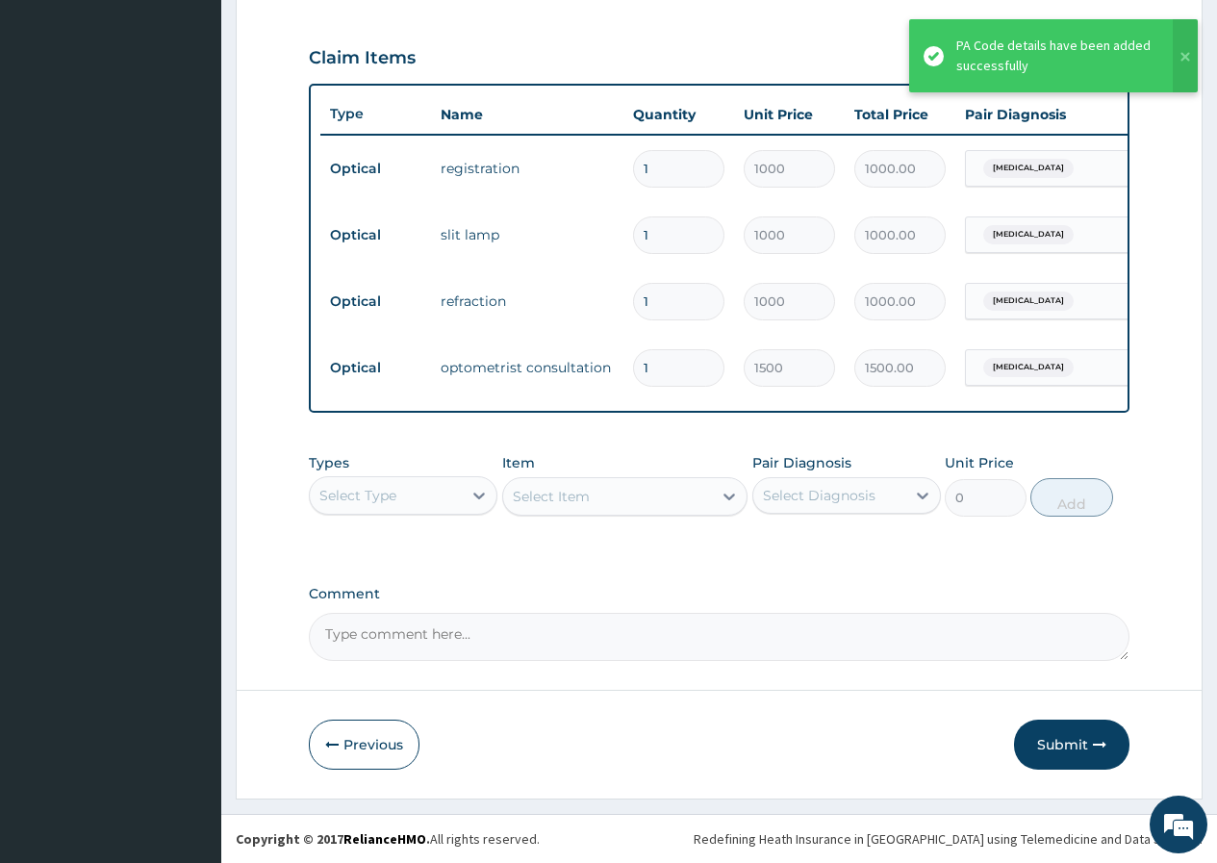
scroll to position [646, 0]
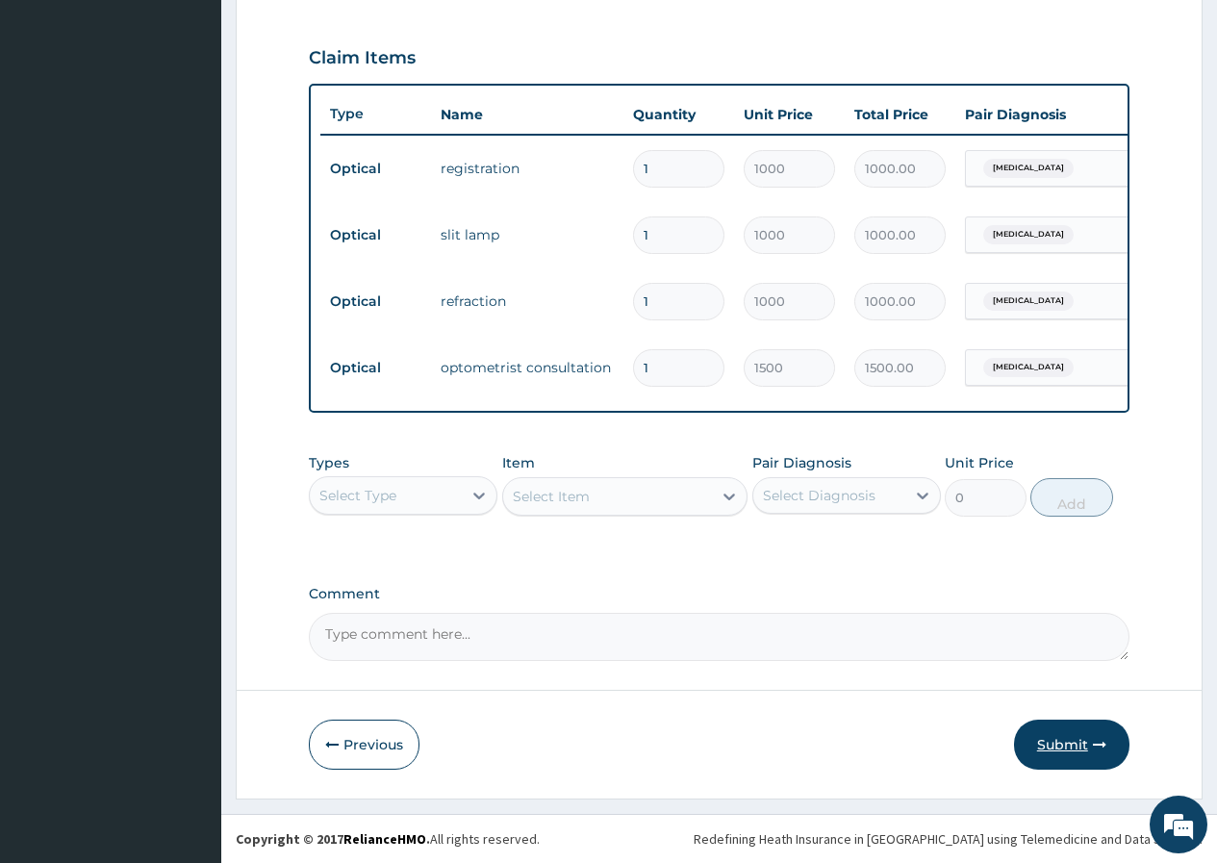
click at [1059, 737] on button "Submit" at bounding box center [1071, 744] width 115 height 50
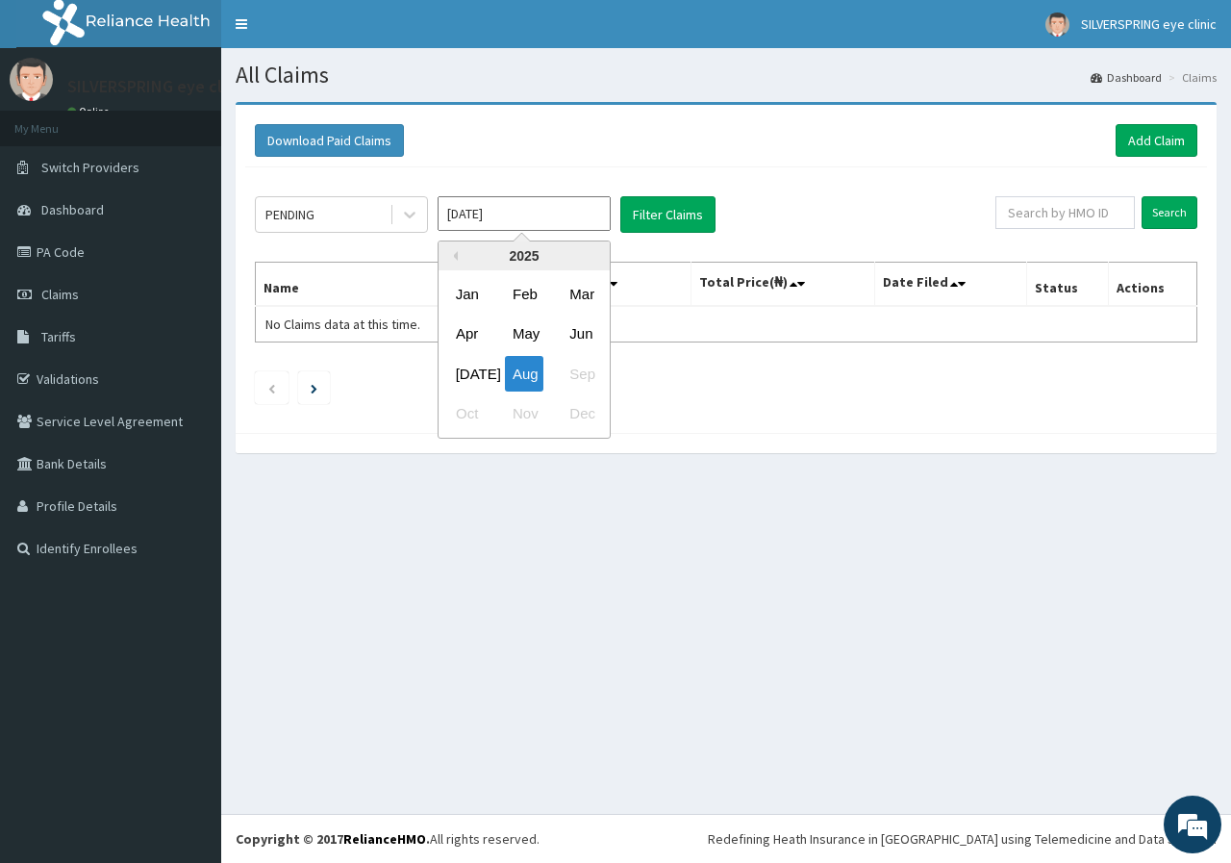
click at [563, 204] on input "[DATE]" at bounding box center [524, 213] width 173 height 35
click at [456, 365] on div "[DATE]" at bounding box center [467, 374] width 38 height 36
type input "[DATE]"
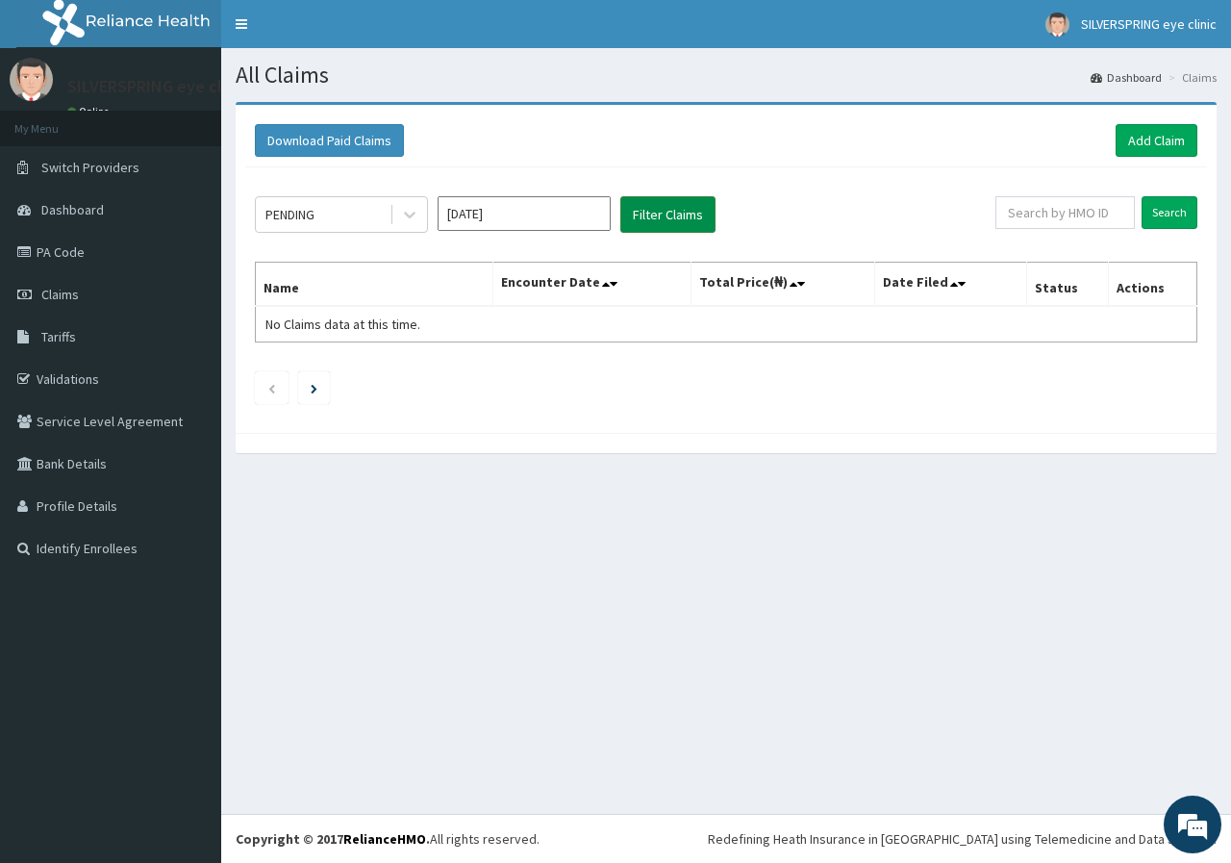
click at [649, 210] on button "Filter Claims" at bounding box center [667, 214] width 95 height 37
